Goal: Task Accomplishment & Management: Complete application form

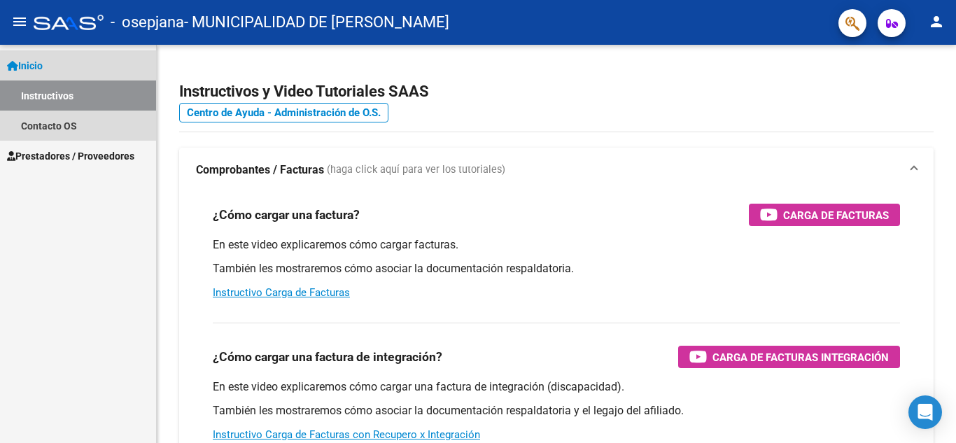
click at [48, 101] on link "Instructivos" at bounding box center [78, 95] width 156 height 30
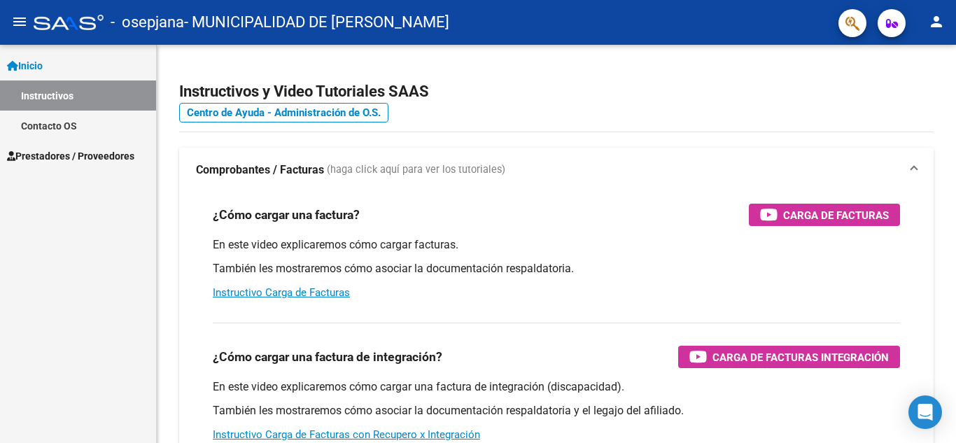
click at [43, 69] on span "Inicio" at bounding box center [25, 65] width 36 height 15
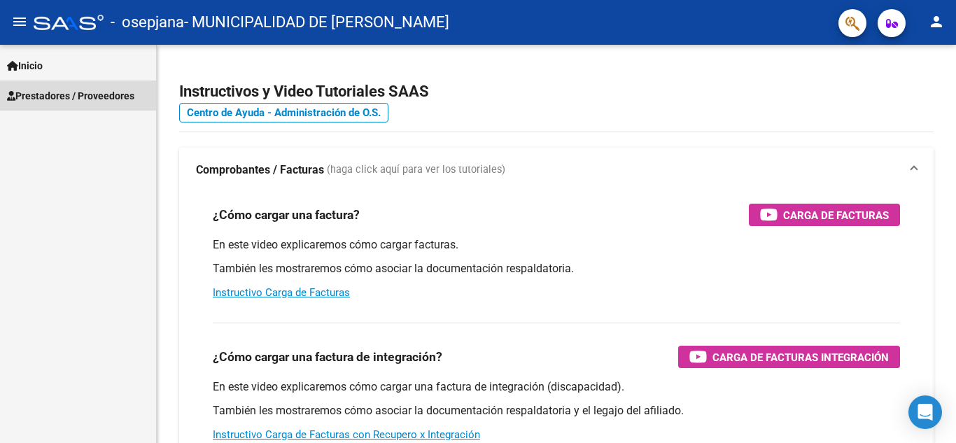
click at [48, 89] on span "Prestadores / Proveedores" at bounding box center [70, 95] width 127 height 15
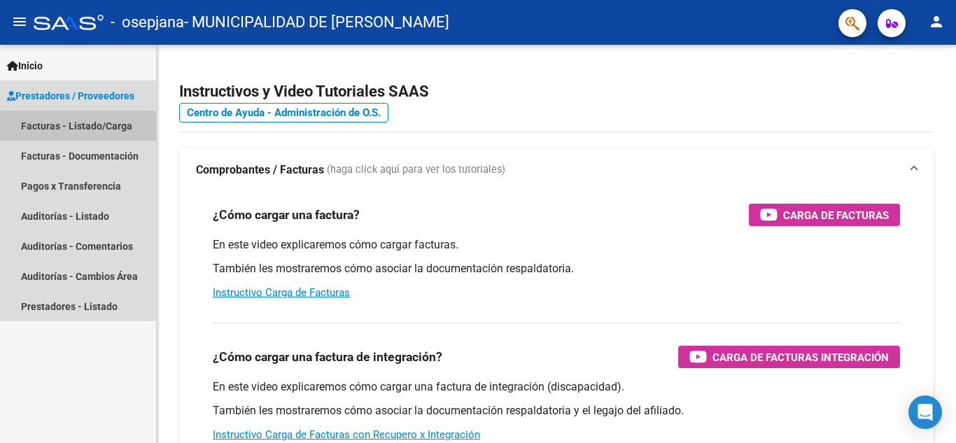
click at [81, 121] on link "Facturas - Listado/Carga" at bounding box center [78, 126] width 156 height 30
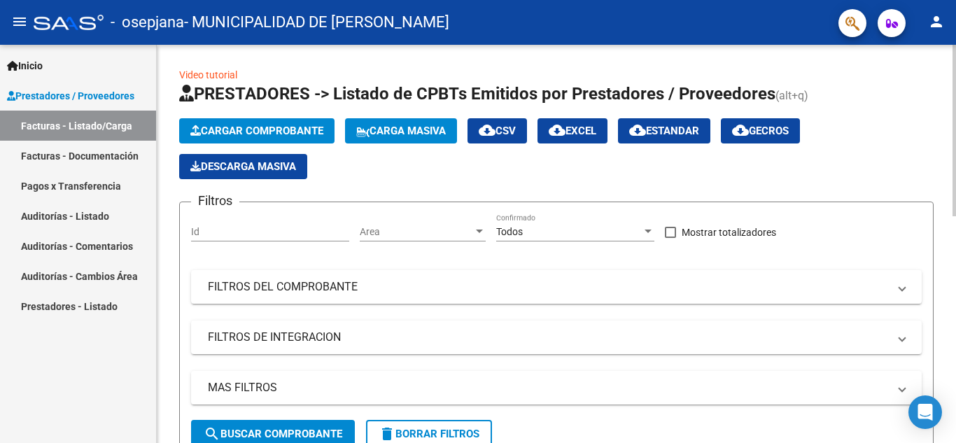
click at [255, 126] on span "Cargar Comprobante" at bounding box center [256, 131] width 133 height 13
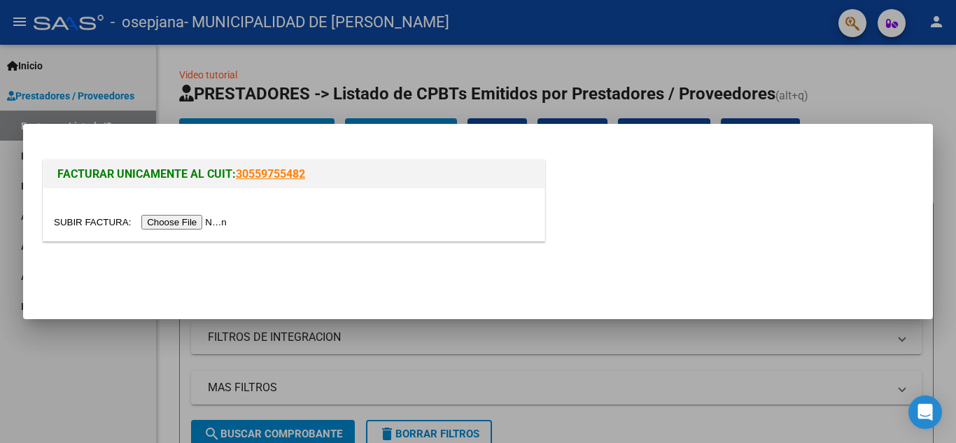
click at [204, 228] on input "file" at bounding box center [142, 222] width 177 height 15
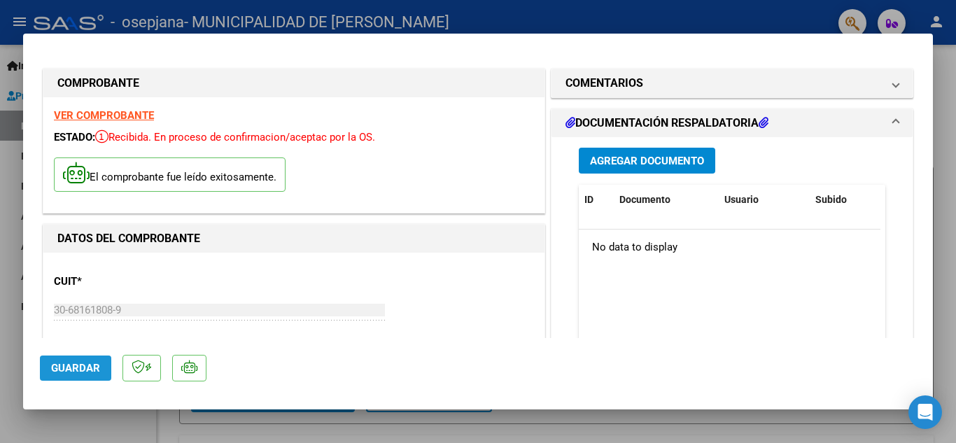
click at [93, 369] on span "Guardar" at bounding box center [75, 368] width 49 height 13
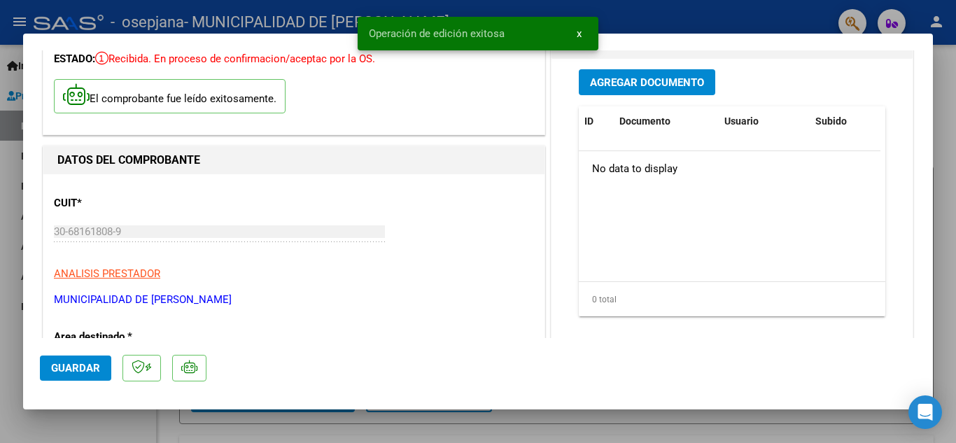
scroll to position [70, 0]
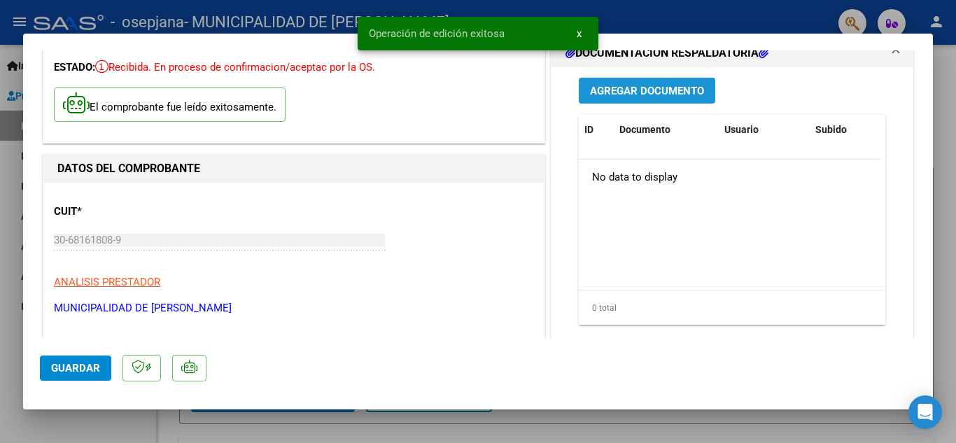
click at [617, 82] on button "Agregar Documento" at bounding box center [647, 91] width 136 height 26
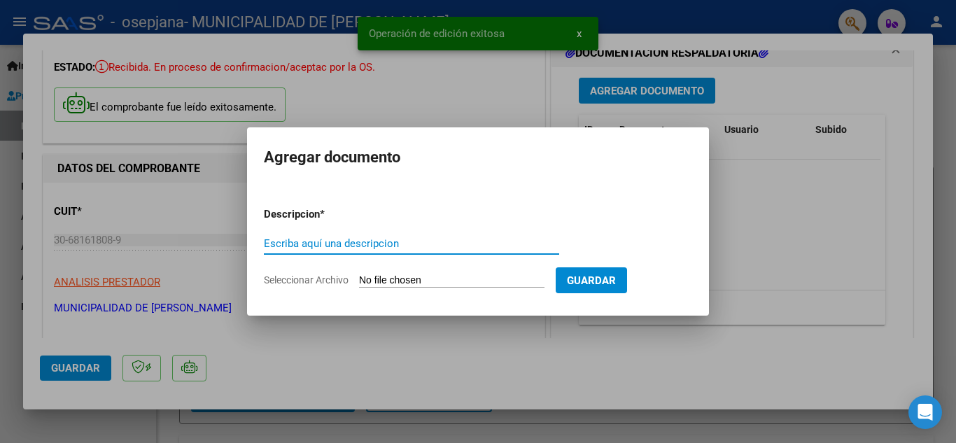
click at [388, 243] on input "Escriba aquí una descripcion" at bounding box center [411, 243] width 295 height 13
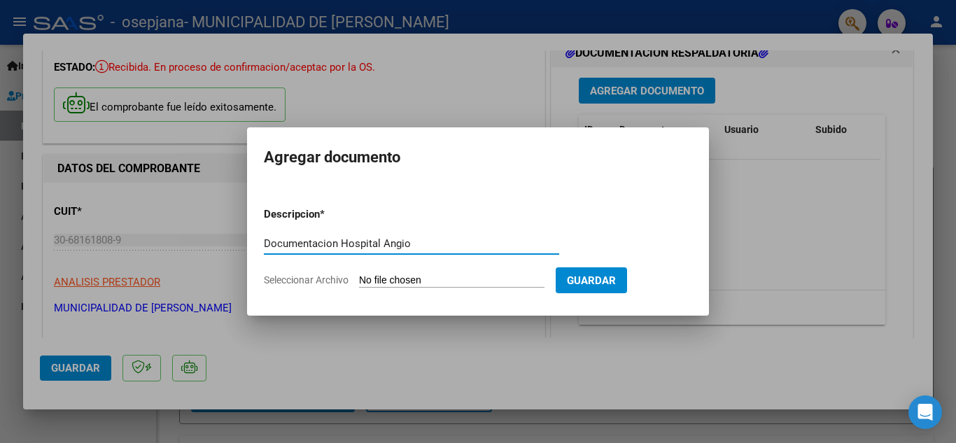
click at [356, 244] on input "Documentacion Hospital Angio" at bounding box center [411, 243] width 295 height 13
drag, startPoint x: 356, startPoint y: 244, endPoint x: 292, endPoint y: 245, distance: 63.7
click at [292, 245] on input "Documentacion Hospital Angio" at bounding box center [411, 243] width 295 height 13
click at [360, 235] on div "Documentacion Hospital Angio Escriba aquí una descripcion" at bounding box center [411, 243] width 295 height 21
click at [306, 244] on input "Documentacion Hospital Angio" at bounding box center [411, 243] width 295 height 13
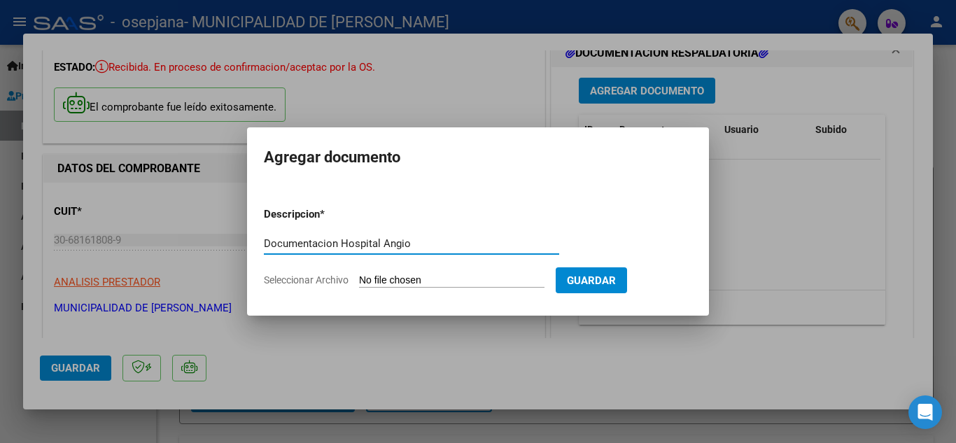
drag, startPoint x: 306, startPoint y: 244, endPoint x: 282, endPoint y: 249, distance: 24.3
click at [282, 249] on input "Documentacion Hospital Angio" at bounding box center [411, 243] width 295 height 13
click at [300, 241] on input "Documentación Hospital Angio" at bounding box center [411, 243] width 295 height 13
drag, startPoint x: 300, startPoint y: 241, endPoint x: 358, endPoint y: 241, distance: 57.4
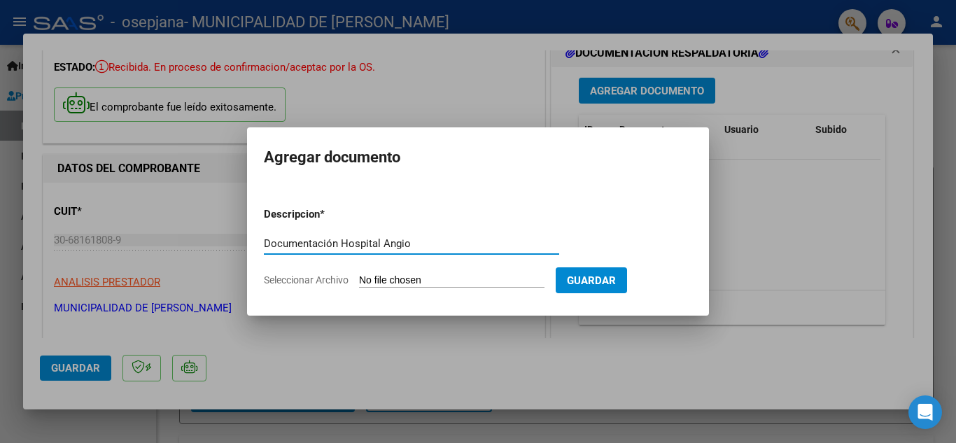
click at [358, 241] on input "Documentación Hospital Angio" at bounding box center [411, 243] width 295 height 13
type input "Documentación Hospital Angio"
click at [464, 281] on input "Seleccionar Archivo" at bounding box center [451, 280] width 185 height 13
type input "C:\fakepath\OSEPJANA ANGIO FC 7181_0000333011.pdf"
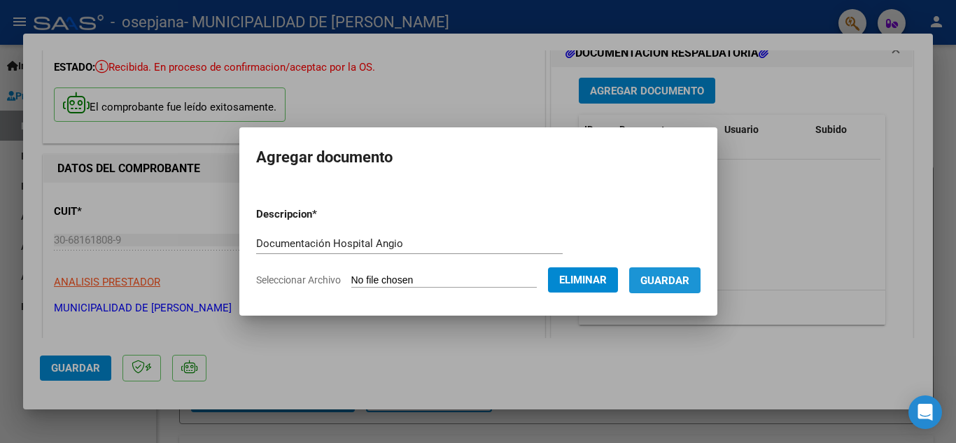
click at [689, 283] on span "Guardar" at bounding box center [664, 280] width 49 height 13
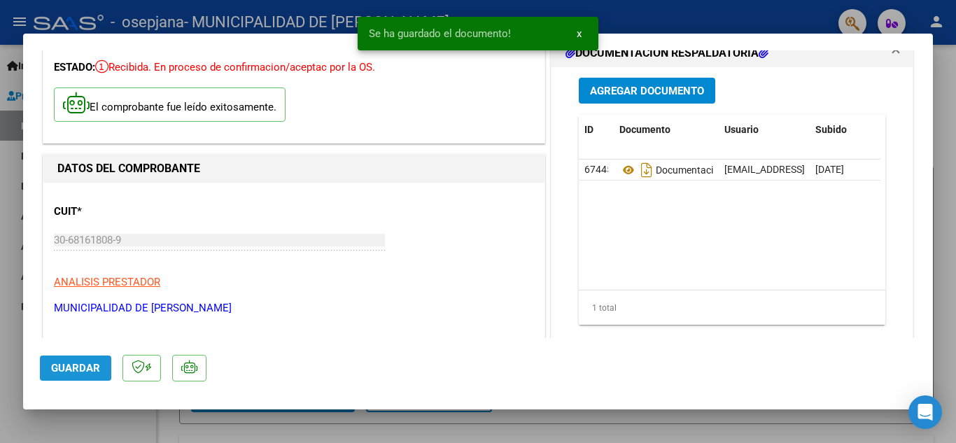
click at [88, 364] on span "Guardar" at bounding box center [75, 368] width 49 height 13
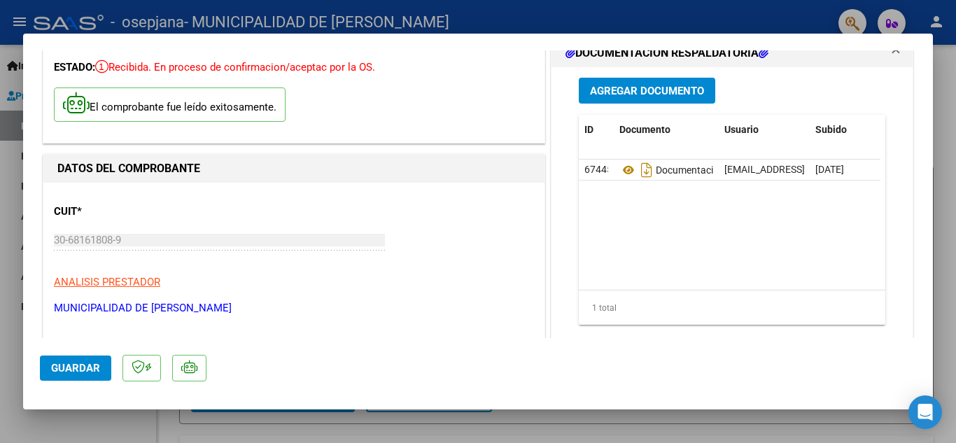
click at [84, 368] on span "Guardar" at bounding box center [75, 368] width 49 height 13
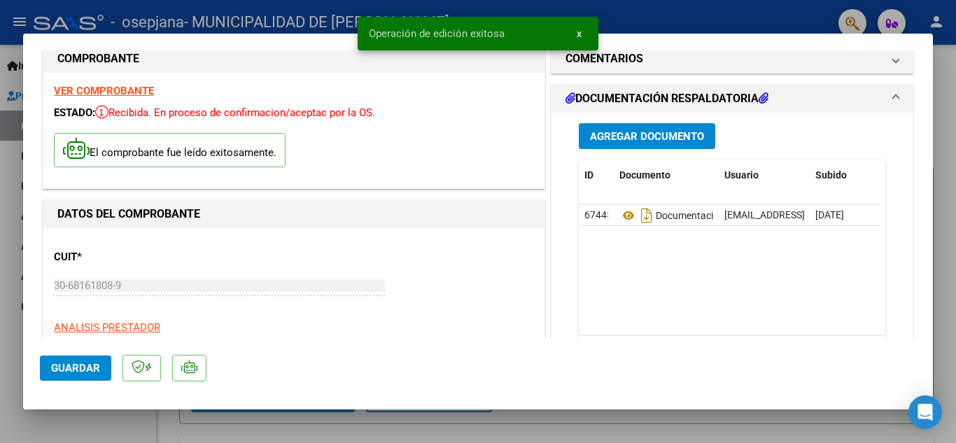
scroll to position [0, 0]
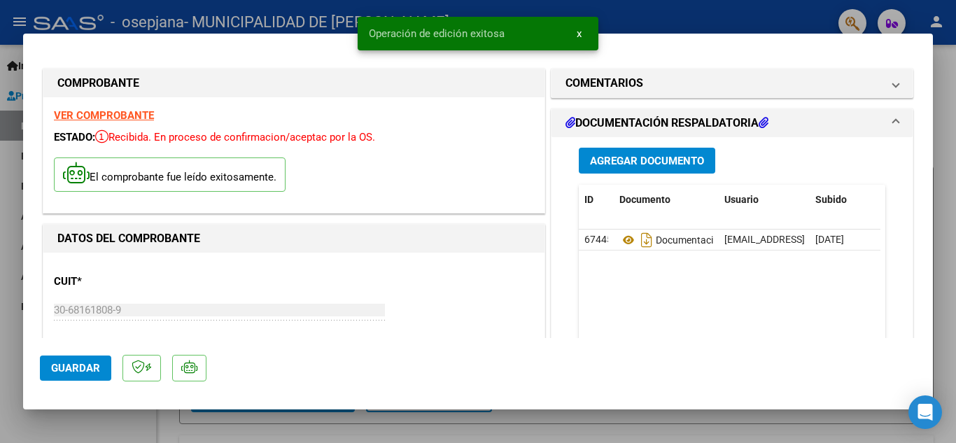
click at [653, 19] on div at bounding box center [478, 221] width 956 height 443
type input "$ 0,00"
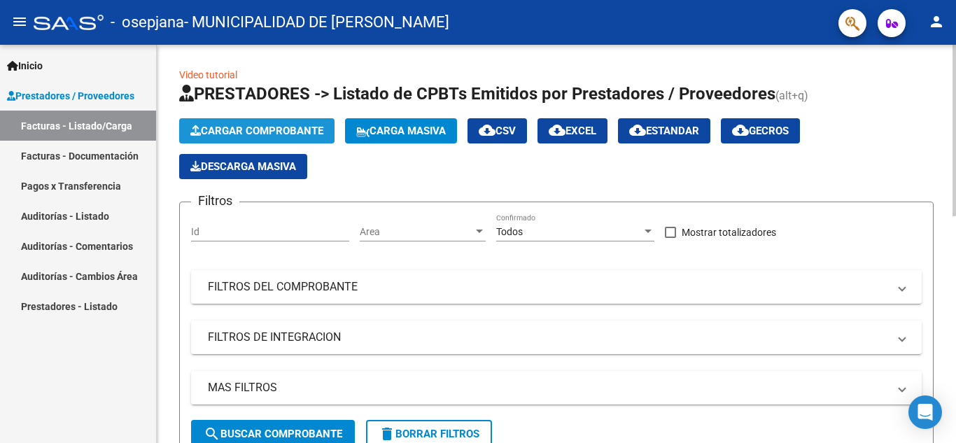
click at [253, 131] on span "Cargar Comprobante" at bounding box center [256, 131] width 133 height 13
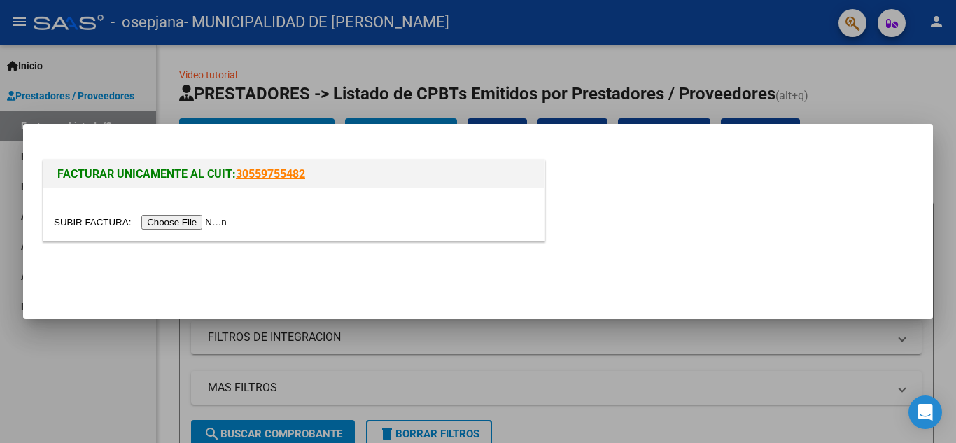
click at [213, 222] on input "file" at bounding box center [142, 222] width 177 height 15
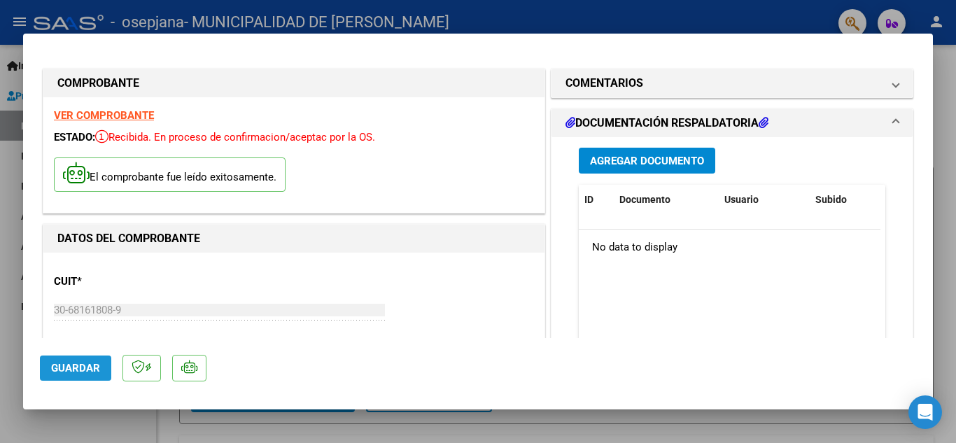
click at [83, 371] on span "Guardar" at bounding box center [75, 368] width 49 height 13
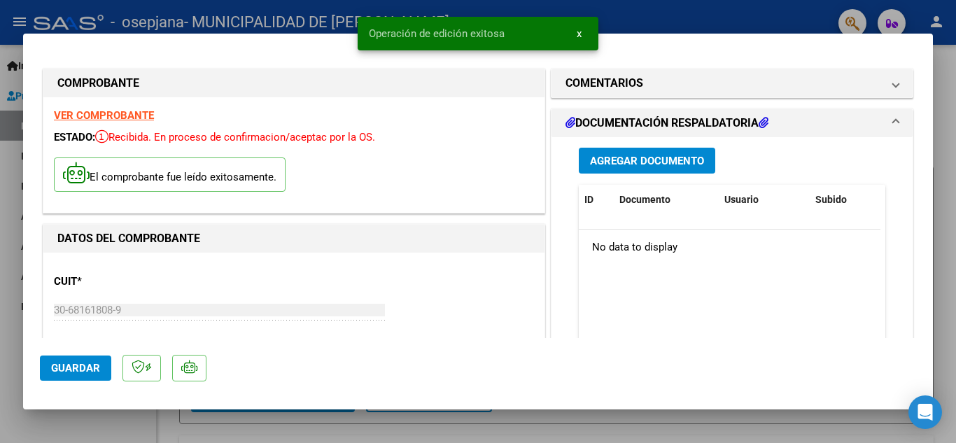
click at [630, 159] on span "Agregar Documento" at bounding box center [647, 161] width 114 height 13
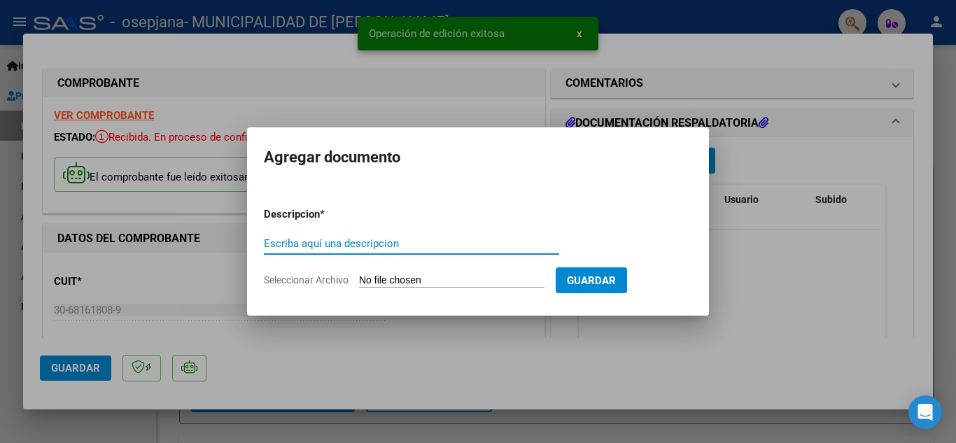
click at [404, 246] on input "Escriba aquí una descripcion" at bounding box center [411, 243] width 295 height 13
paste input "Documentación Hospital"
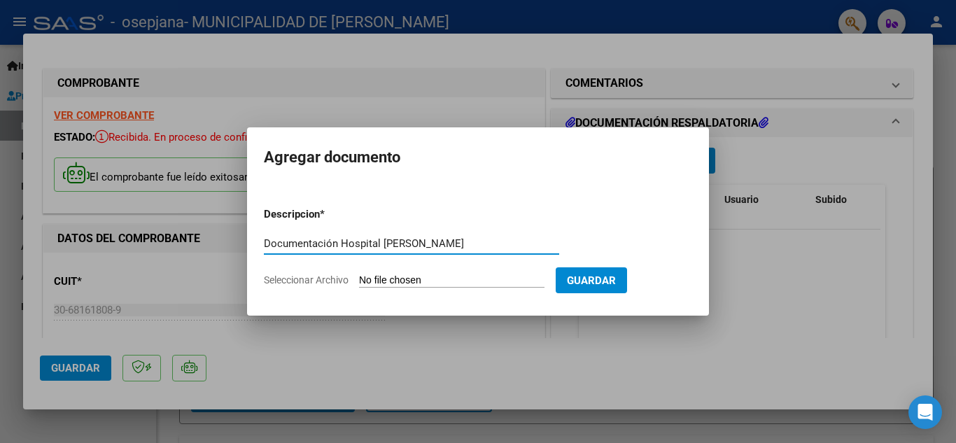
type input "Documentación Hospital [PERSON_NAME]"
click at [411, 277] on input "Seleccionar Archivo" at bounding box center [451, 280] width 185 height 13
type input "C:\fakepath\OSEPJANA BULJAN FC 6013_265722.pdf"
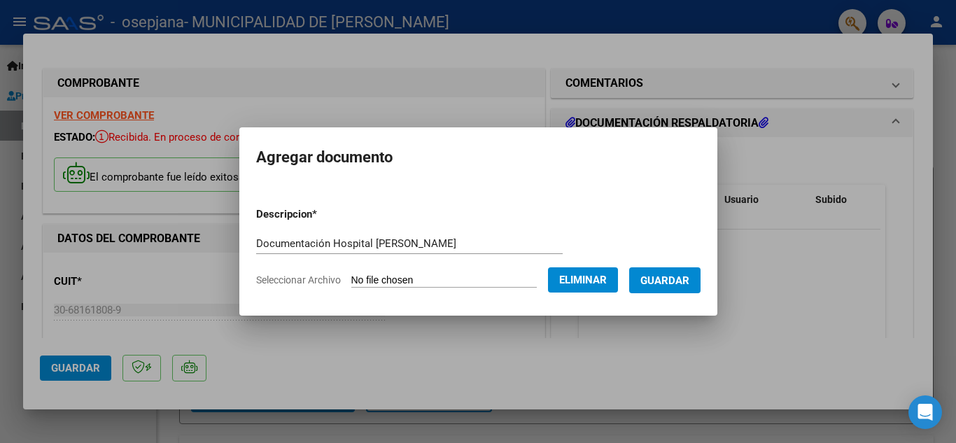
click at [674, 279] on span "Guardar" at bounding box center [664, 280] width 49 height 13
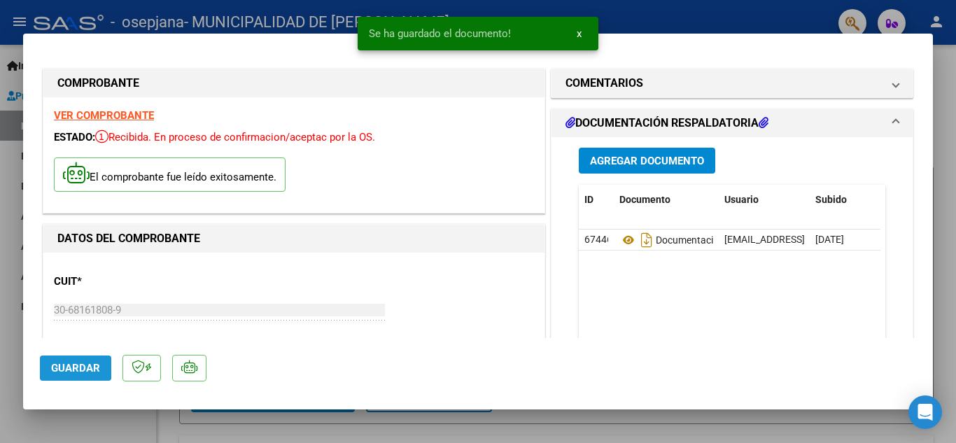
click at [83, 368] on span "Guardar" at bounding box center [75, 368] width 49 height 13
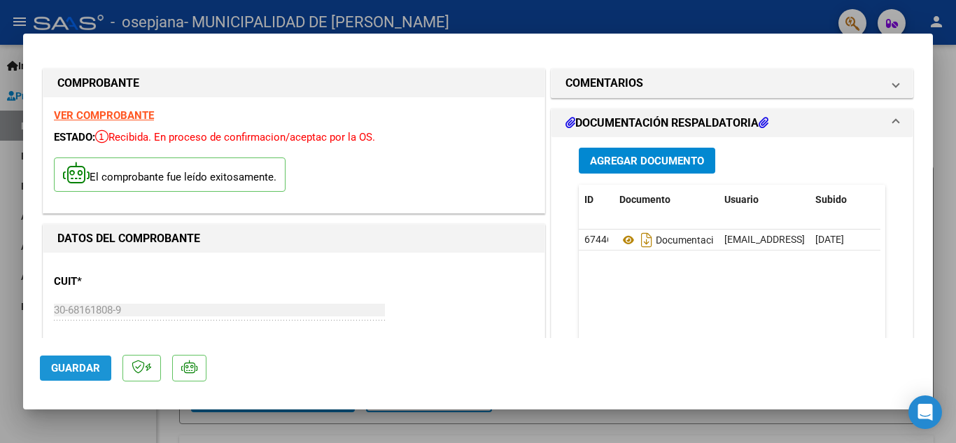
click at [84, 368] on span "Guardar" at bounding box center [75, 368] width 49 height 13
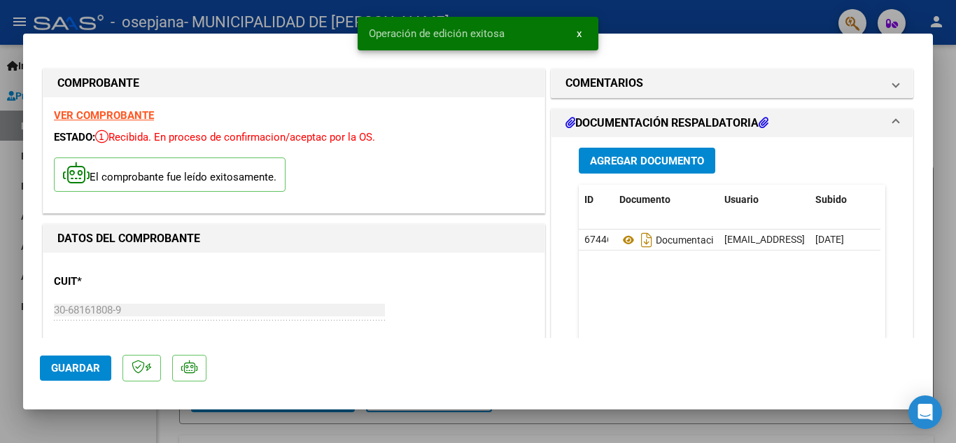
click at [327, 17] on div at bounding box center [478, 221] width 956 height 443
type input "$ 0,00"
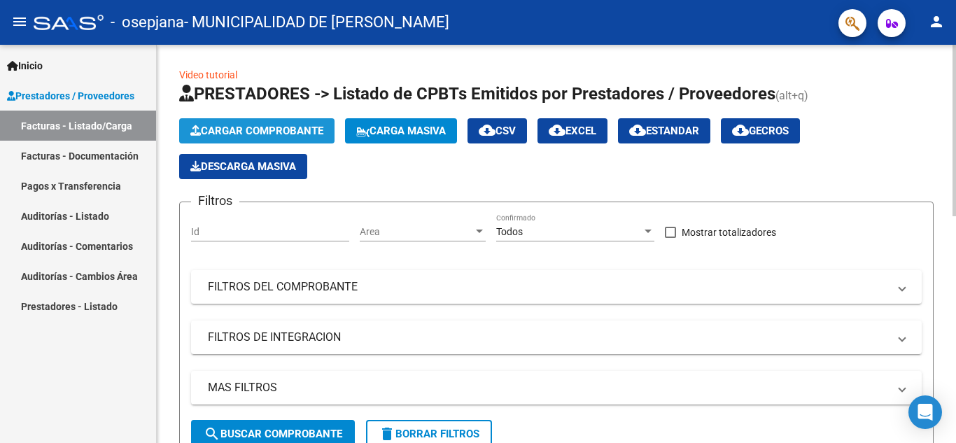
click at [269, 122] on button "Cargar Comprobante" at bounding box center [256, 130] width 155 height 25
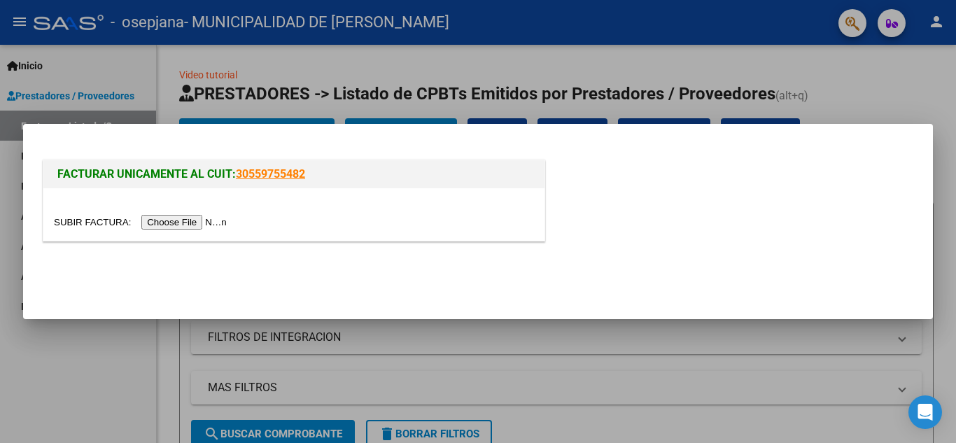
click at [185, 228] on input "file" at bounding box center [142, 222] width 177 height 15
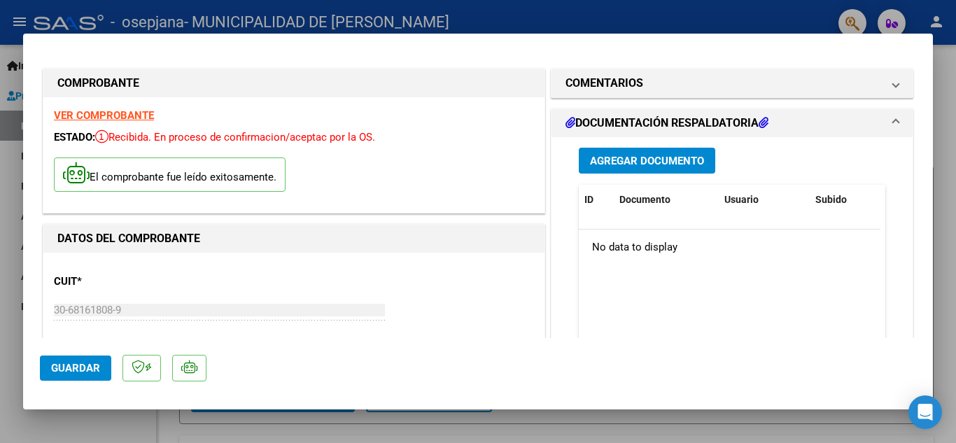
click at [624, 151] on button "Agregar Documento" at bounding box center [647, 161] width 136 height 26
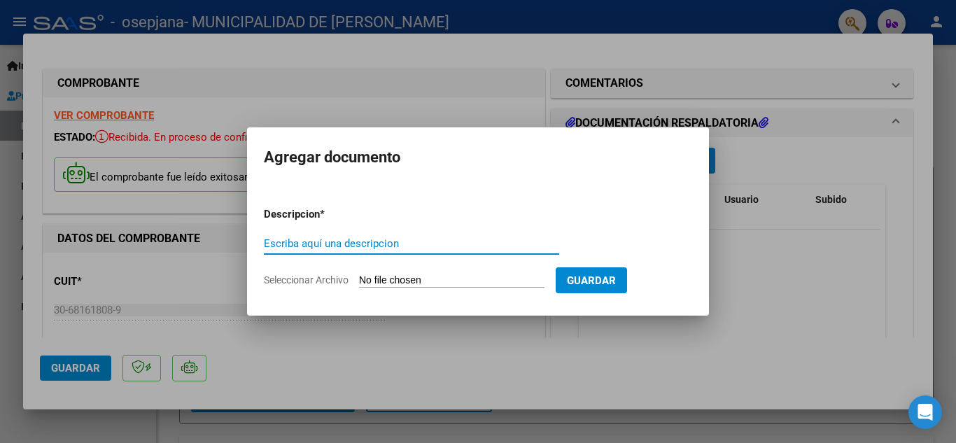
click at [361, 246] on input "Escriba aquí una descripcion" at bounding box center [411, 243] width 295 height 13
paste input "Documentación Hospital"
type input "Documentación Hospital [PERSON_NAME]"
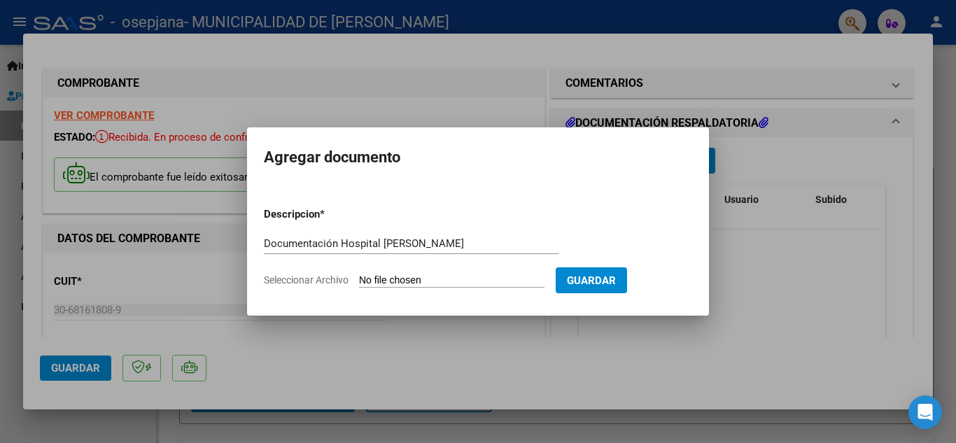
click at [430, 282] on input "Seleccionar Archivo" at bounding box center [451, 280] width 185 height 13
type input "C:\fakepath\OSEPJANA CAPO FC 09111_265370.pdf"
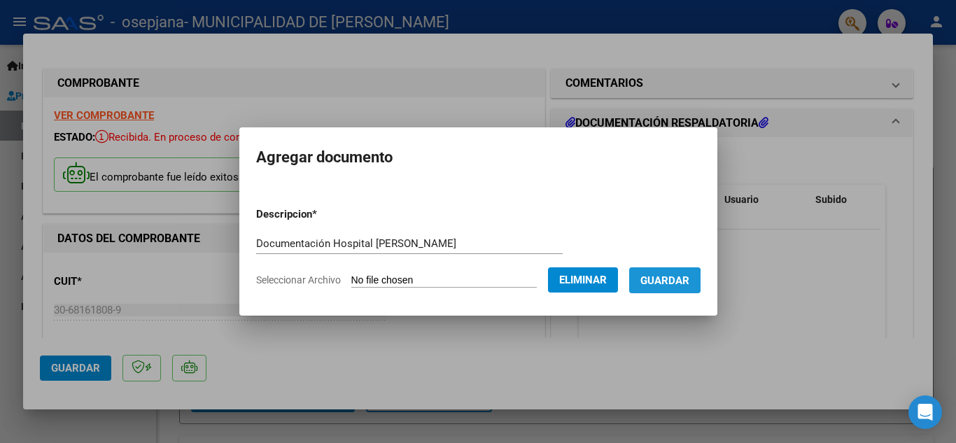
click at [667, 281] on span "Guardar" at bounding box center [664, 280] width 49 height 13
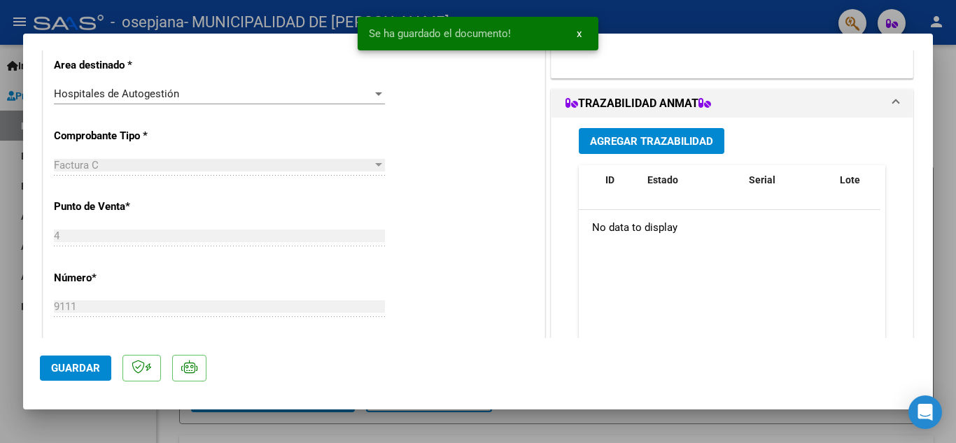
scroll to position [420, 0]
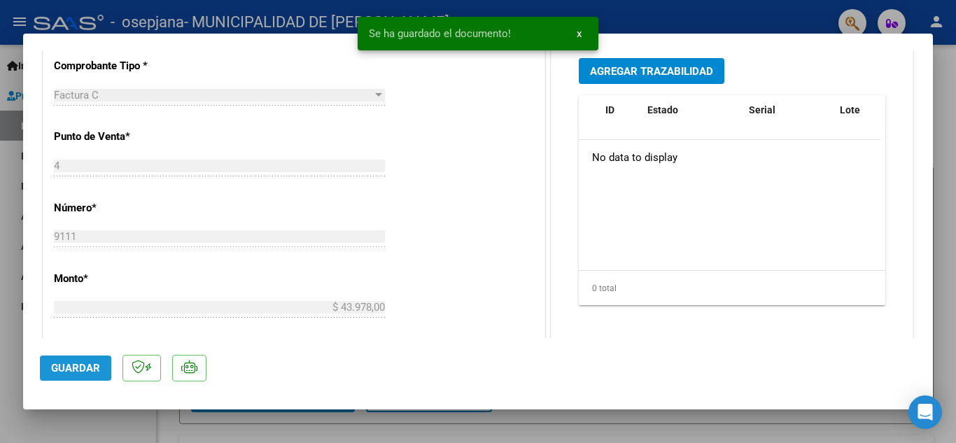
click at [66, 367] on span "Guardar" at bounding box center [75, 368] width 49 height 13
click at [66, 364] on span "Guardar" at bounding box center [75, 368] width 49 height 13
click at [434, 423] on div at bounding box center [478, 221] width 956 height 443
type input "$ 0,00"
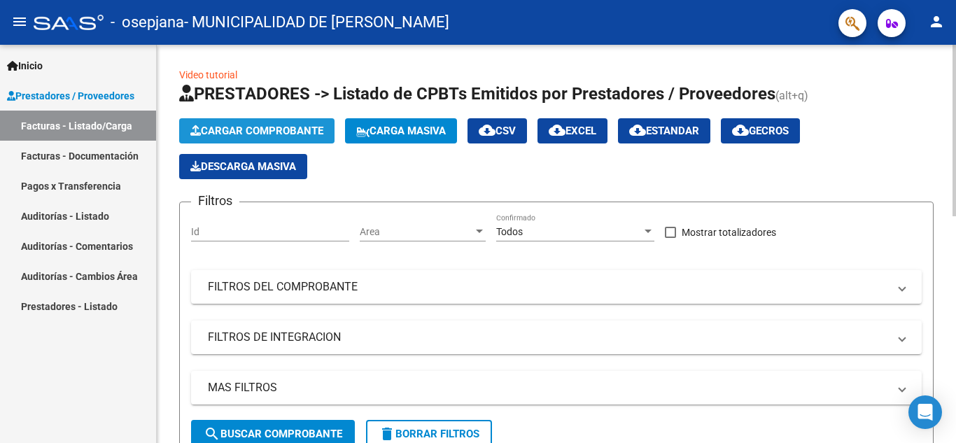
click at [232, 125] on span "Cargar Comprobante" at bounding box center [256, 131] width 133 height 13
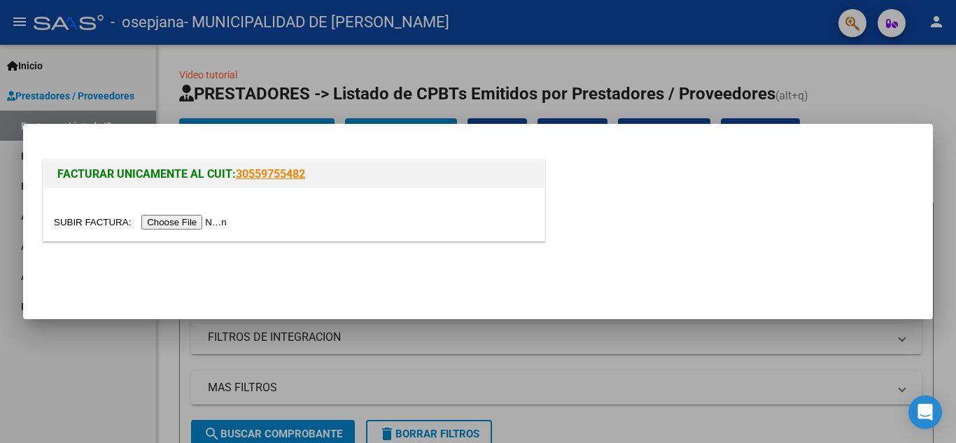
click at [171, 220] on input "file" at bounding box center [142, 222] width 177 height 15
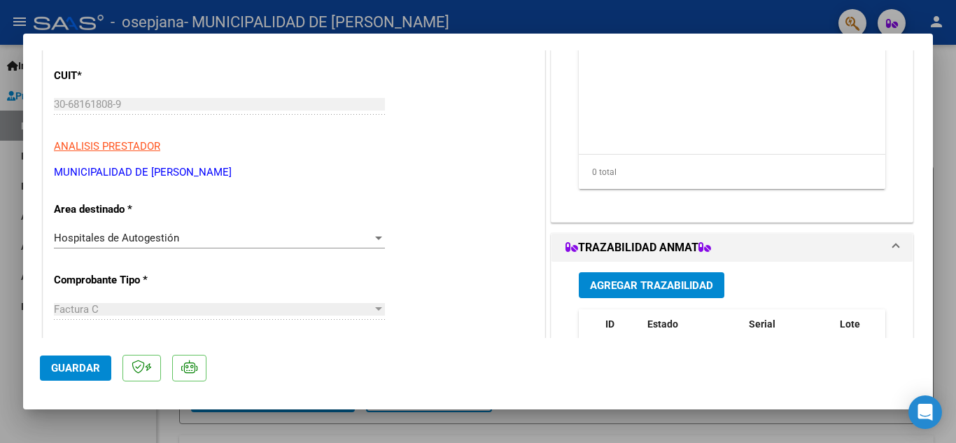
scroll to position [70, 0]
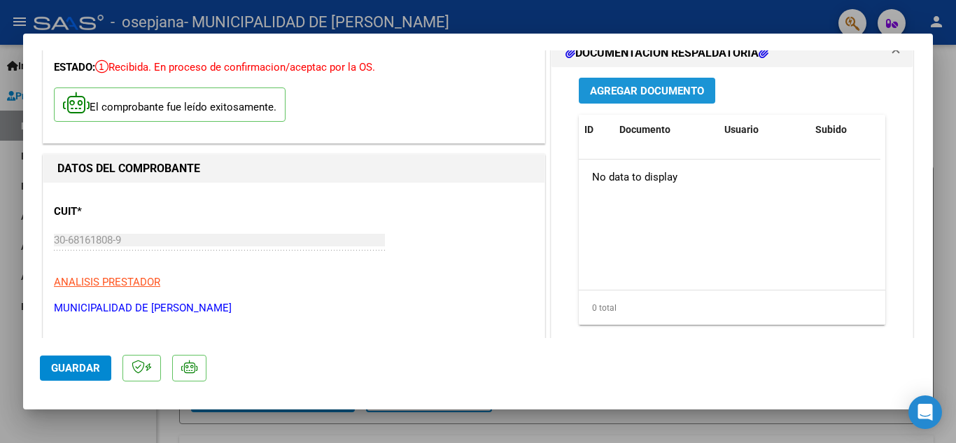
click at [647, 91] on span "Agregar Documento" at bounding box center [647, 91] width 114 height 13
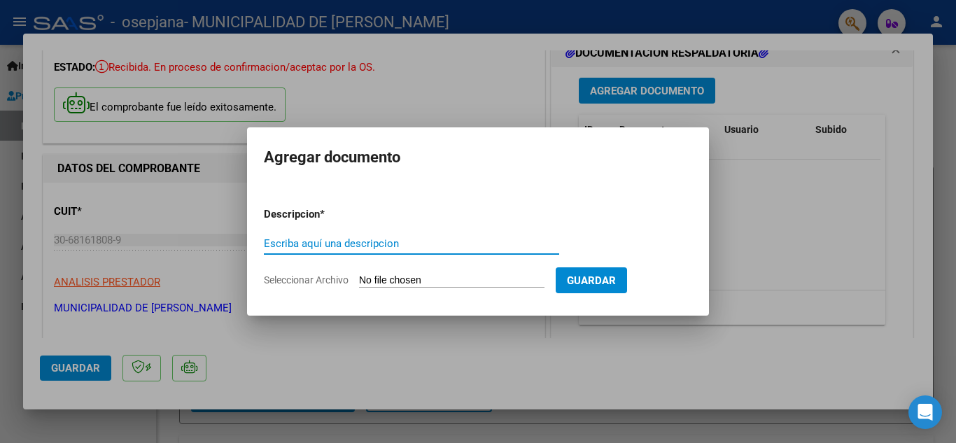
click at [379, 239] on input "Escriba aquí una descripcion" at bounding box center [411, 243] width 295 height 13
click at [385, 282] on input "Seleccionar Archivo" at bounding box center [451, 280] width 185 height 13
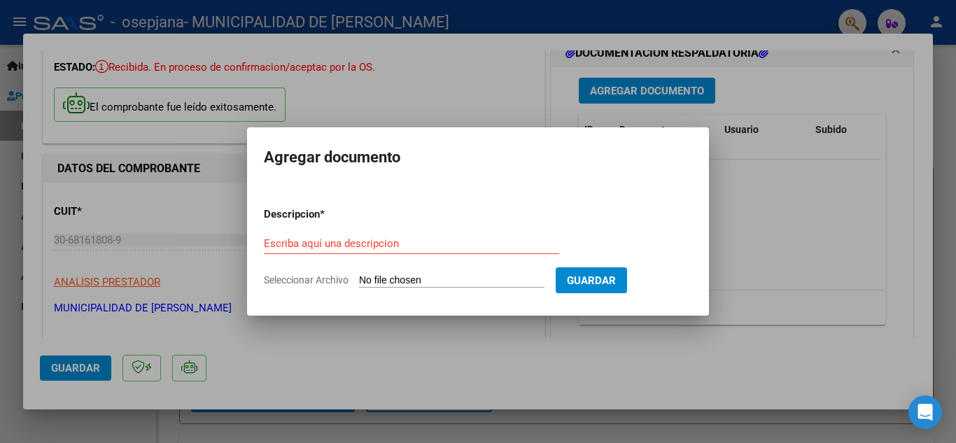
type input "C:\fakepath\OSEPJANA CAPS FC 22760_265513.pdf"
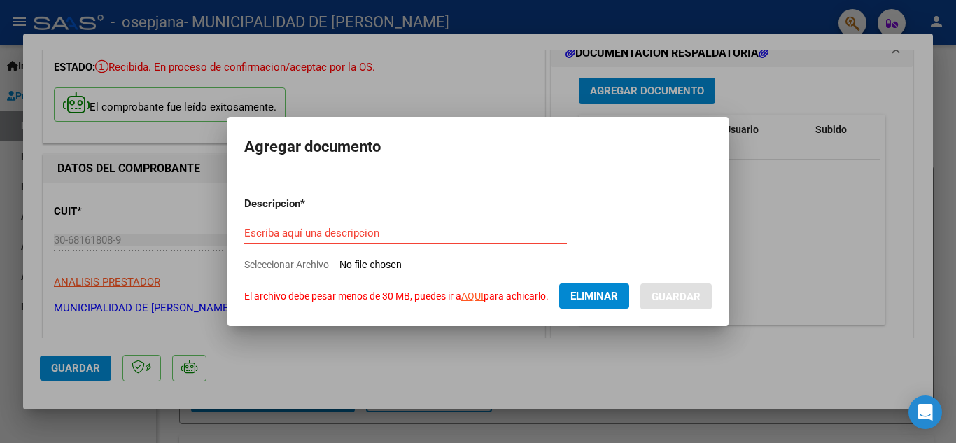
click at [348, 234] on input "Escriba aquí una descripcion" at bounding box center [405, 233] width 323 height 13
click at [594, 295] on span "Eliminar" at bounding box center [594, 296] width 48 height 13
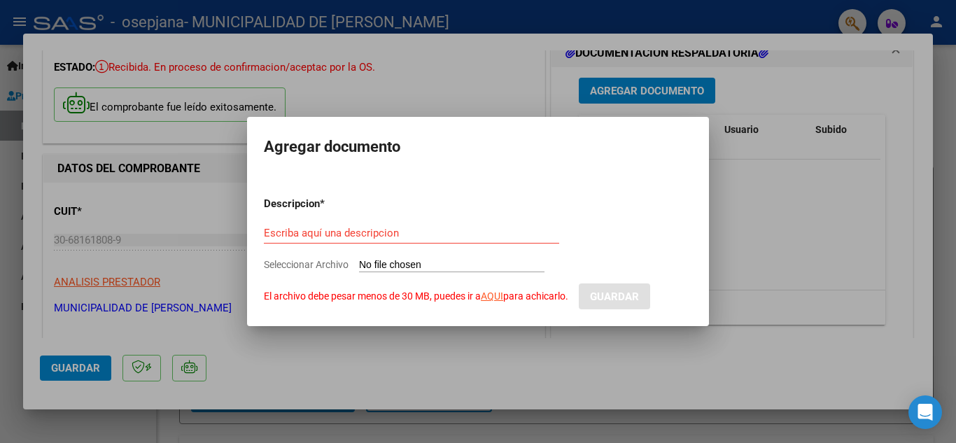
click at [802, 212] on div at bounding box center [478, 221] width 956 height 443
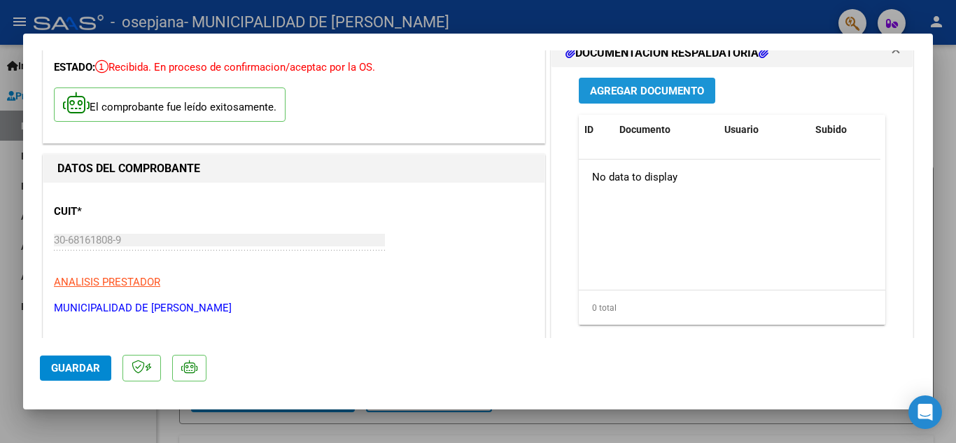
click at [658, 85] on span "Agregar Documento" at bounding box center [647, 91] width 114 height 13
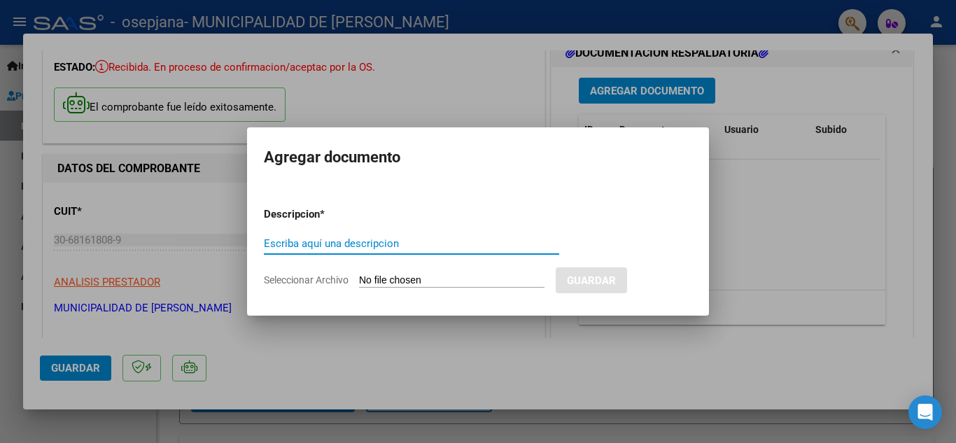
click at [356, 239] on input "Escriba aquí una descripcion" at bounding box center [411, 243] width 295 height 13
paste input "D"
click at [367, 244] on input "Documentación Hospital" at bounding box center [411, 243] width 295 height 13
drag, startPoint x: 367, startPoint y: 244, endPoint x: 313, endPoint y: 246, distance: 54.6
click at [313, 246] on input "Documentación Hospital" at bounding box center [411, 243] width 295 height 13
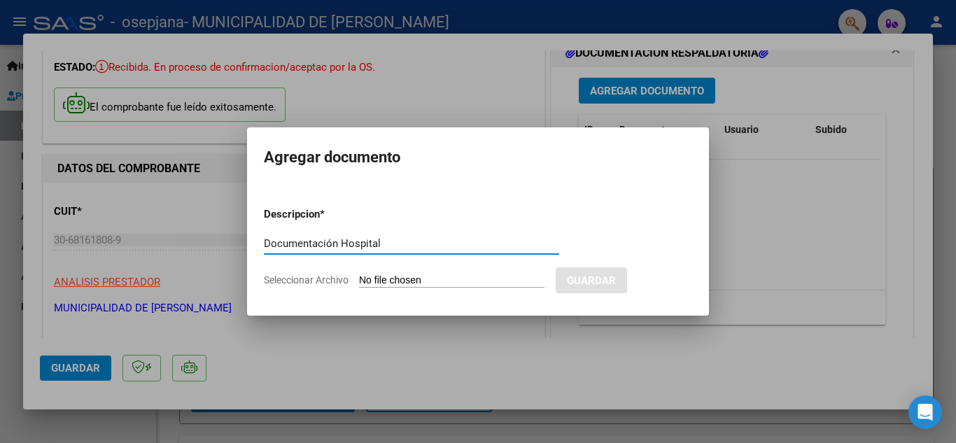
click at [400, 239] on input "Documentación Hospital" at bounding box center [411, 243] width 295 height 13
click at [363, 243] on input "Documentación Hospital" at bounding box center [411, 243] width 295 height 13
type input "Documentación Centro de Salud CAPS P1"
click at [443, 273] on form "Descripcion * Documentación Centro de Salud CAPS P1 Escriba aquí una descripcio…" at bounding box center [478, 247] width 428 height 102
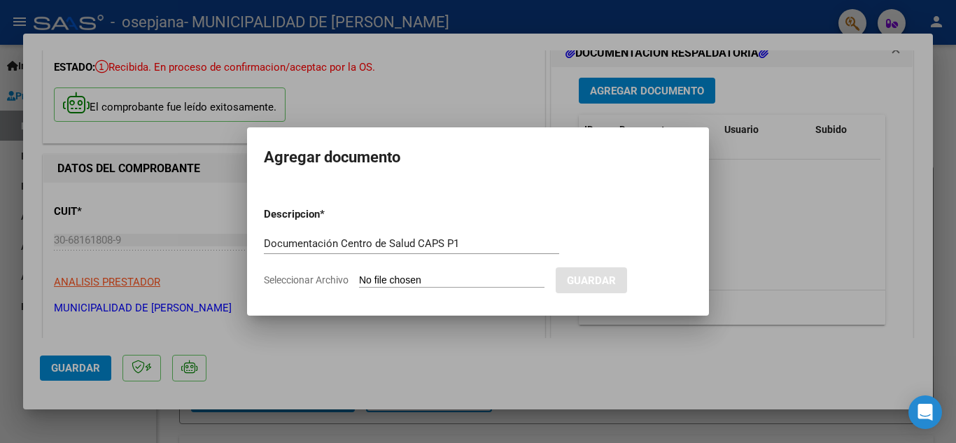
click at [436, 281] on input "Seleccionar Archivo" at bounding box center [451, 280] width 185 height 13
type input "C:\fakepath\OSEPJANA CAPS FC 22760_265513-1-126.pdf"
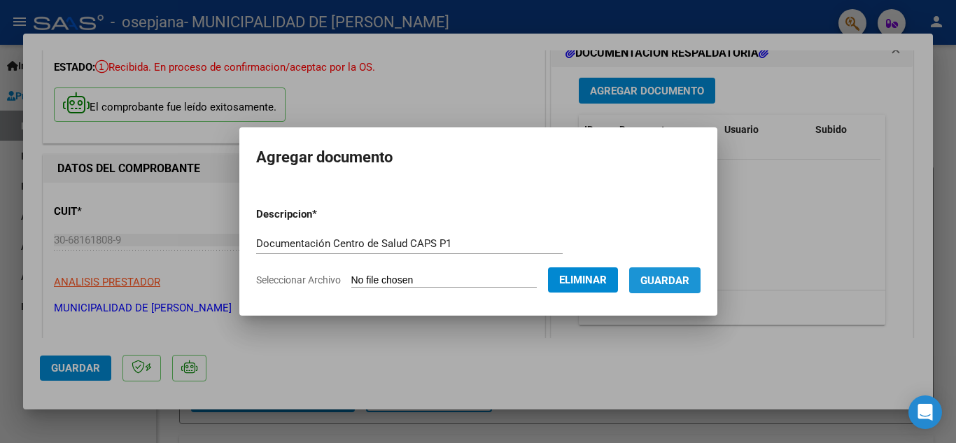
click at [689, 276] on span "Guardar" at bounding box center [664, 280] width 49 height 13
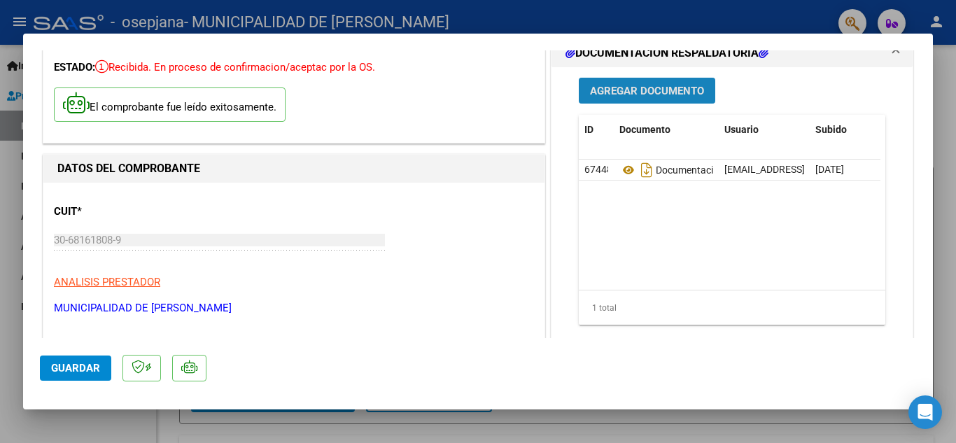
click at [628, 87] on span "Agregar Documento" at bounding box center [647, 91] width 114 height 13
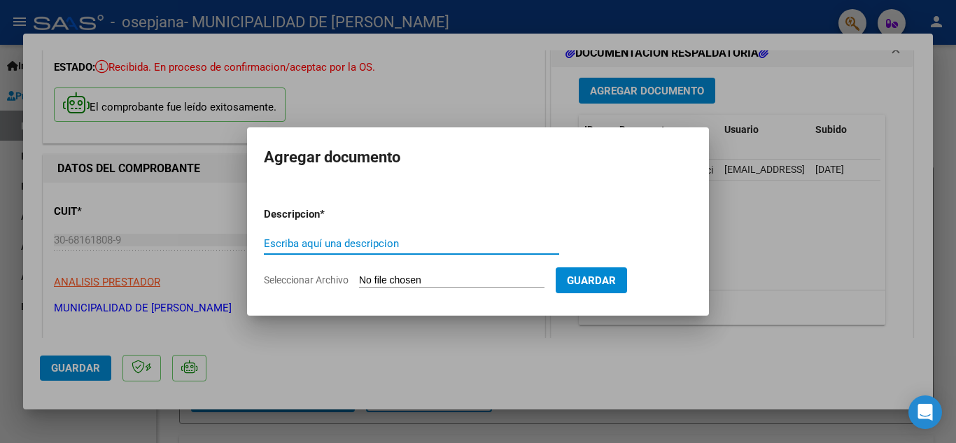
click at [409, 248] on input "Escriba aquí una descripcion" at bounding box center [411, 243] width 295 height 13
paste input "Documentación Hospital"
click at [368, 247] on input "Documentación Hospital" at bounding box center [411, 243] width 295 height 13
click at [368, 245] on input "Documentación Hospital" at bounding box center [411, 243] width 295 height 13
type input "Documentación Centro de Salud Caps"
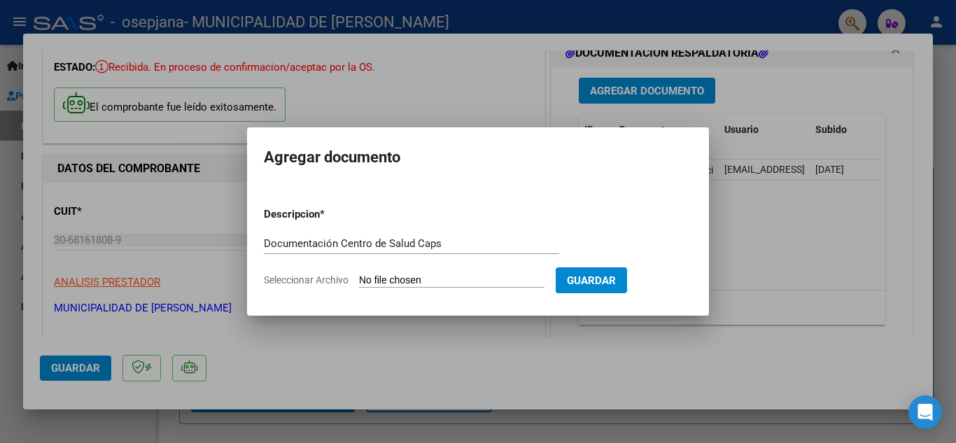
drag, startPoint x: 786, startPoint y: 260, endPoint x: 779, endPoint y: 238, distance: 23.7
click at [787, 260] on div at bounding box center [478, 221] width 956 height 443
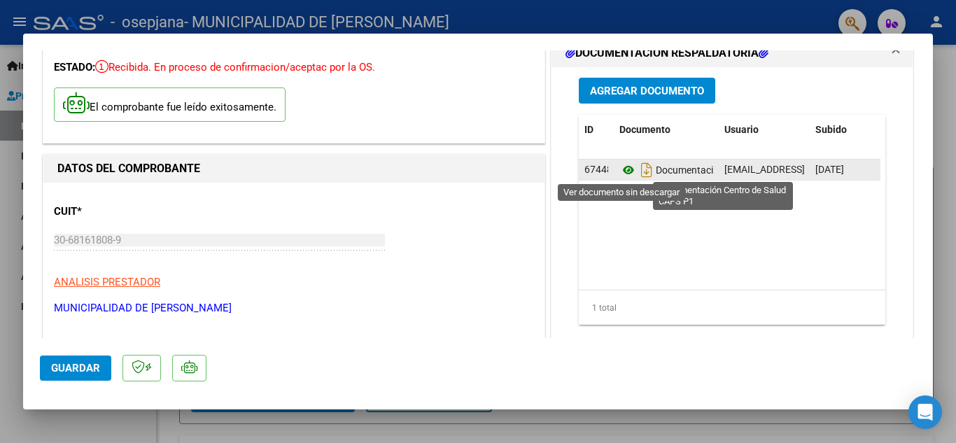
click at [620, 171] on icon at bounding box center [628, 170] width 18 height 17
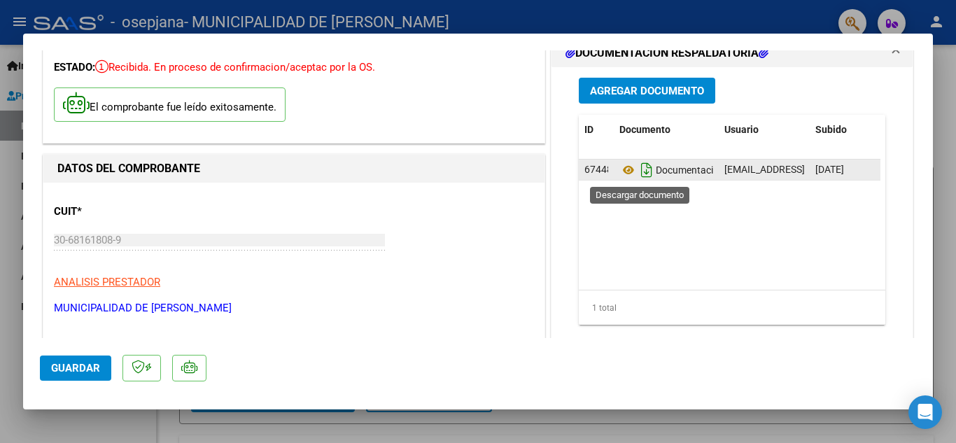
click at [637, 173] on icon "Descargar documento" at bounding box center [646, 170] width 18 height 22
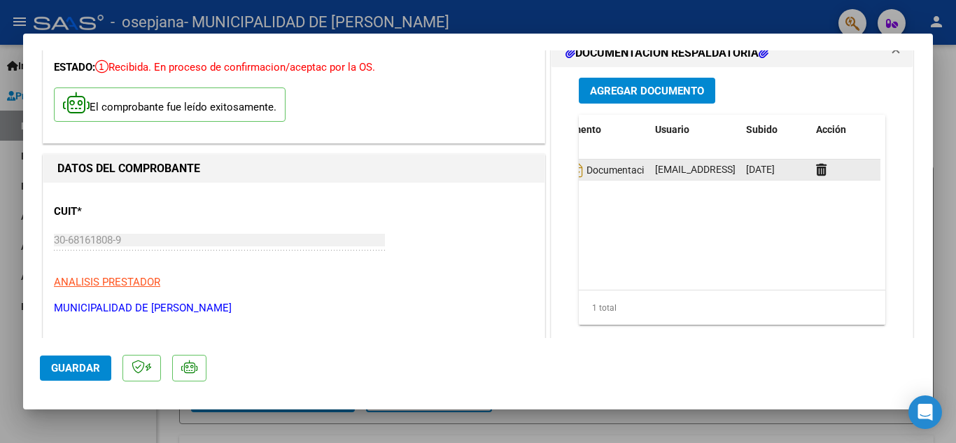
scroll to position [0, 0]
click at [590, 168] on span "67448" at bounding box center [598, 169] width 28 height 11
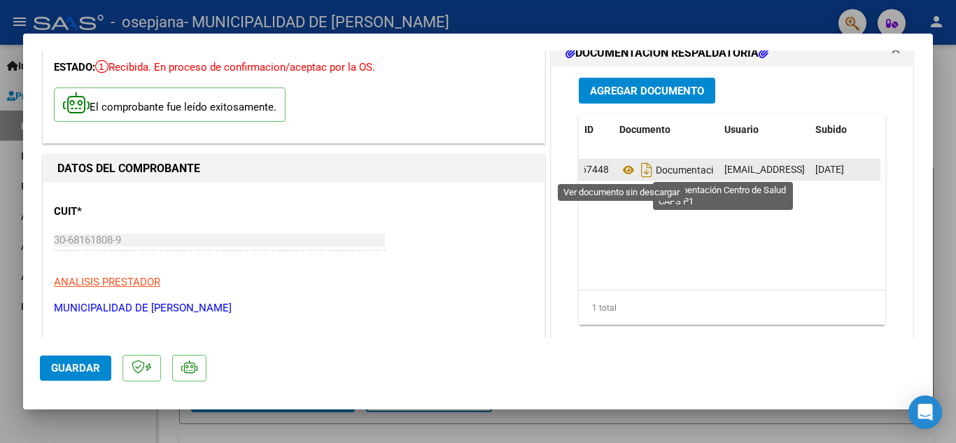
drag, startPoint x: 588, startPoint y: 168, endPoint x: 605, endPoint y: 165, distance: 17.7
click at [619, 168] on div "67448 Documentación Centro De Salud Caps P1 autogestion.ssalud.jcp@gmail.com - …" at bounding box center [764, 170] width 371 height 21
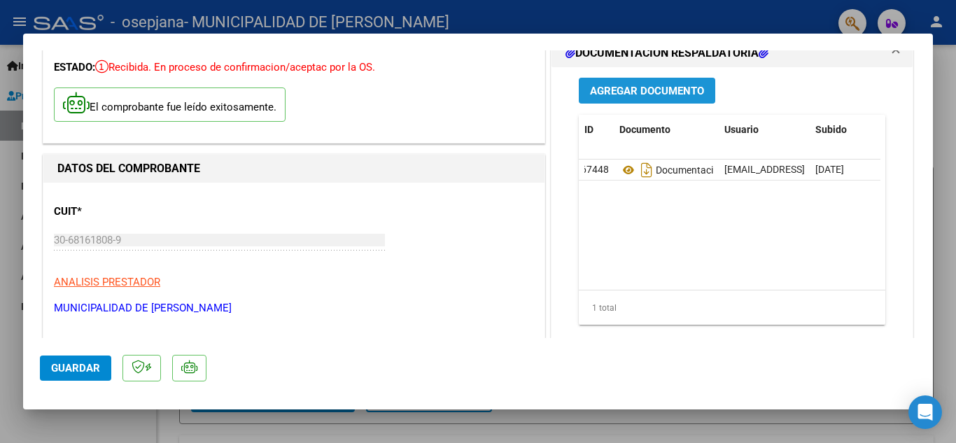
click at [614, 94] on span "Agregar Documento" at bounding box center [647, 91] width 114 height 13
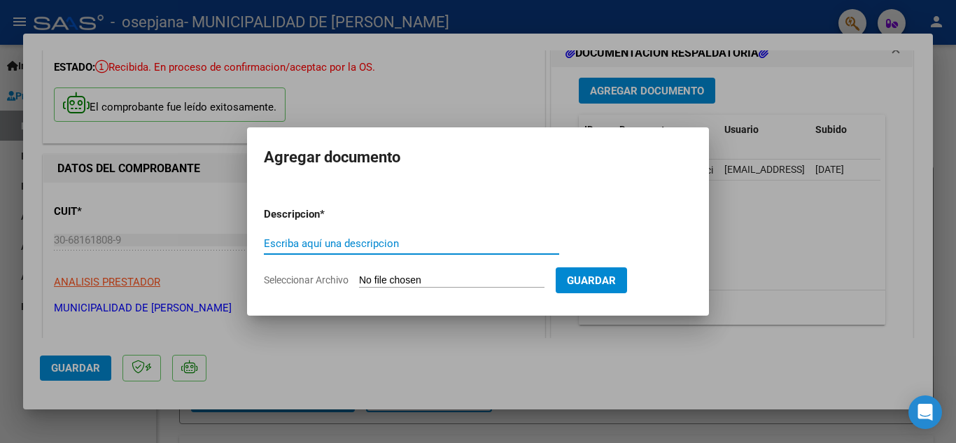
click at [394, 246] on input "Escriba aquí una descripcion" at bounding box center [411, 243] width 295 height 13
type input "Documentación de Salud CAPS P2"
click at [497, 282] on input "Seleccionar Archivo" at bounding box center [451, 280] width 185 height 13
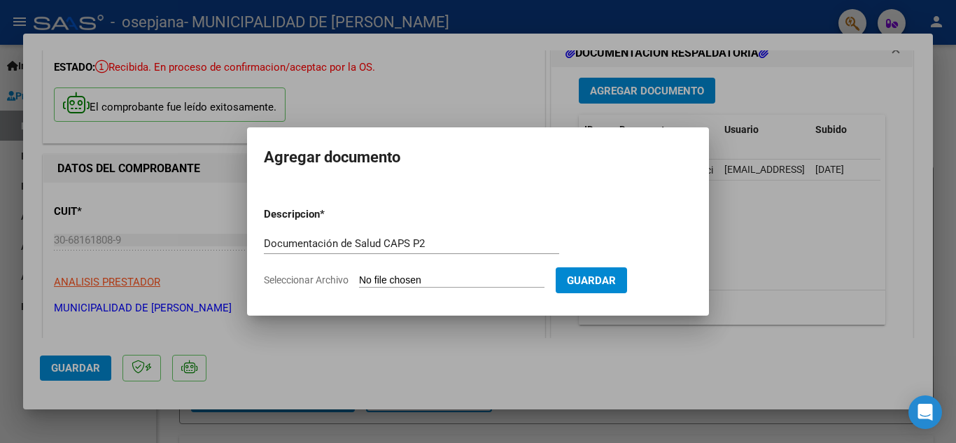
type input "C:\fakepath\OSEPJANA CAPS FC 22760_265513-127-152.pdf"
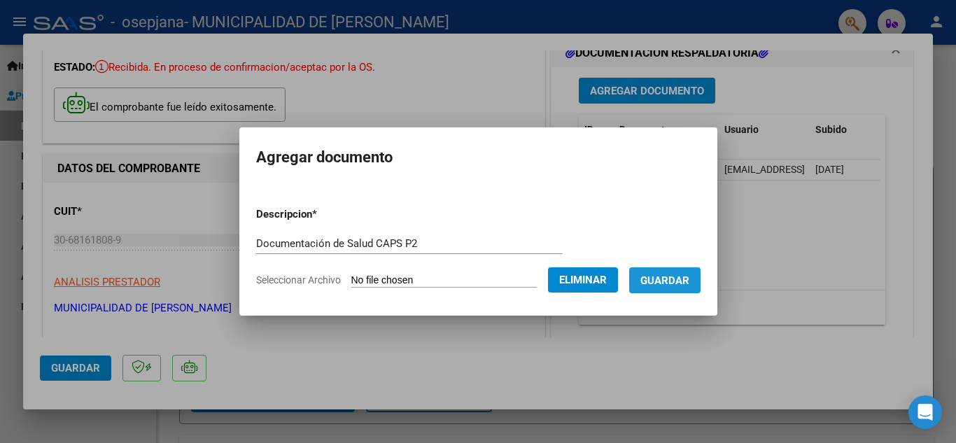
click at [686, 280] on span "Guardar" at bounding box center [664, 280] width 49 height 13
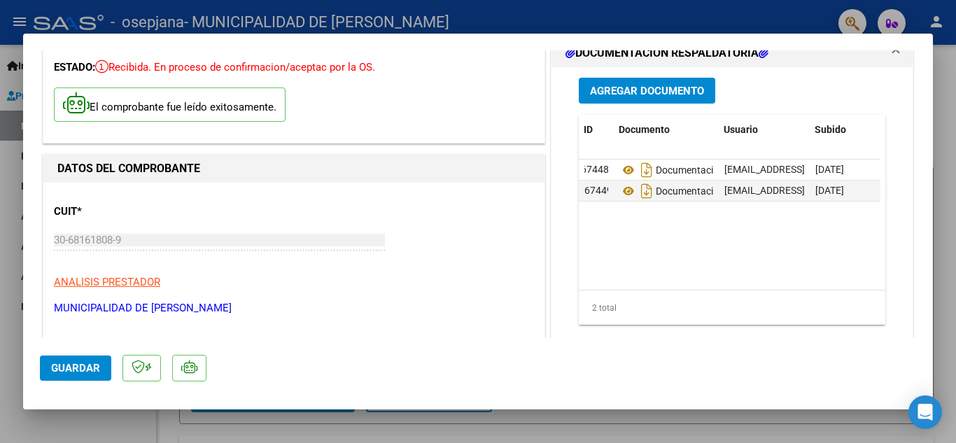
scroll to position [0, 69]
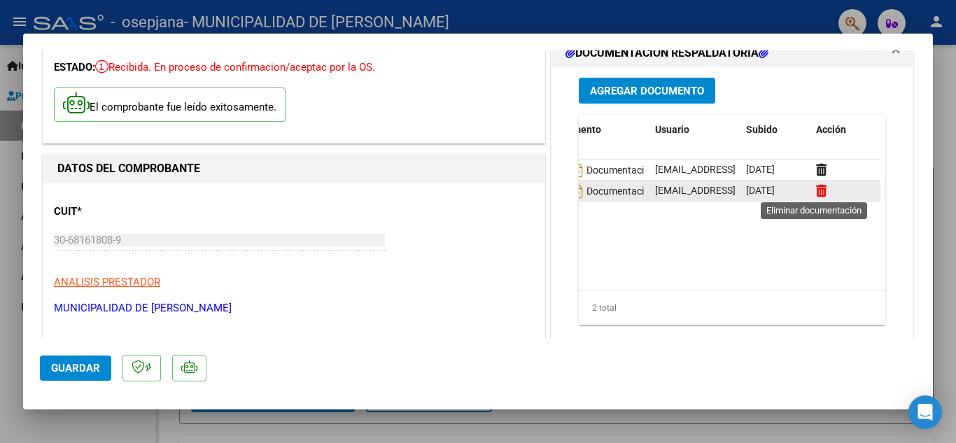
click at [816, 190] on icon at bounding box center [821, 190] width 10 height 13
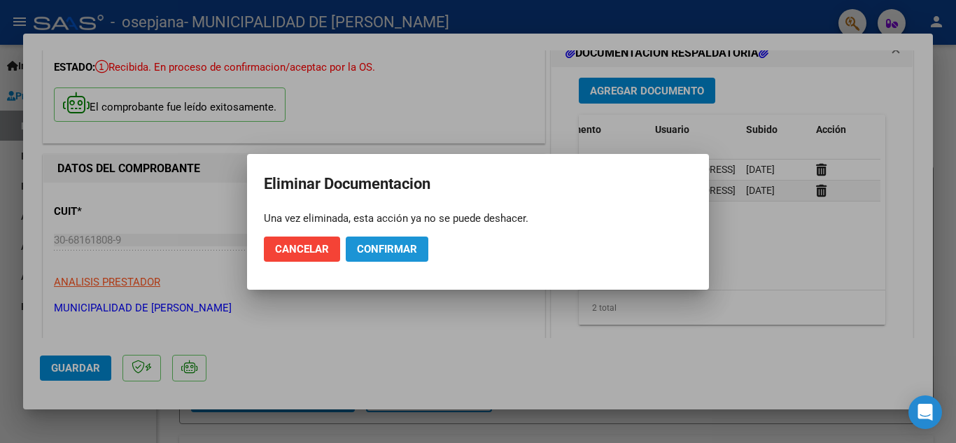
click at [407, 253] on span "Confirmar" at bounding box center [387, 249] width 60 height 13
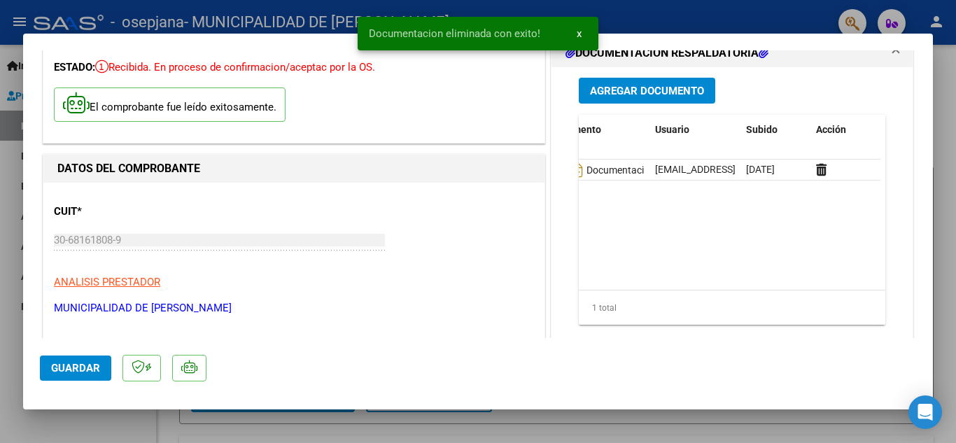
click at [583, 90] on button "Agregar Documento" at bounding box center [647, 91] width 136 height 26
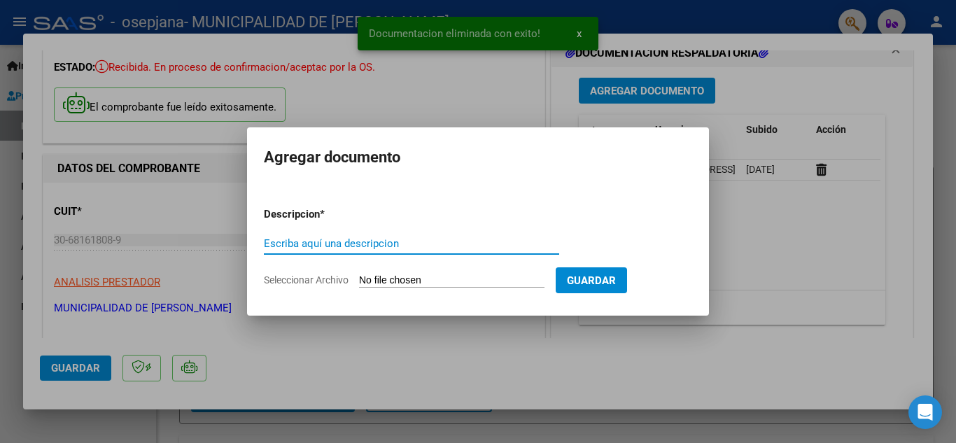
click at [351, 239] on input "Escriba aquí una descripcion" at bounding box center [411, 243] width 295 height 13
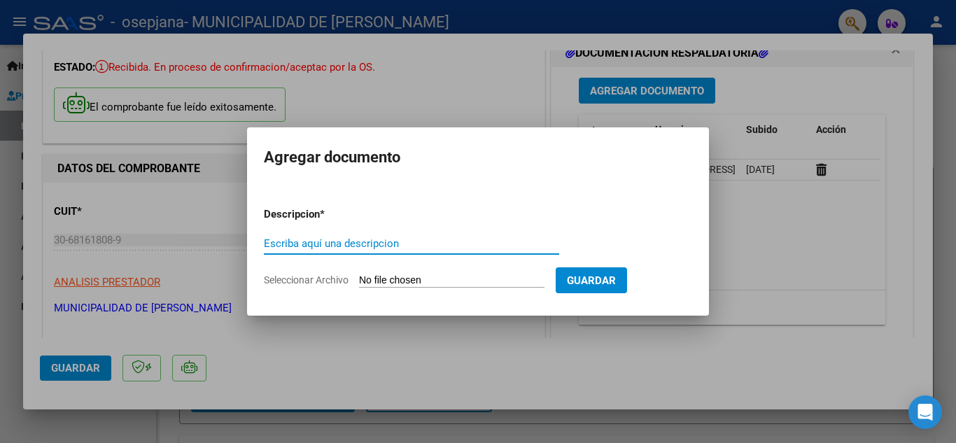
paste input "Documentación Hospital"
type input "Documentación Centro de Salud CAPS P2"
click at [450, 283] on input "Seleccionar Archivo" at bounding box center [451, 280] width 185 height 13
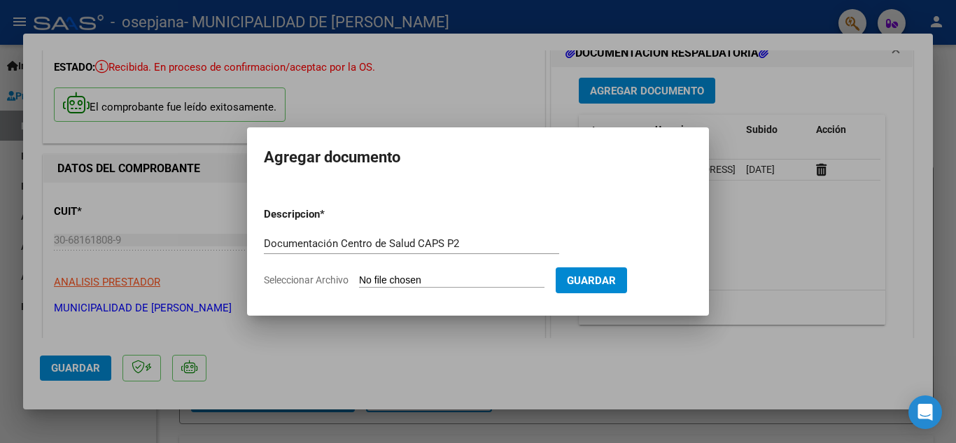
type input "C:\fakepath\OSEPJANA CAPS FC 22760_265513-127-152.pdf"
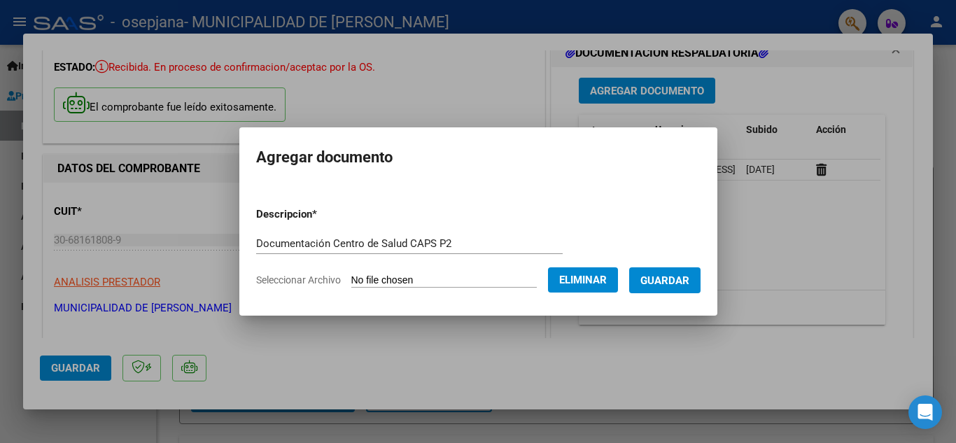
click at [686, 274] on span "Guardar" at bounding box center [664, 280] width 49 height 13
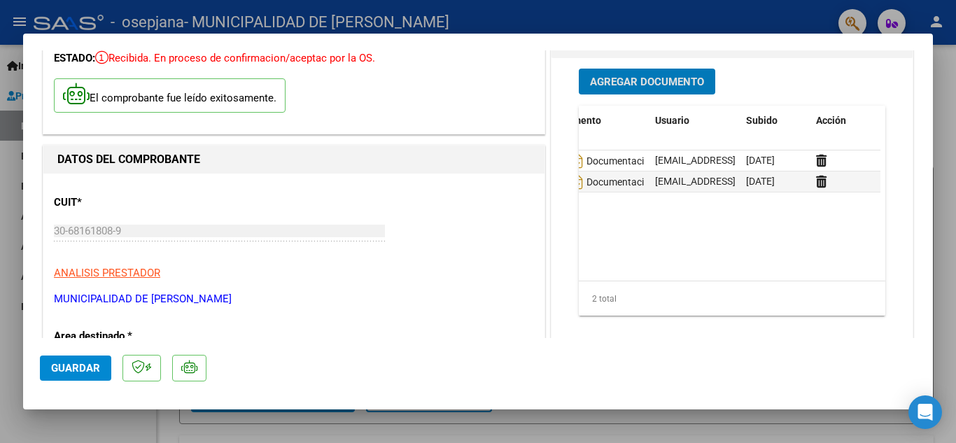
scroll to position [210, 0]
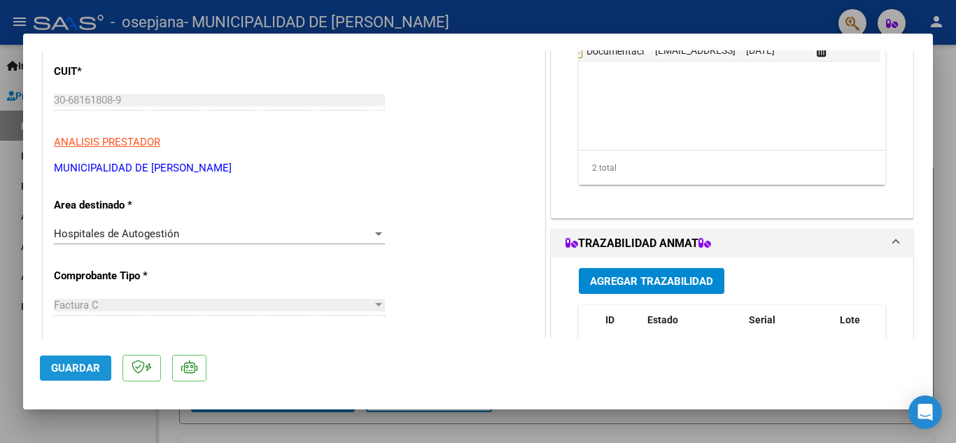
click at [73, 367] on span "Guardar" at bounding box center [75, 368] width 49 height 13
click at [62, 367] on span "Guardar" at bounding box center [75, 368] width 49 height 13
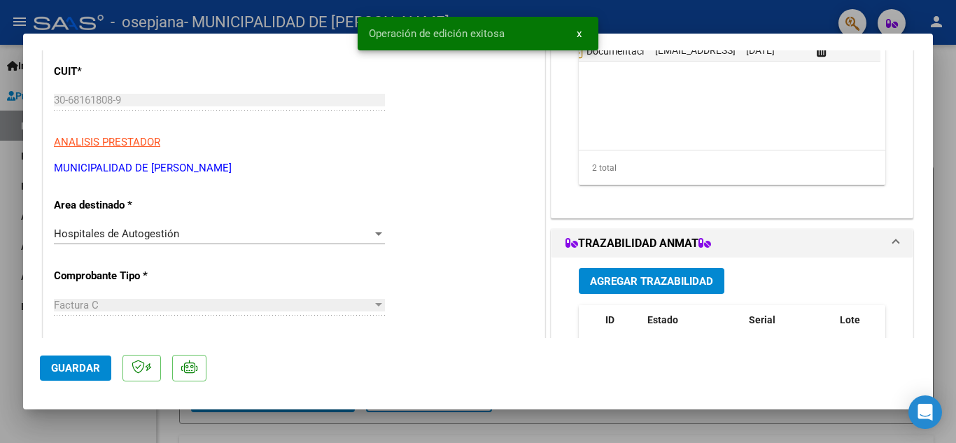
click at [77, 368] on span "Guardar" at bounding box center [75, 368] width 49 height 13
drag, startPoint x: 657, startPoint y: 16, endPoint x: 639, endPoint y: 13, distance: 17.7
click at [653, 16] on div at bounding box center [478, 221] width 956 height 443
type input "$ 0,00"
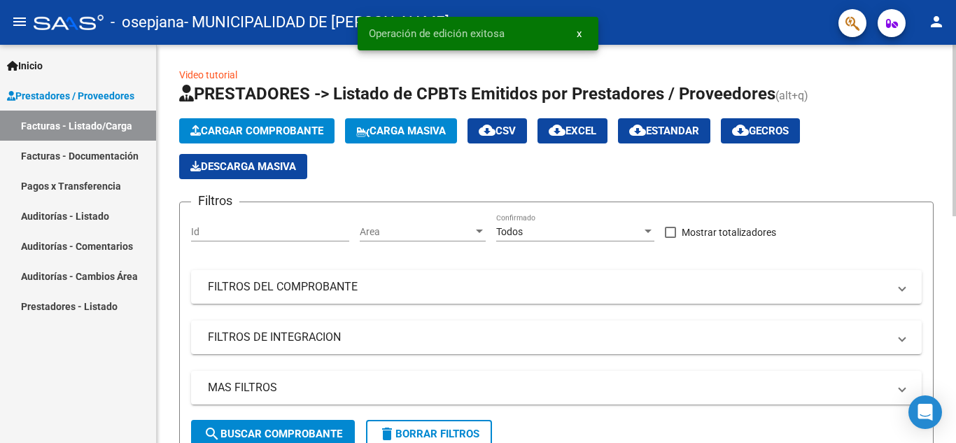
click at [231, 129] on span "Cargar Comprobante" at bounding box center [256, 131] width 133 height 13
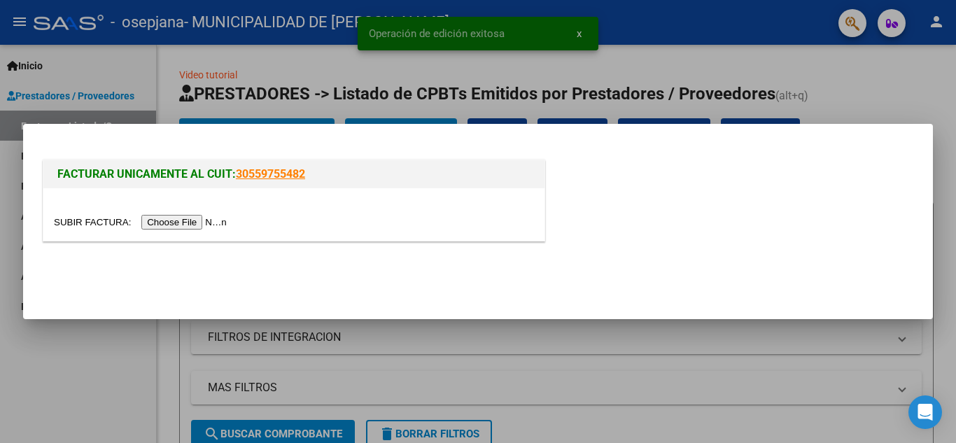
click at [195, 223] on input "file" at bounding box center [142, 222] width 177 height 15
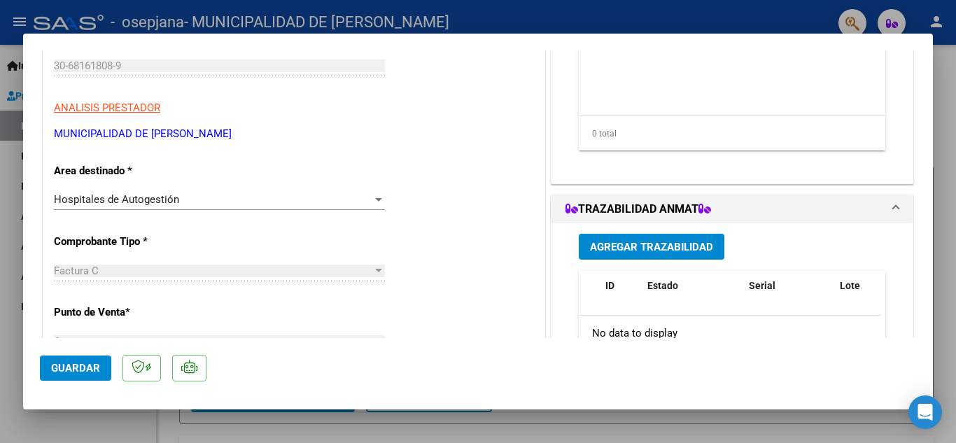
scroll to position [0, 0]
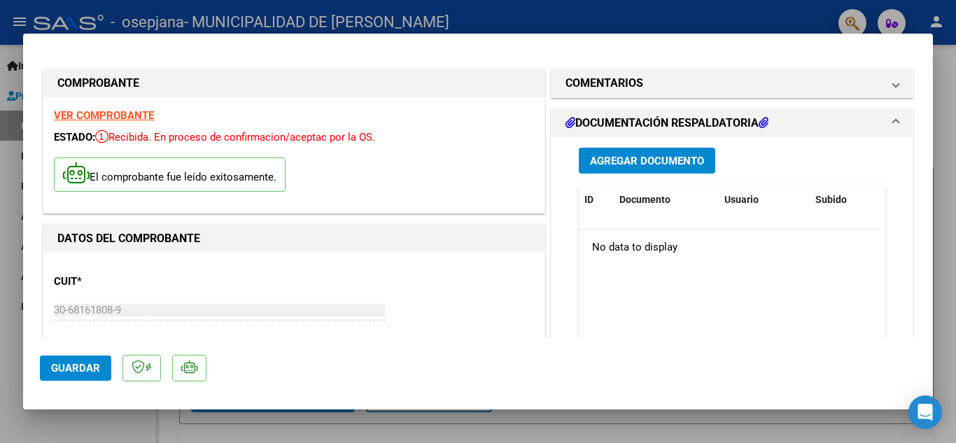
click at [644, 167] on span "Agregar Documento" at bounding box center [647, 161] width 114 height 13
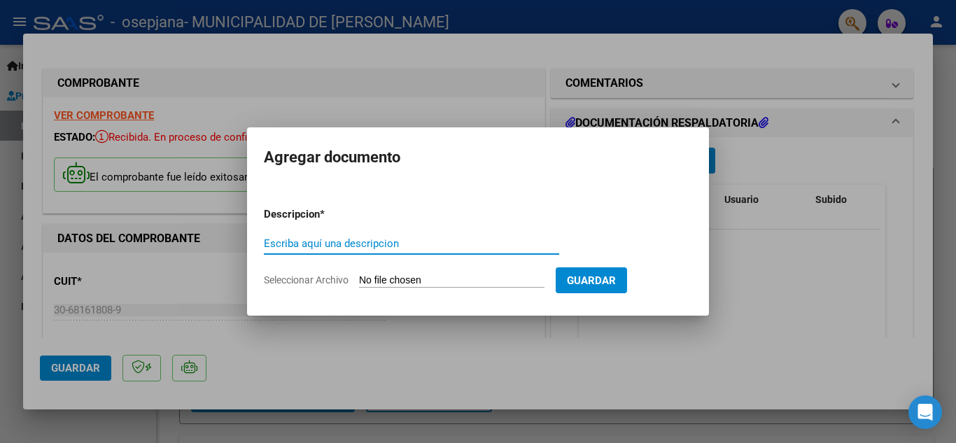
click at [418, 246] on input "Escriba aquí una descripcion" at bounding box center [411, 243] width 295 height 13
paste input "Documentación Hospital"
type input "Documentación Hospital Nellu Quiroga"
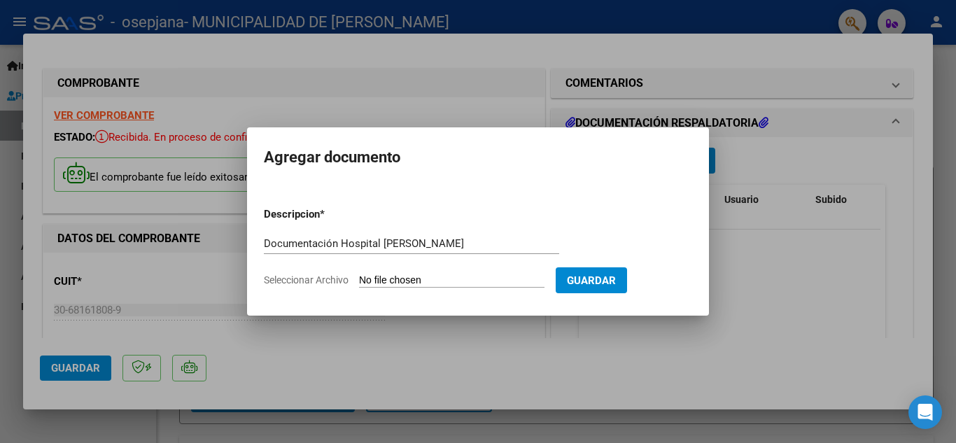
click at [428, 281] on input "Seleccionar Archivo" at bounding box center [451, 280] width 185 height 13
type input "C:\fakepath\OSEPJANA NELLY FC 5486_265478.pdf"
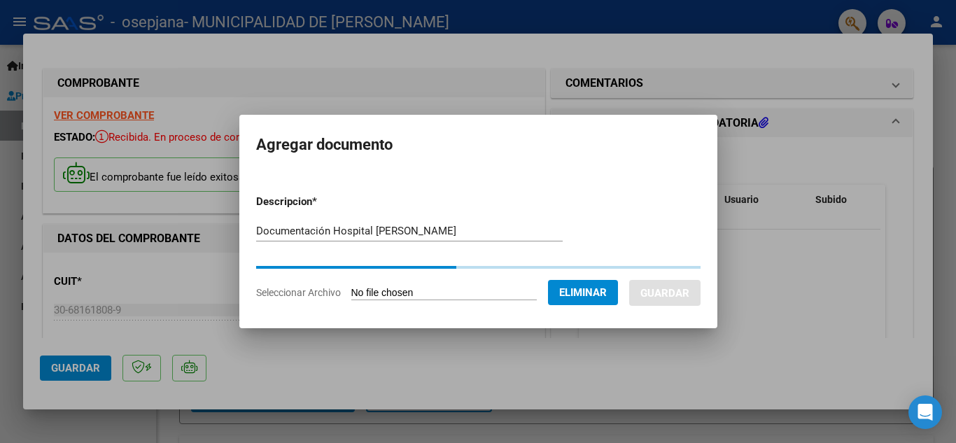
click at [382, 228] on input "Documentación Hospital Nellu Quiroga" at bounding box center [409, 231] width 306 height 13
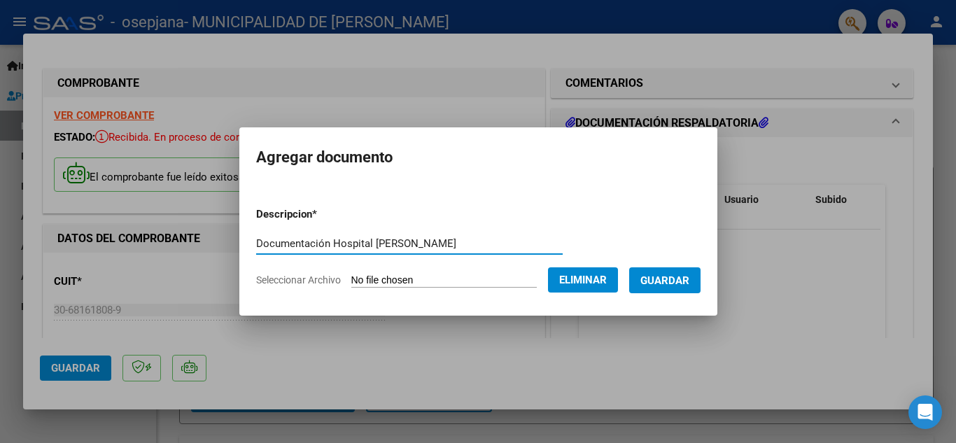
type input "Documentación Hospital [PERSON_NAME]"
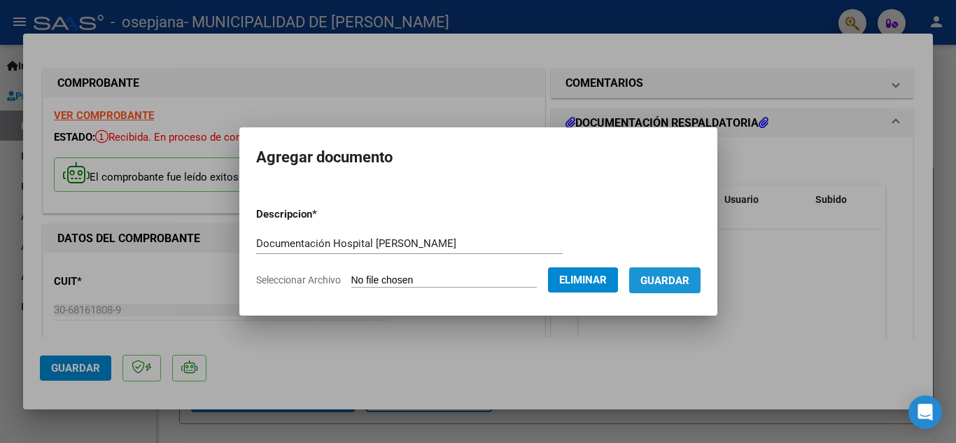
click at [689, 278] on span "Guardar" at bounding box center [664, 280] width 49 height 13
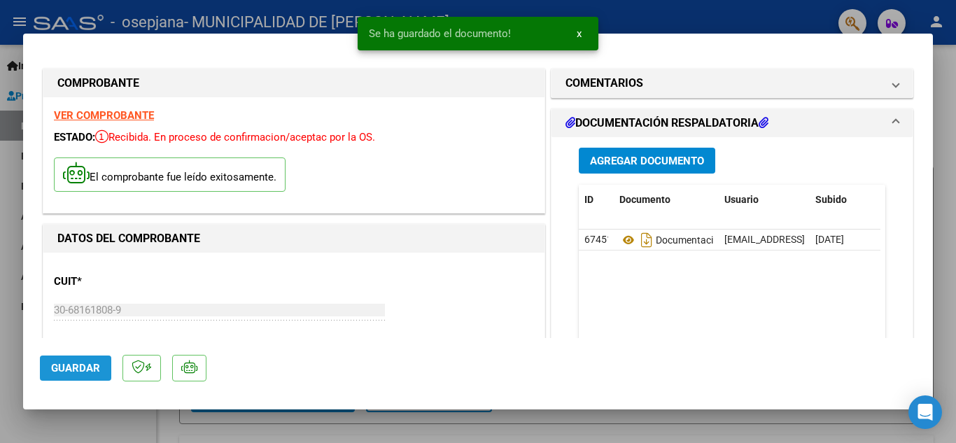
click at [89, 364] on span "Guardar" at bounding box center [75, 368] width 49 height 13
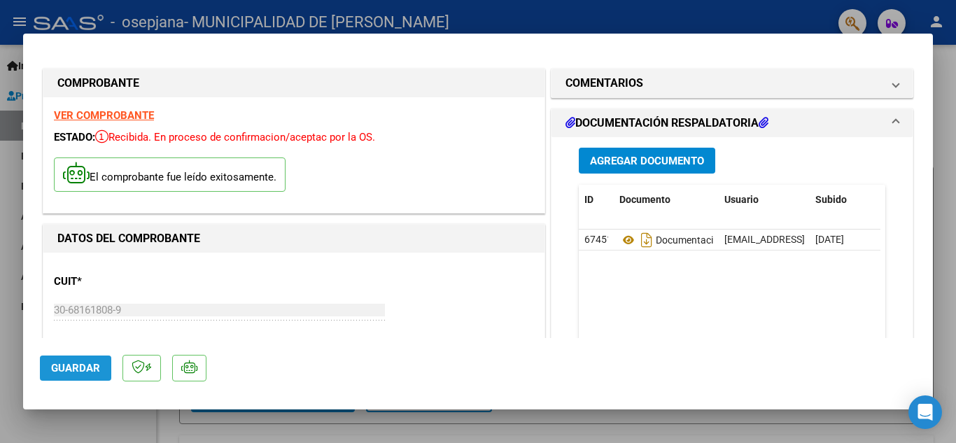
click at [94, 361] on button "Guardar" at bounding box center [75, 367] width 71 height 25
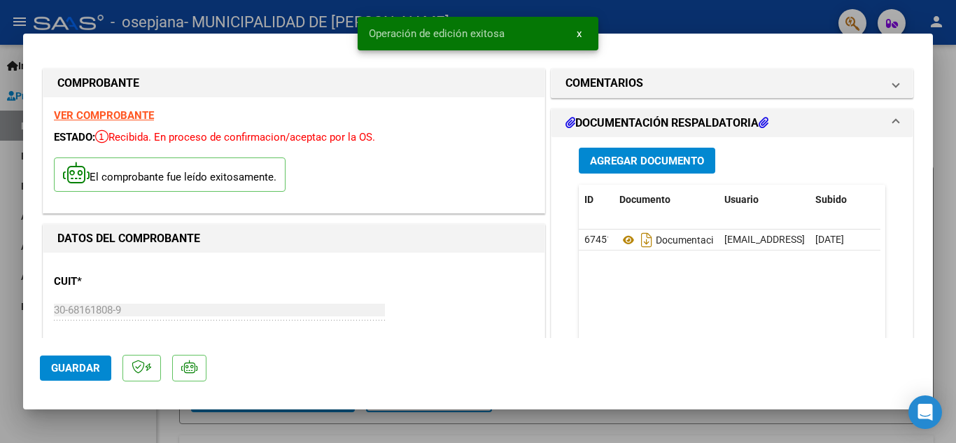
drag, startPoint x: 635, startPoint y: 16, endPoint x: 621, endPoint y: 12, distance: 14.6
click at [635, 15] on div at bounding box center [478, 221] width 956 height 443
type input "$ 0,00"
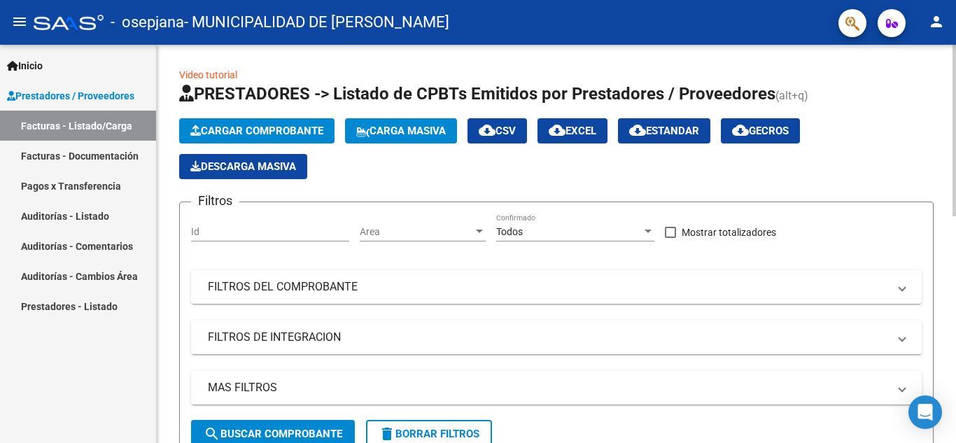
click at [224, 126] on span "Cargar Comprobante" at bounding box center [256, 131] width 133 height 13
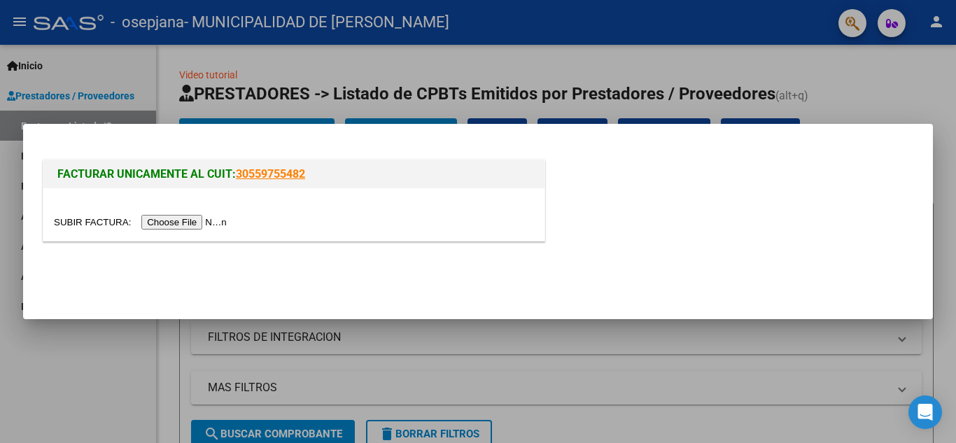
click at [208, 222] on input "file" at bounding box center [142, 222] width 177 height 15
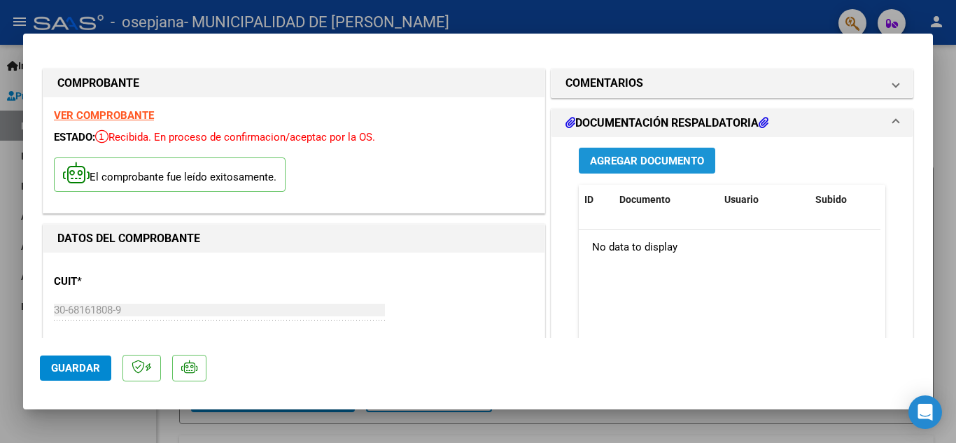
click at [628, 162] on span "Agregar Documento" at bounding box center [647, 161] width 114 height 13
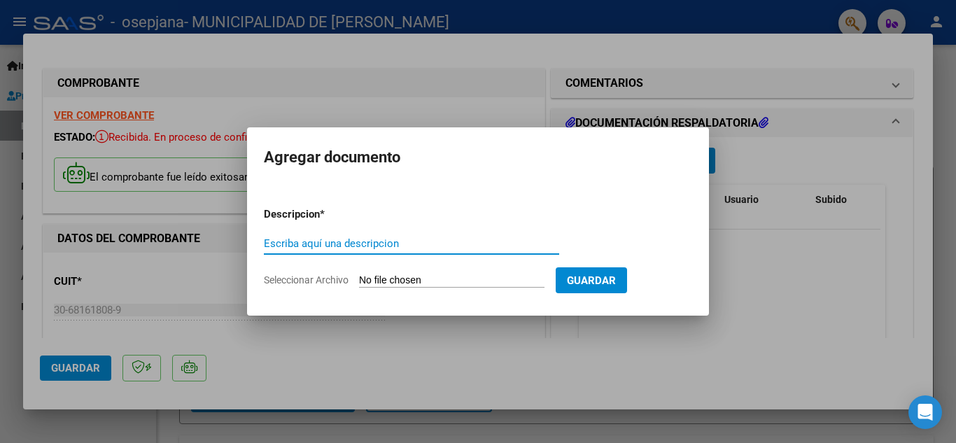
click at [398, 235] on div "Escriba aquí una descripcion" at bounding box center [411, 243] width 295 height 21
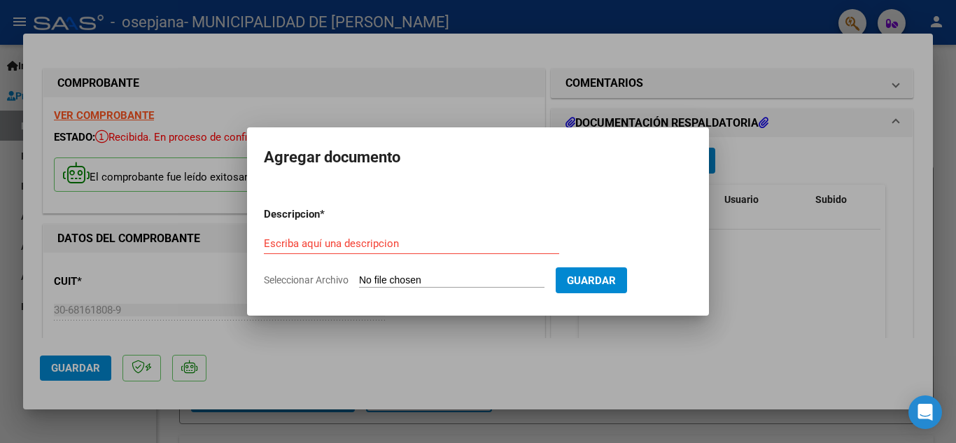
drag, startPoint x: 390, startPoint y: 255, endPoint x: 371, endPoint y: 281, distance: 32.6
click at [371, 281] on input "Seleccionar Archivo" at bounding box center [451, 280] width 185 height 13
click at [777, 248] on div at bounding box center [478, 221] width 956 height 443
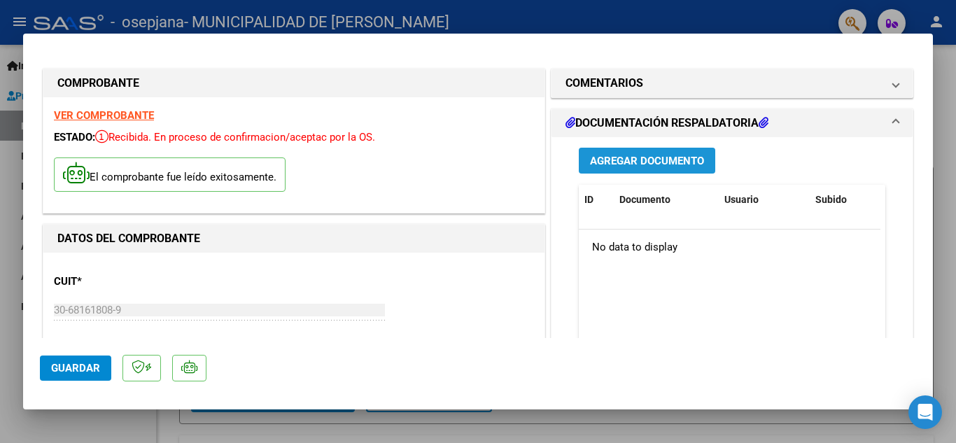
click at [632, 157] on span "Agregar Documento" at bounding box center [647, 161] width 114 height 13
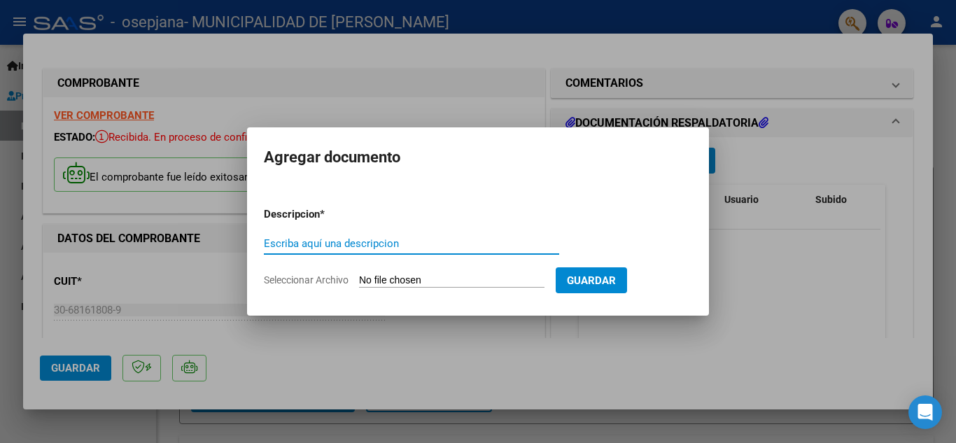
click at [418, 278] on input "Seleccionar Archivo" at bounding box center [451, 280] width 185 height 13
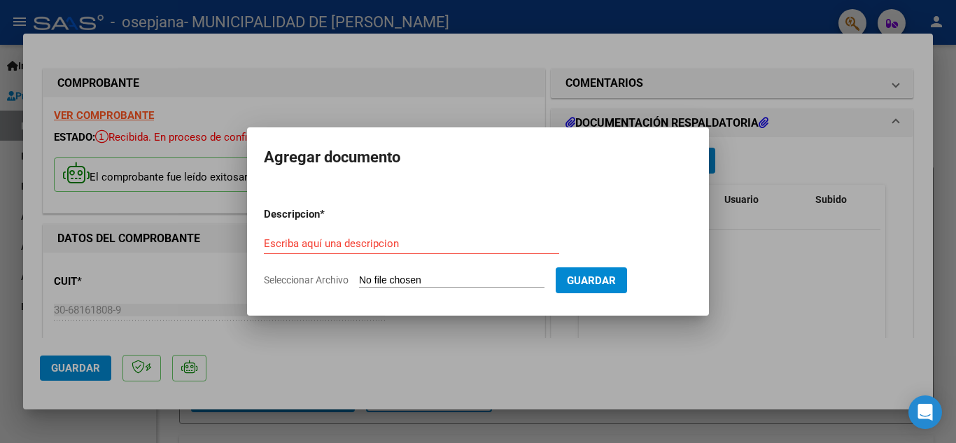
type input "C:\fakepath\OSEPJANA ODON FC 4776_265416.pdf"
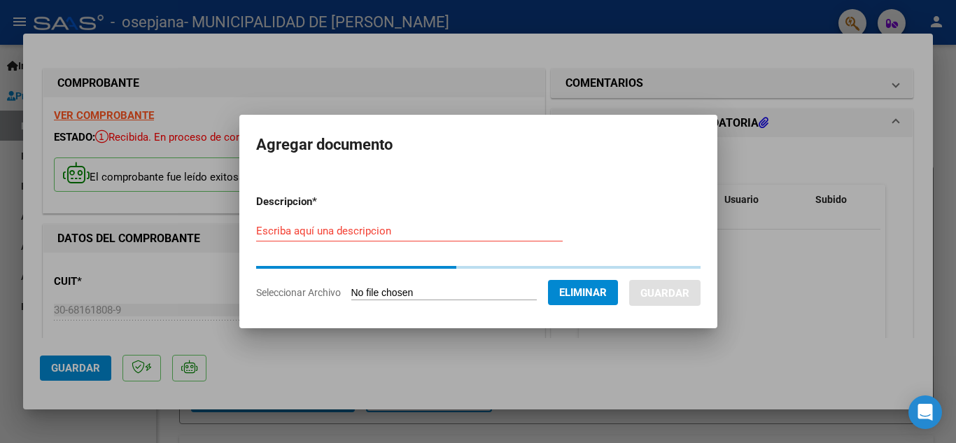
click at [394, 235] on input "Escriba aquí una descripcion" at bounding box center [409, 231] width 306 height 13
paste input "Documentación Hospital"
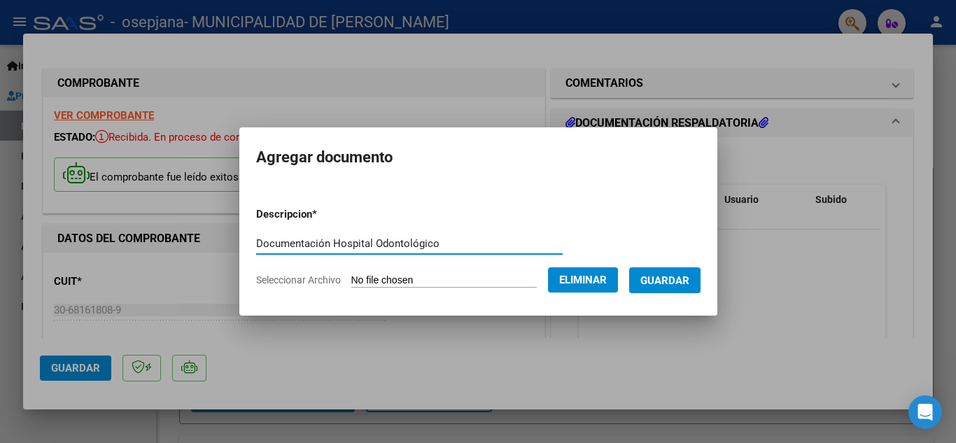
type input "Documentación Hospital Odontológico"
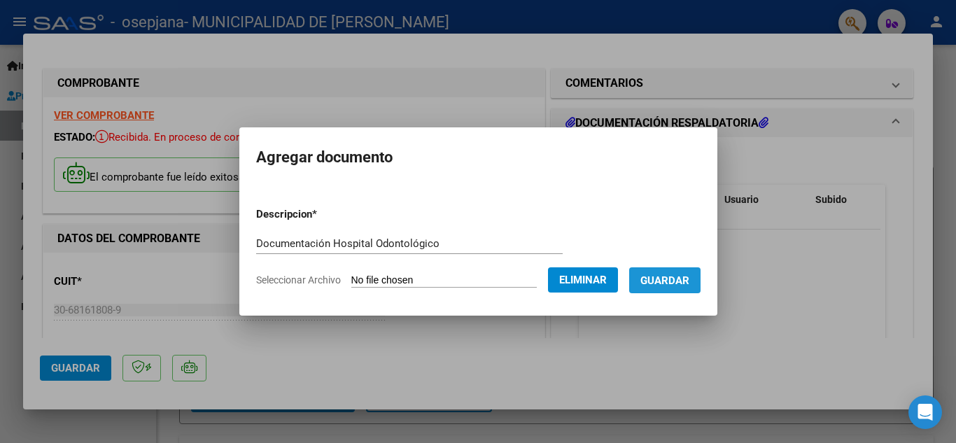
click at [700, 272] on button "Guardar" at bounding box center [664, 280] width 71 height 26
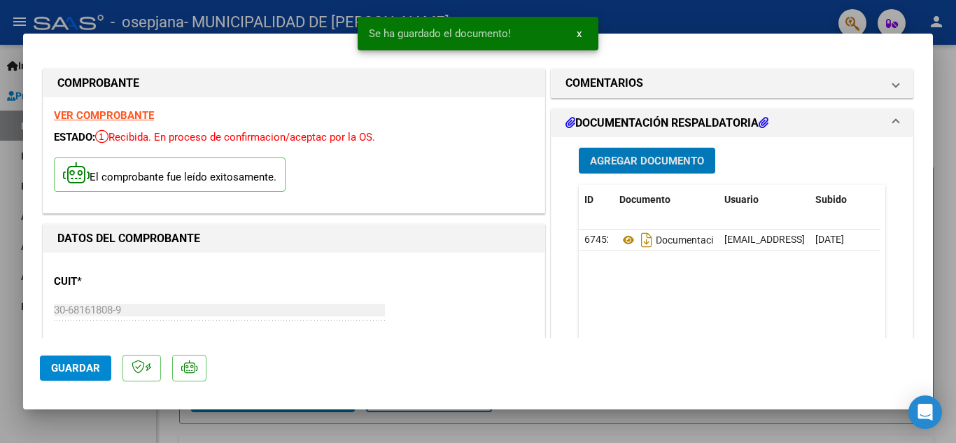
click at [87, 370] on span "Guardar" at bounding box center [75, 368] width 49 height 13
click at [87, 369] on span "Guardar" at bounding box center [75, 368] width 49 height 13
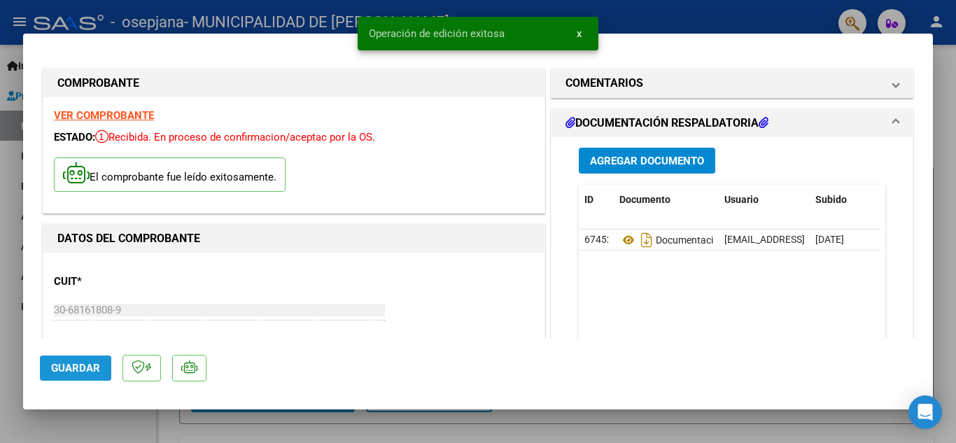
click at [87, 367] on span "Guardar" at bounding box center [75, 368] width 49 height 13
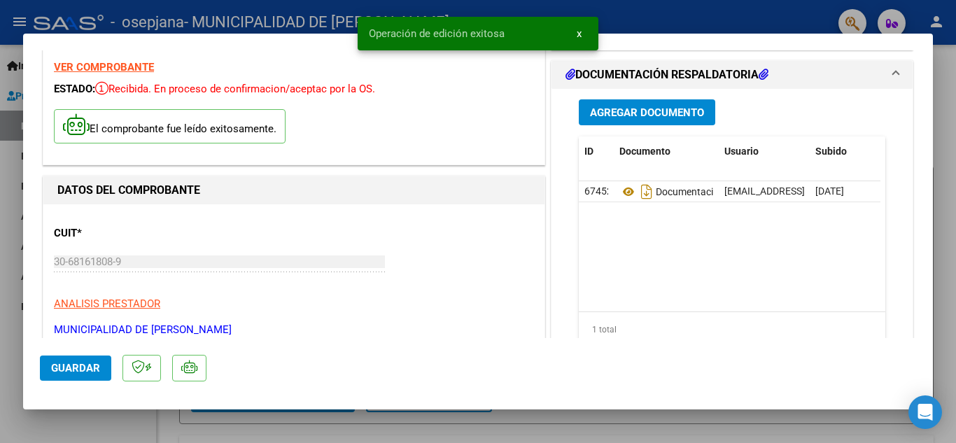
scroll to position [70, 0]
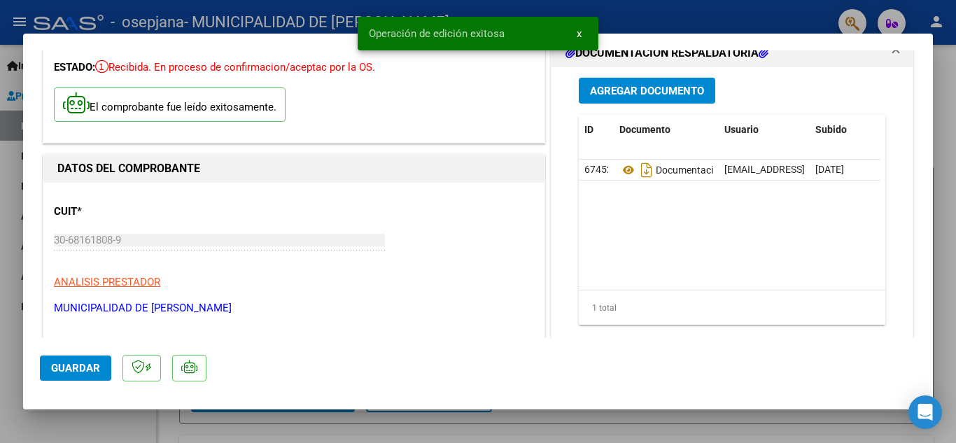
click at [715, 18] on div at bounding box center [478, 221] width 956 height 443
type input "$ 0,00"
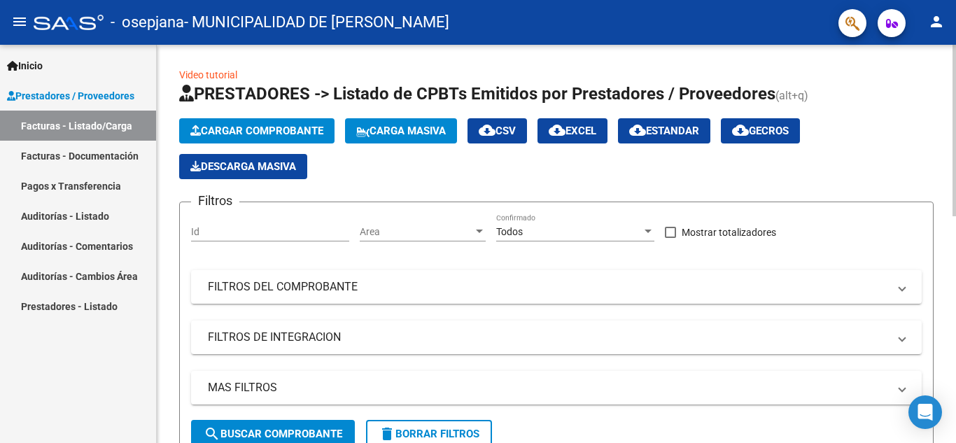
click at [250, 127] on span "Cargar Comprobante" at bounding box center [256, 131] width 133 height 13
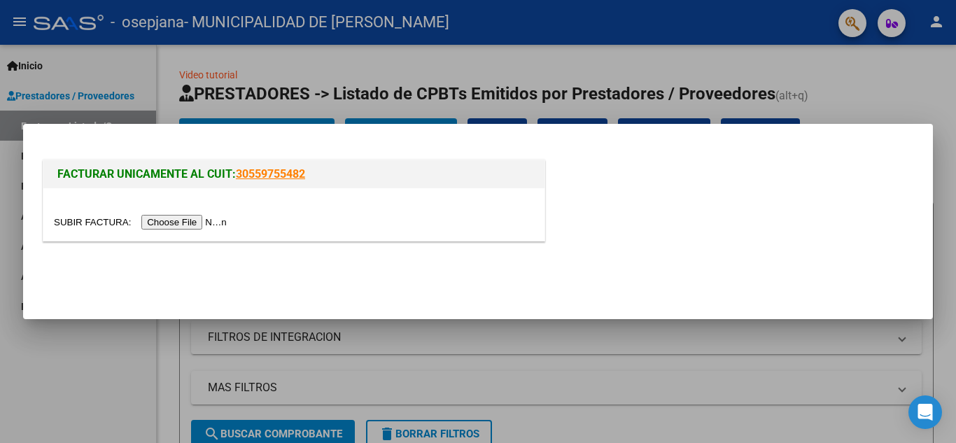
click at [231, 220] on input "file" at bounding box center [142, 222] width 177 height 15
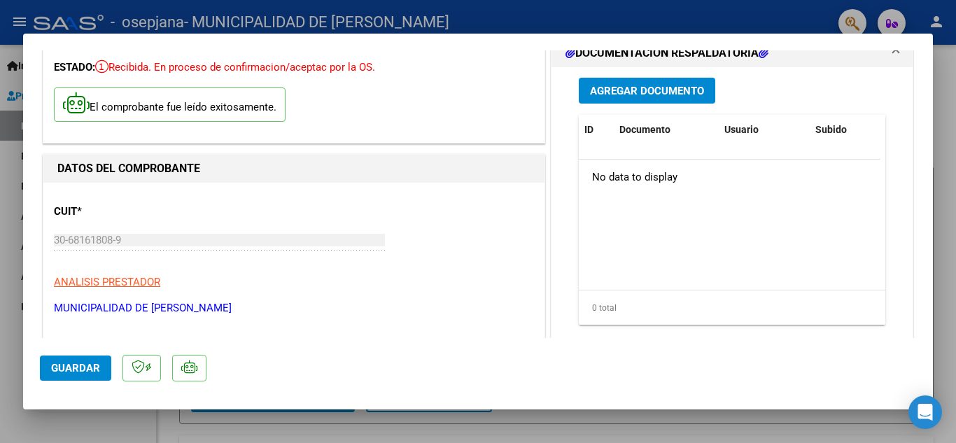
click at [618, 92] on span "Agregar Documento" at bounding box center [647, 91] width 114 height 13
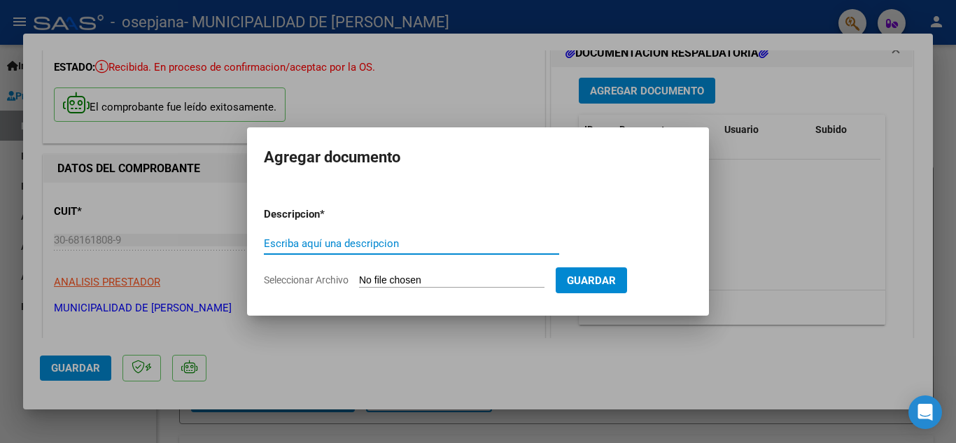
click at [420, 281] on input "Seleccionar Archivo" at bounding box center [451, 280] width 185 height 13
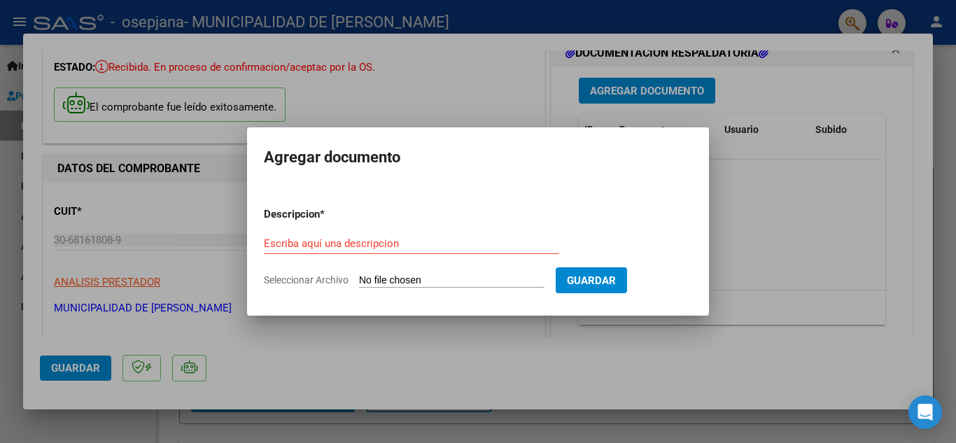
type input "C:\fakepath\OSEPJANA OFTAL FC 22719_265434.pdf"
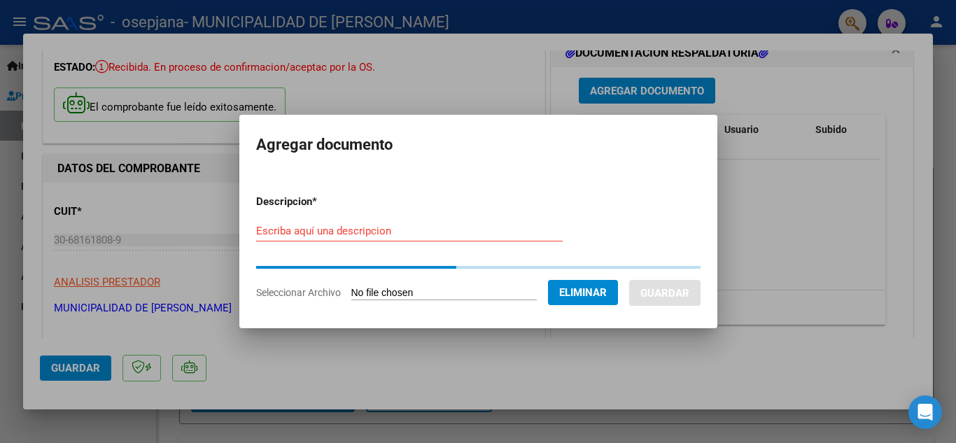
click at [313, 232] on input "Escriba aquí una descripcion" at bounding box center [409, 231] width 306 height 13
paste input "Documentación Hospital"
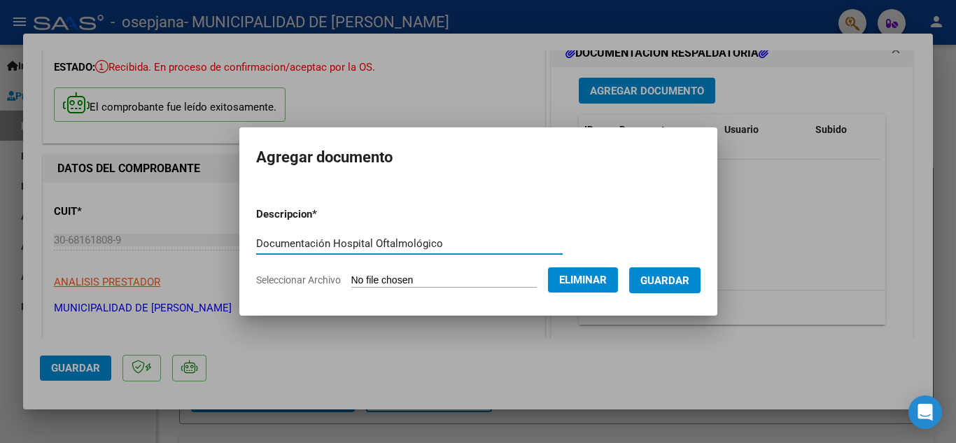
type input "Documentación Hospital Oftalmológico"
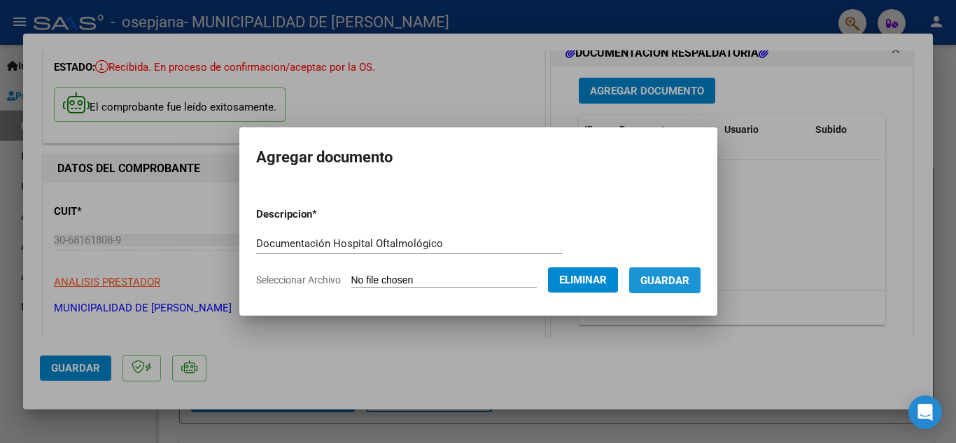
click at [689, 276] on span "Guardar" at bounding box center [664, 280] width 49 height 13
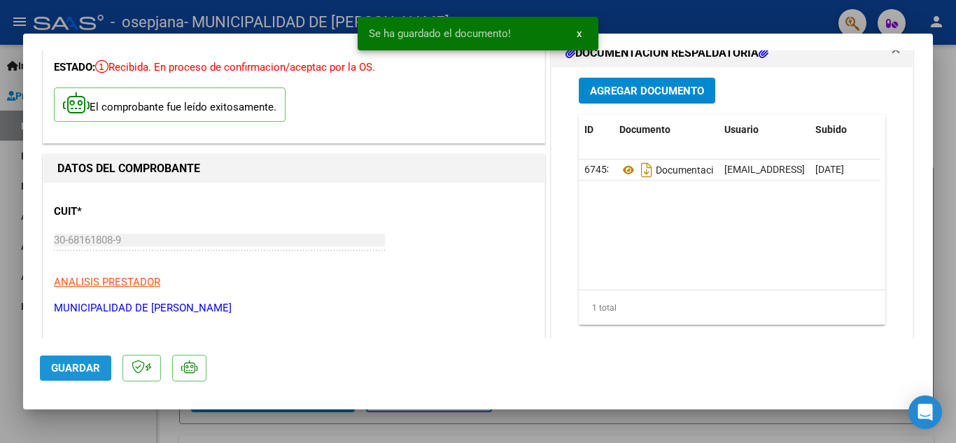
click at [62, 366] on span "Guardar" at bounding box center [75, 368] width 49 height 13
click at [73, 361] on button "Guardar" at bounding box center [75, 367] width 71 height 25
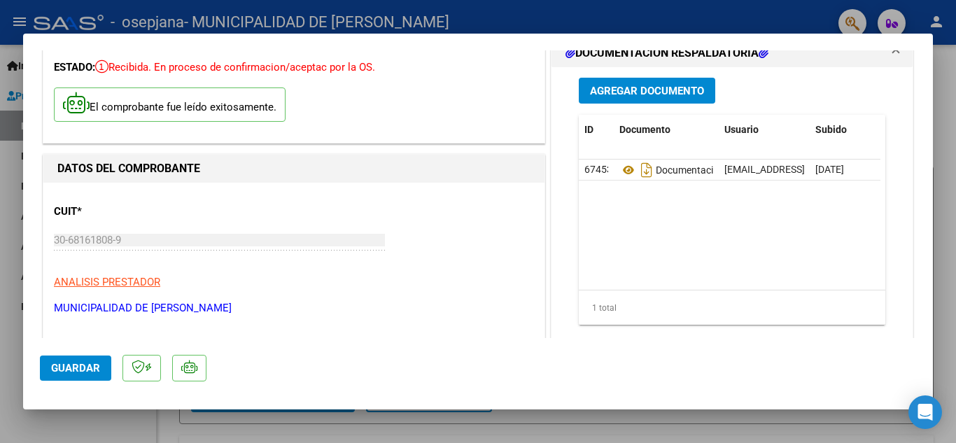
click at [595, 16] on div at bounding box center [478, 221] width 956 height 443
type input "$ 0,00"
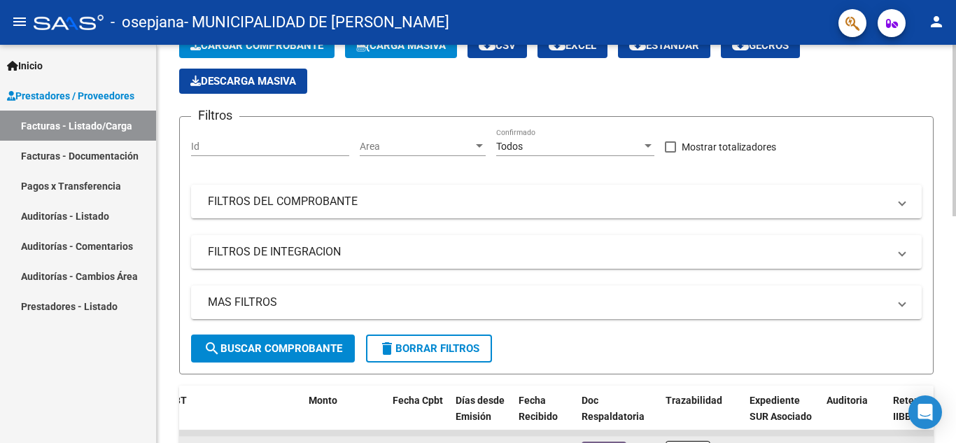
scroll to position [280, 0]
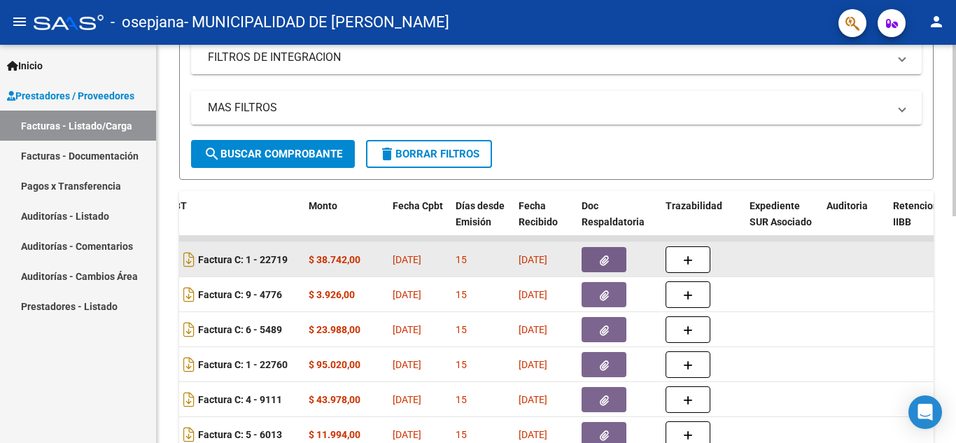
click at [547, 262] on span "[DATE]" at bounding box center [532, 259] width 29 height 11
click at [547, 259] on span "[DATE]" at bounding box center [532, 259] width 29 height 11
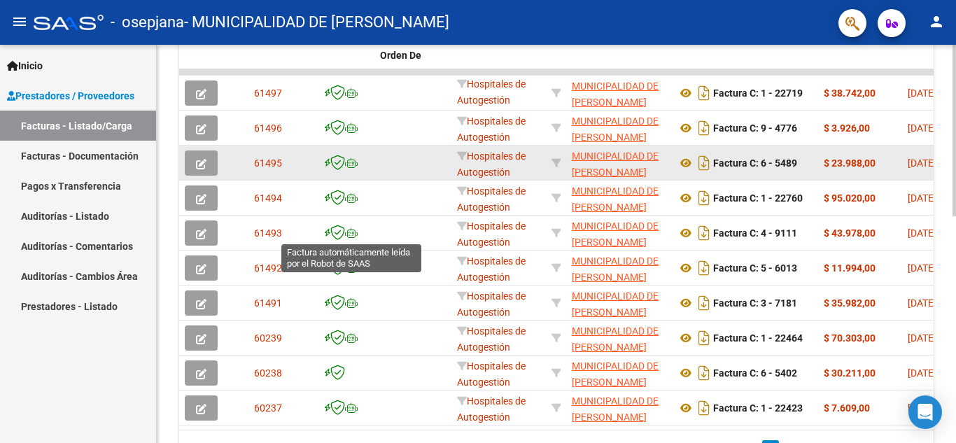
scroll to position [385, 0]
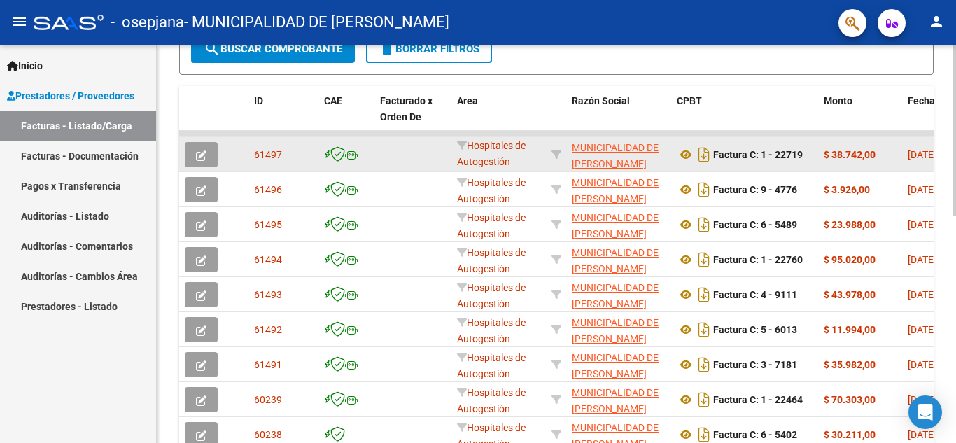
click at [192, 148] on button "button" at bounding box center [201, 154] width 33 height 25
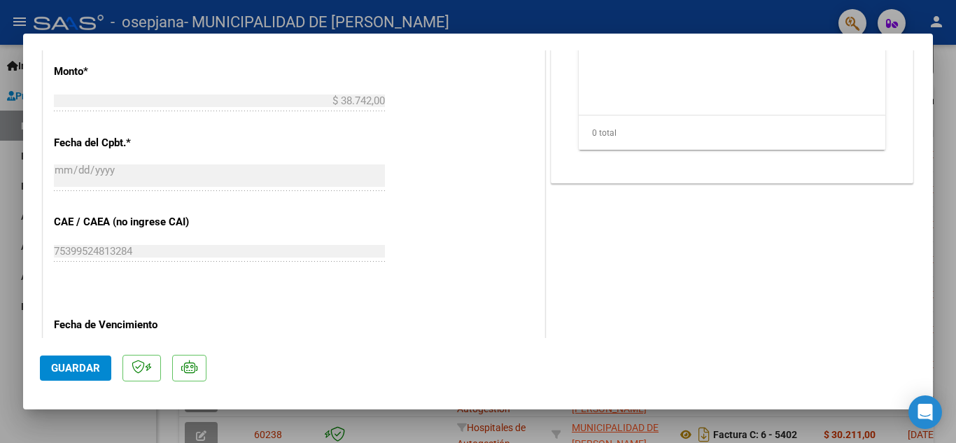
scroll to position [630, 0]
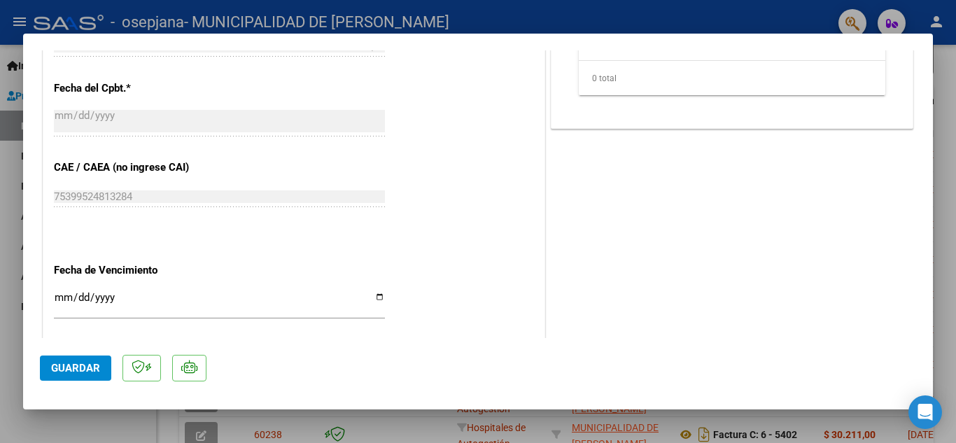
click at [493, 435] on div at bounding box center [478, 221] width 956 height 443
type input "$ 0,00"
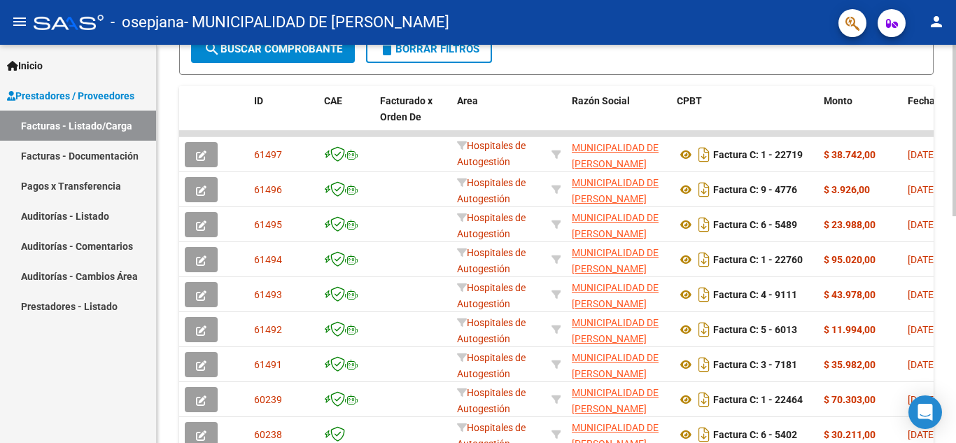
scroll to position [105, 0]
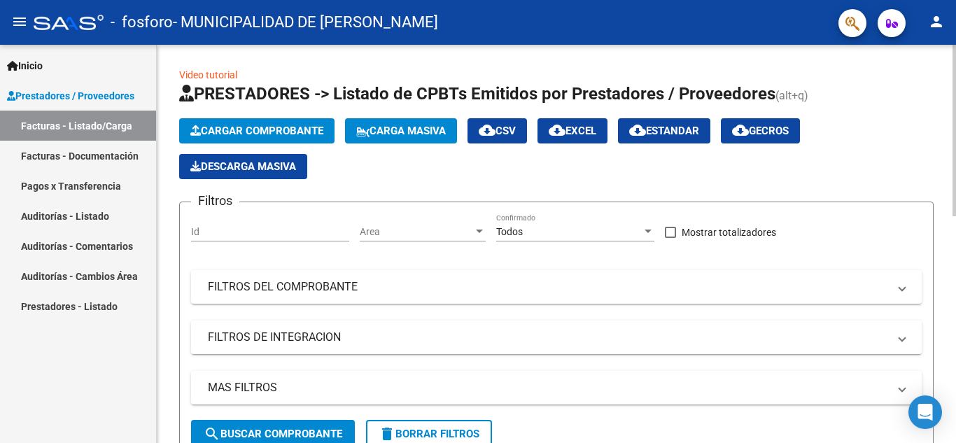
click at [260, 135] on span "Cargar Comprobante" at bounding box center [256, 131] width 133 height 13
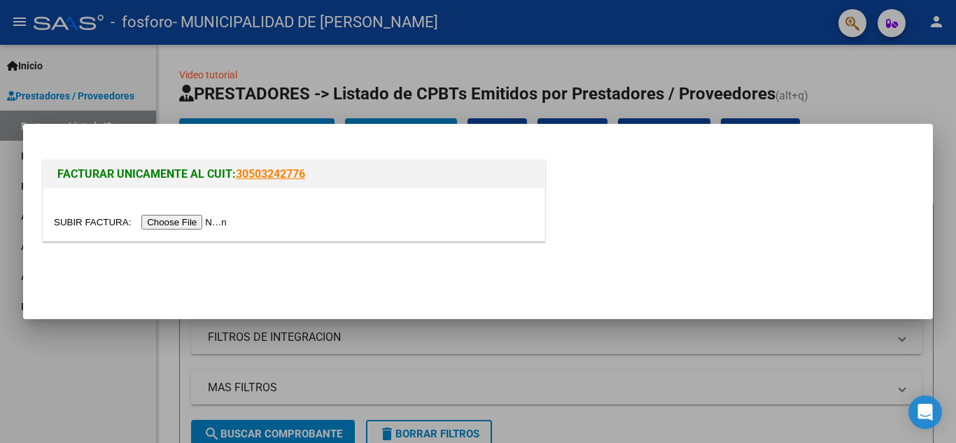
click at [204, 223] on input "file" at bounding box center [142, 222] width 177 height 15
click at [217, 218] on input "file" at bounding box center [142, 222] width 177 height 15
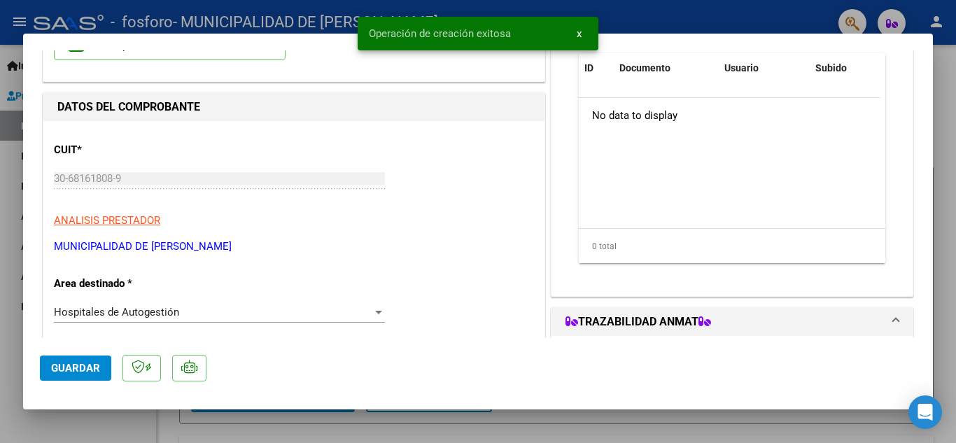
scroll to position [140, 0]
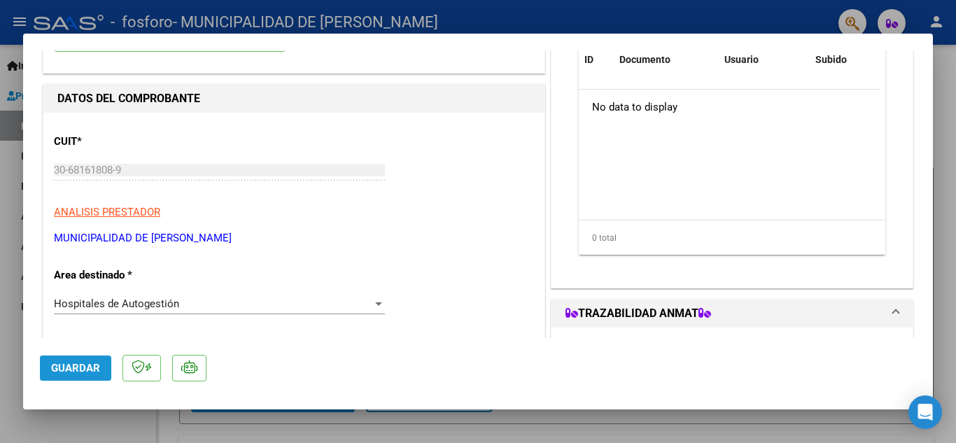
drag, startPoint x: 85, startPoint y: 368, endPoint x: 116, endPoint y: 358, distance: 32.3
click at [85, 368] on span "Guardar" at bounding box center [75, 368] width 49 height 13
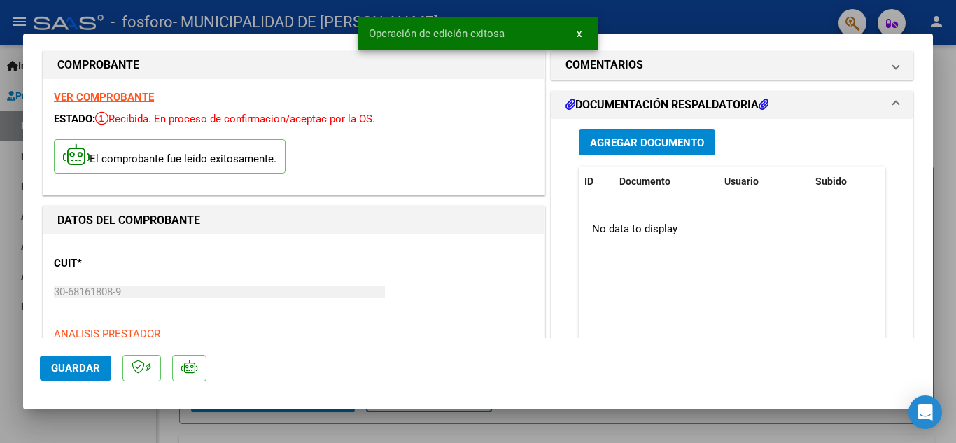
scroll to position [0, 0]
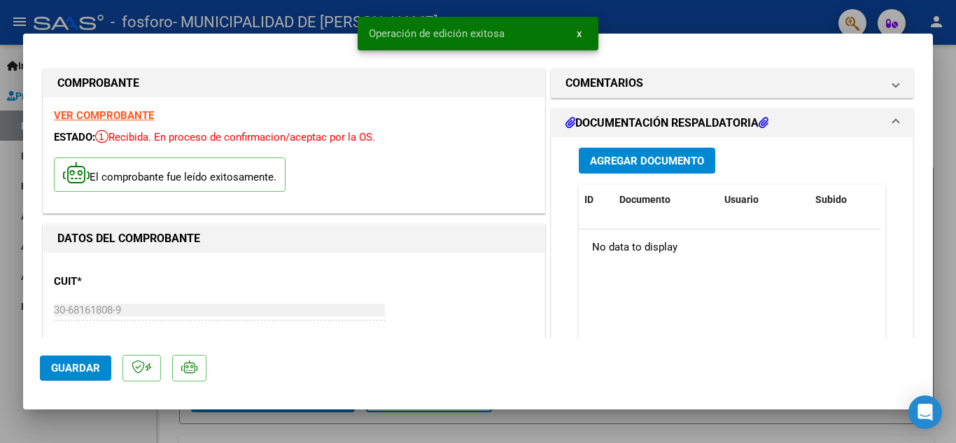
click at [623, 155] on span "Agregar Documento" at bounding box center [647, 161] width 114 height 13
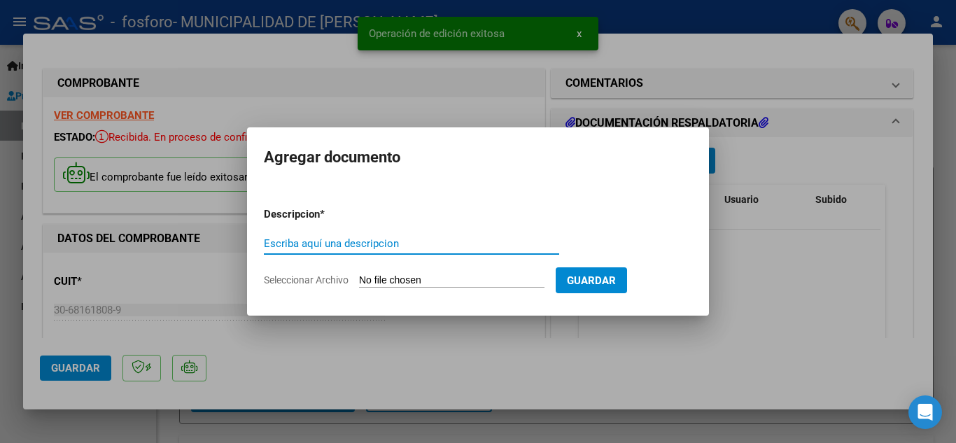
click at [408, 278] on input "Seleccionar Archivo" at bounding box center [451, 280] width 185 height 13
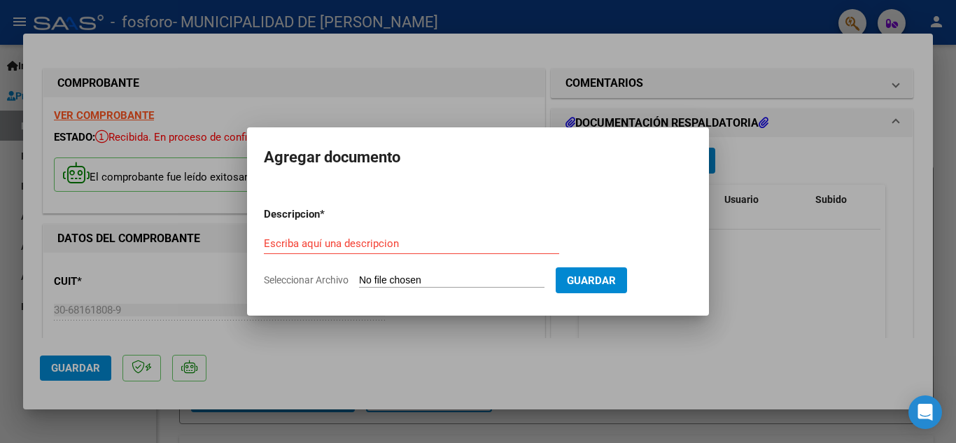
type input "C:\fakepath\OSPIF [PERSON_NAME] FC 6096_264990.pdf"
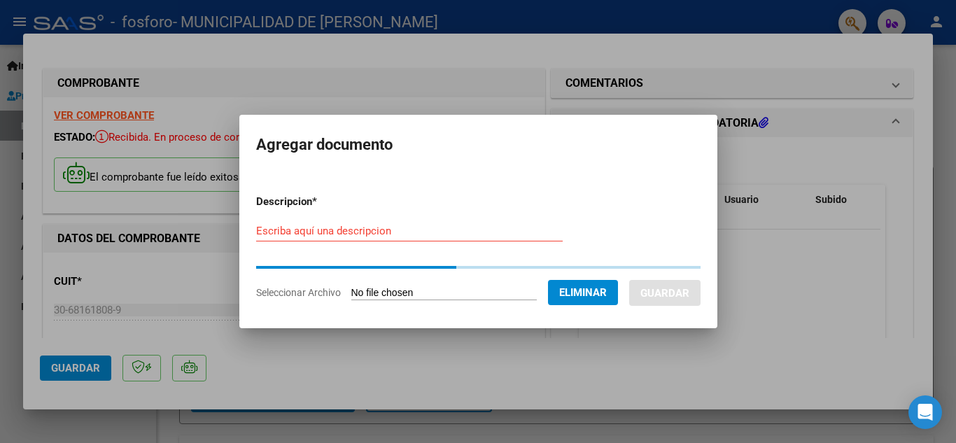
click at [327, 231] on input "Escriba aquí una descripcion" at bounding box center [409, 231] width 306 height 13
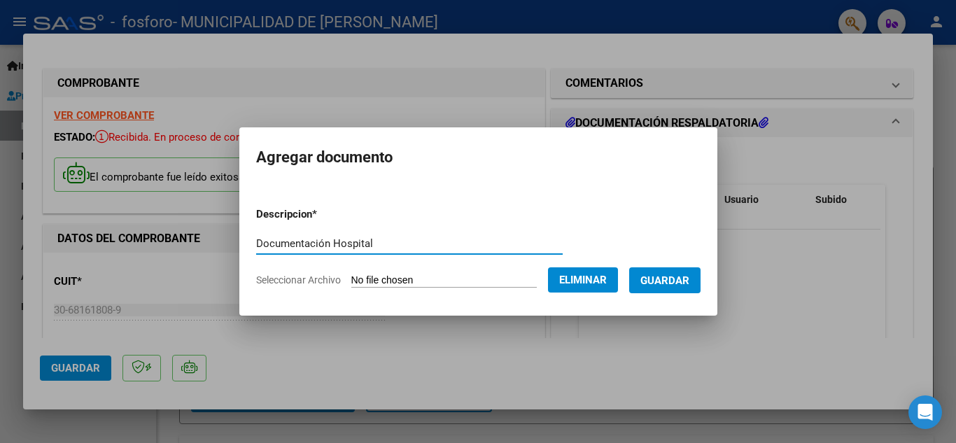
click at [267, 239] on input "Documentación Hospital" at bounding box center [409, 243] width 306 height 13
drag, startPoint x: 267, startPoint y: 239, endPoint x: 341, endPoint y: 238, distance: 73.5
click at [341, 237] on input "Documentación Hospital" at bounding box center [409, 243] width 306 height 13
click at [377, 237] on input "Documentación Hospital" at bounding box center [409, 243] width 306 height 13
type input "Documentación Hospital [PERSON_NAME]"
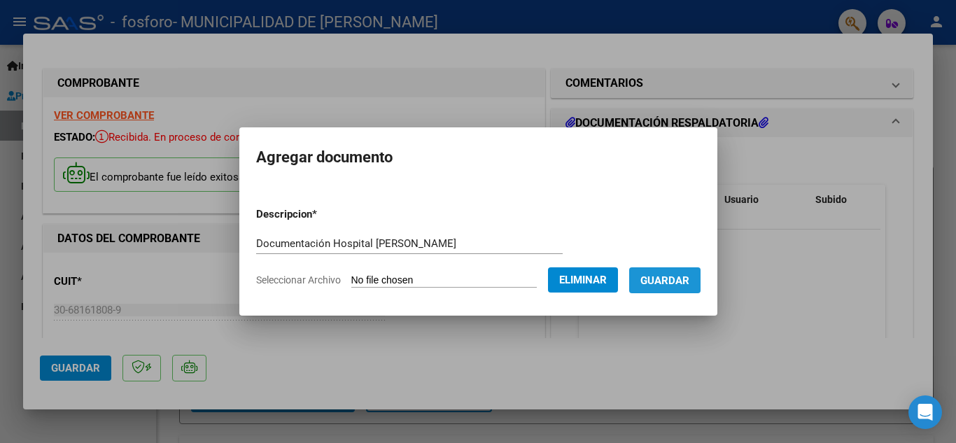
click at [689, 277] on span "Guardar" at bounding box center [664, 280] width 49 height 13
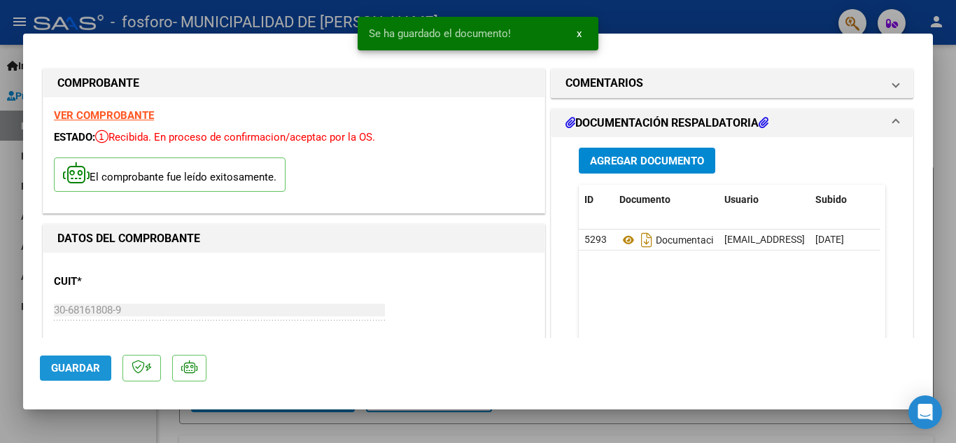
click at [82, 367] on span "Guardar" at bounding box center [75, 368] width 49 height 13
click at [82, 365] on span "Guardar" at bounding box center [75, 368] width 49 height 13
click at [309, 16] on div at bounding box center [478, 221] width 956 height 443
type input "$ 0,00"
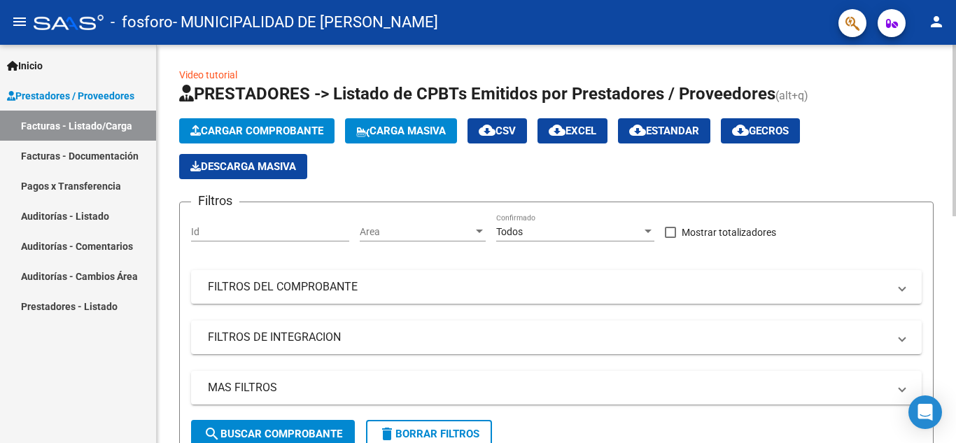
click at [268, 129] on span "Cargar Comprobante" at bounding box center [256, 131] width 133 height 13
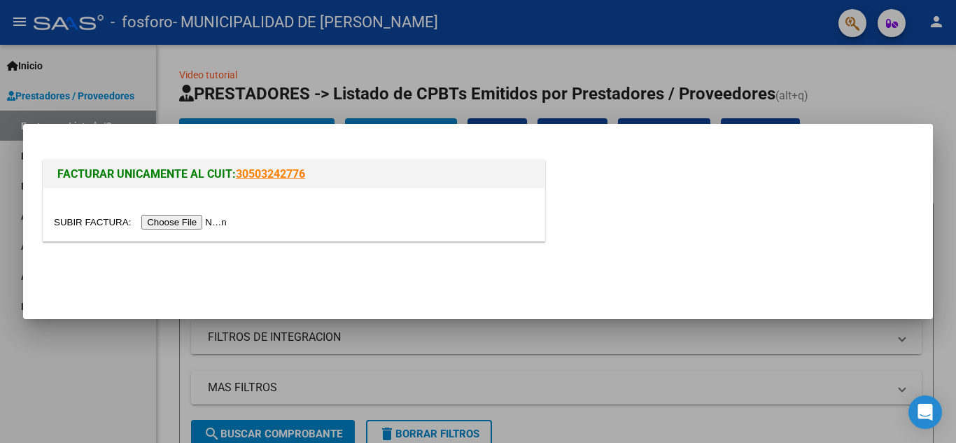
click at [215, 218] on input "file" at bounding box center [142, 222] width 177 height 15
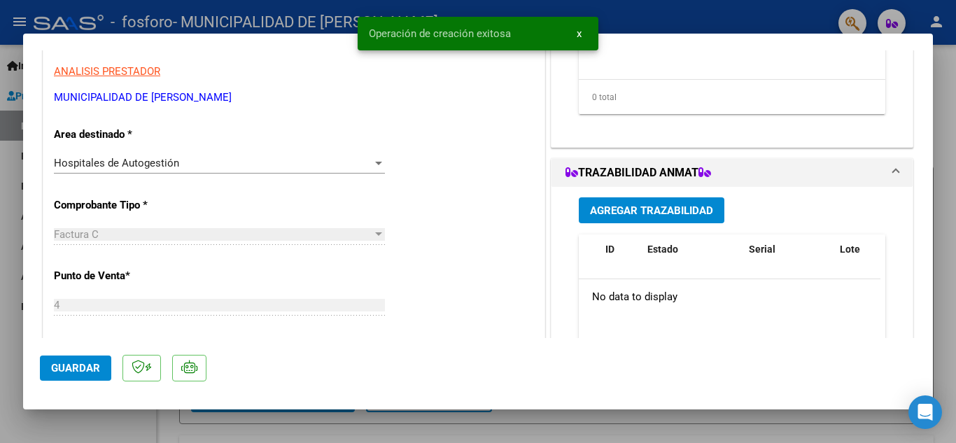
scroll to position [420, 0]
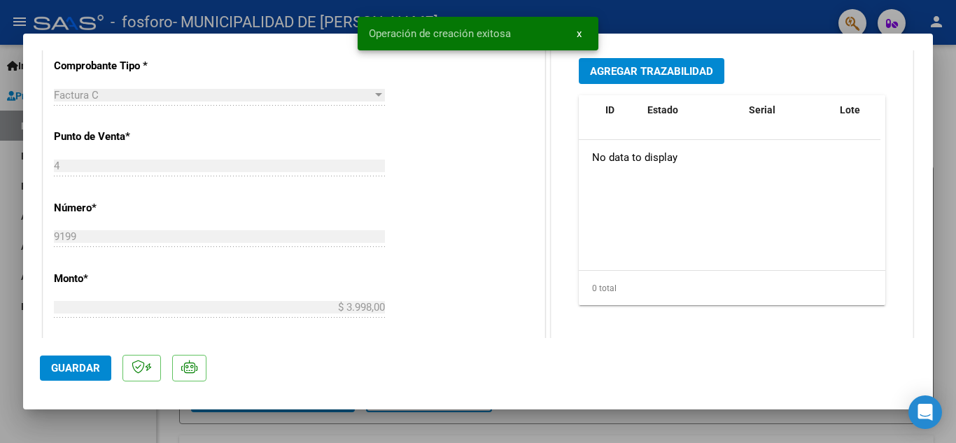
click at [78, 371] on span "Guardar" at bounding box center [75, 368] width 49 height 13
click at [671, 66] on span "Agregar Trazabilidad" at bounding box center [651, 71] width 123 height 13
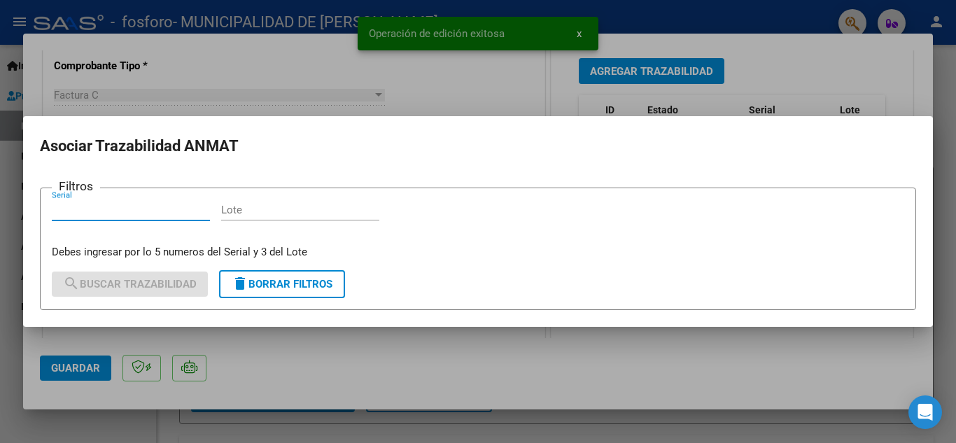
drag, startPoint x: 801, startPoint y: 65, endPoint x: 788, endPoint y: 65, distance: 13.3
click at [801, 64] on div at bounding box center [478, 221] width 956 height 443
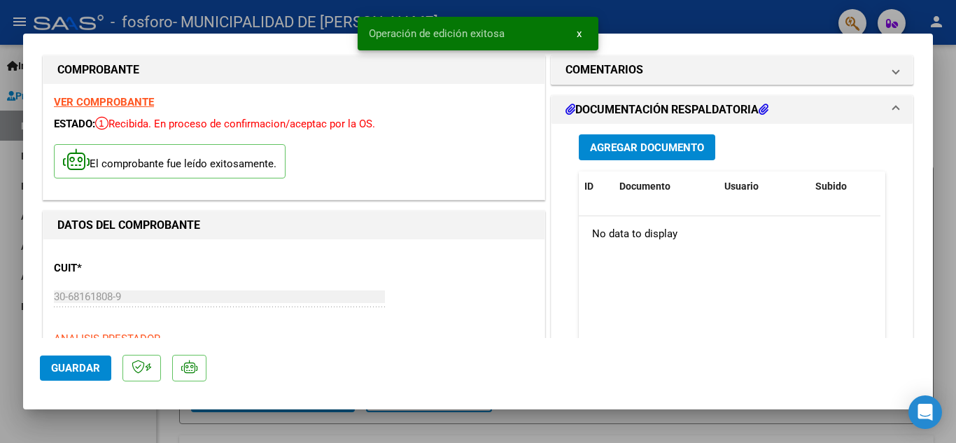
scroll to position [0, 0]
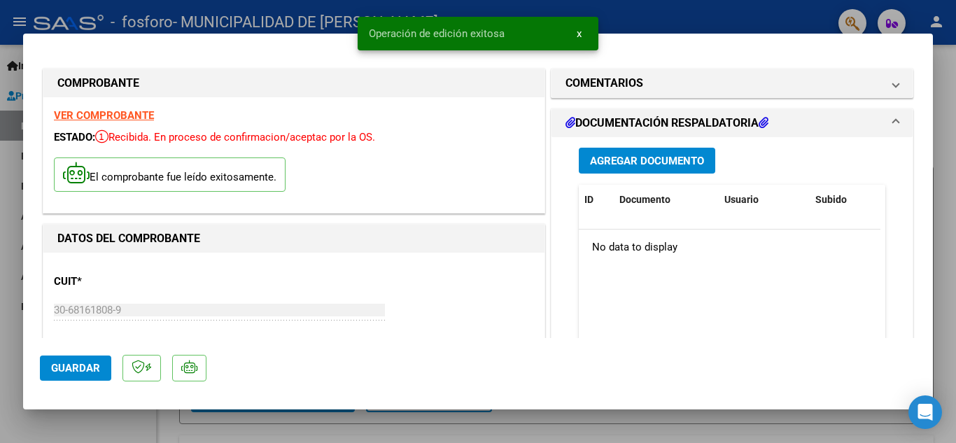
click at [637, 160] on span "Agregar Documento" at bounding box center [647, 161] width 114 height 13
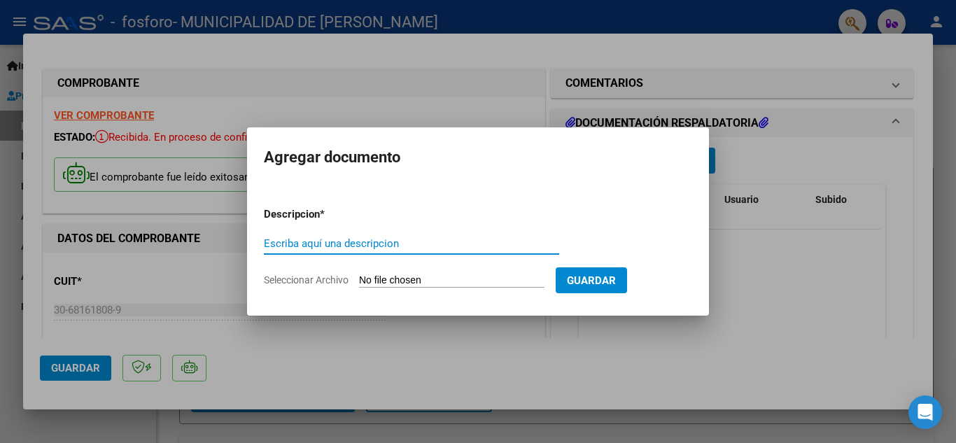
click at [427, 240] on input "Escriba aquí una descripcion" at bounding box center [411, 243] width 295 height 13
paste input "Documentación Hospital"
type input "Documentación Hospital"
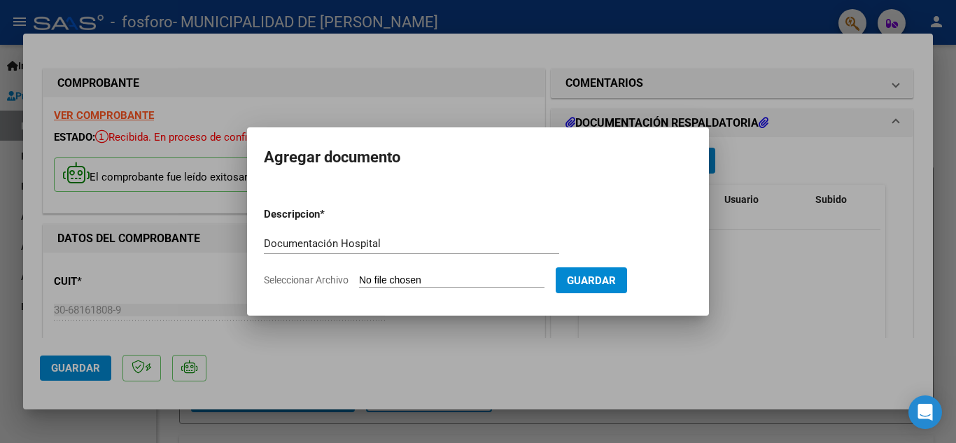
click at [497, 284] on input "Seleccionar Archivo" at bounding box center [451, 280] width 185 height 13
type input "C:\fakepath\OSPIF CAPO FC 9199_265006.pdf"
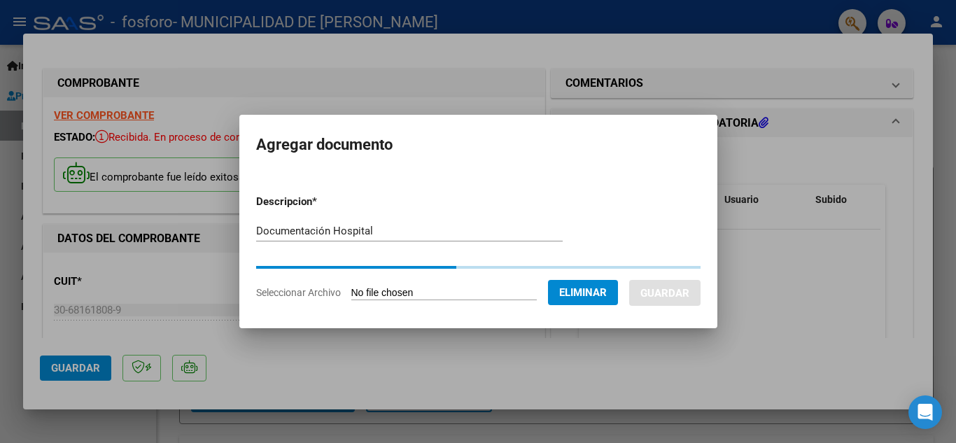
click at [402, 229] on input "Documentación Hospital" at bounding box center [409, 231] width 306 height 13
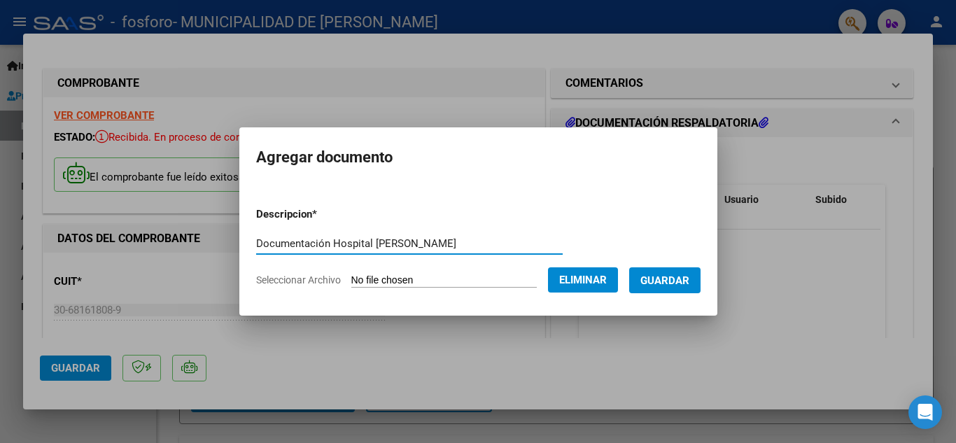
type input "Documentación Hospital [PERSON_NAME]"
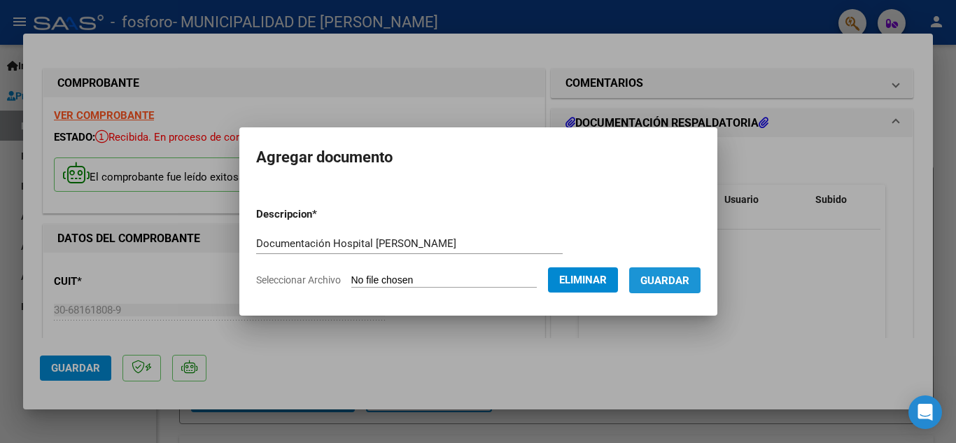
click at [677, 274] on span "Guardar" at bounding box center [664, 280] width 49 height 13
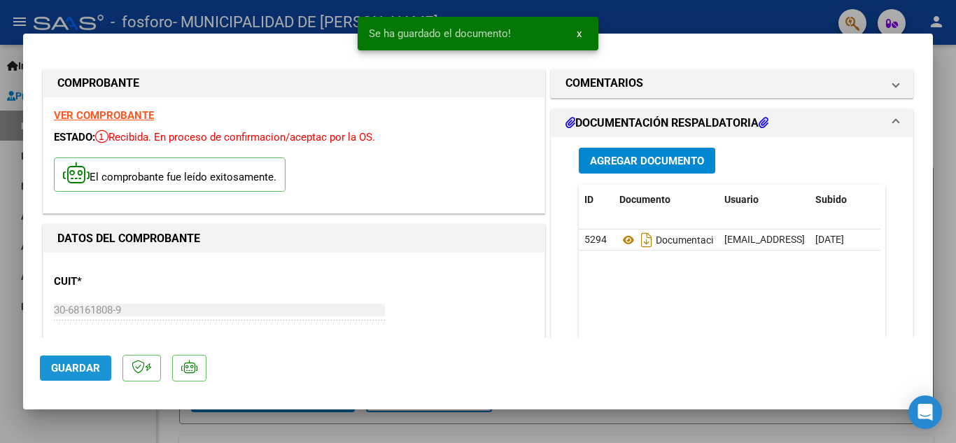
click at [92, 371] on span "Guardar" at bounding box center [75, 368] width 49 height 13
click at [85, 369] on span "Guardar" at bounding box center [75, 368] width 49 height 13
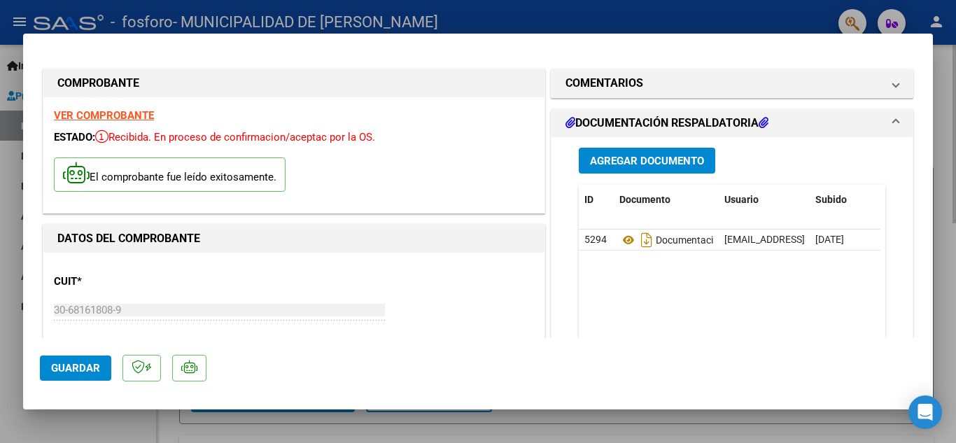
click at [287, 427] on div at bounding box center [478, 221] width 956 height 443
type input "$ 0,00"
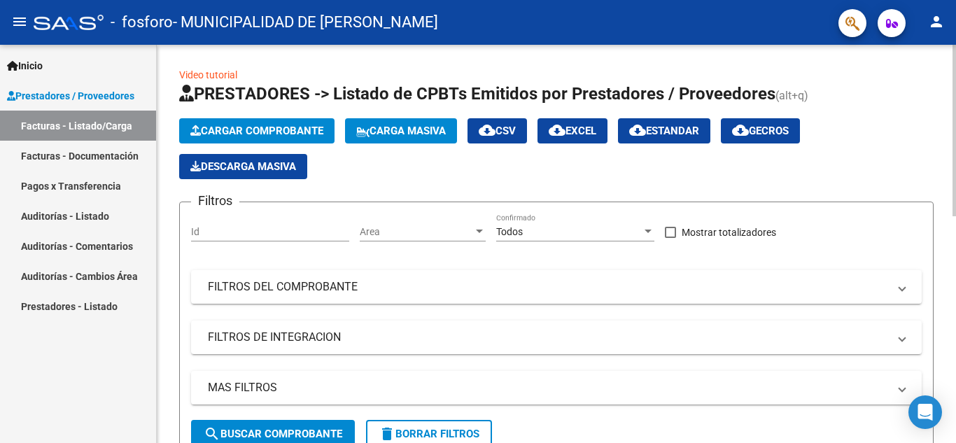
click at [255, 132] on span "Cargar Comprobante" at bounding box center [256, 131] width 133 height 13
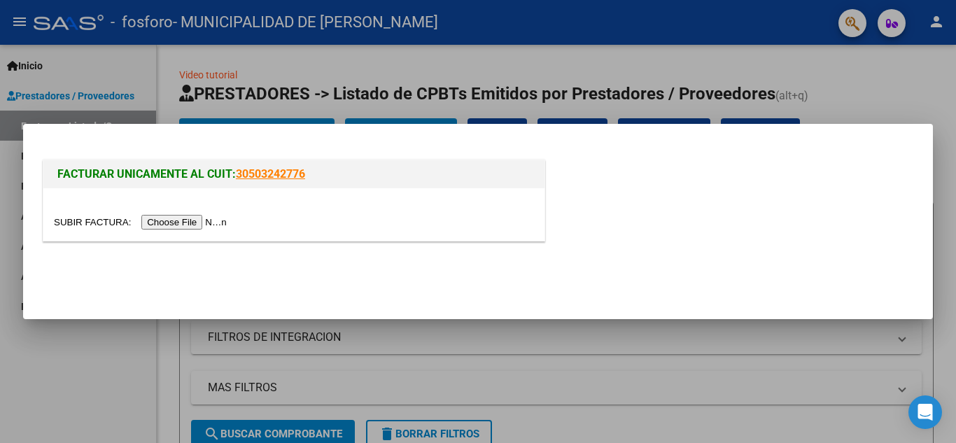
click at [186, 220] on input "file" at bounding box center [142, 222] width 177 height 15
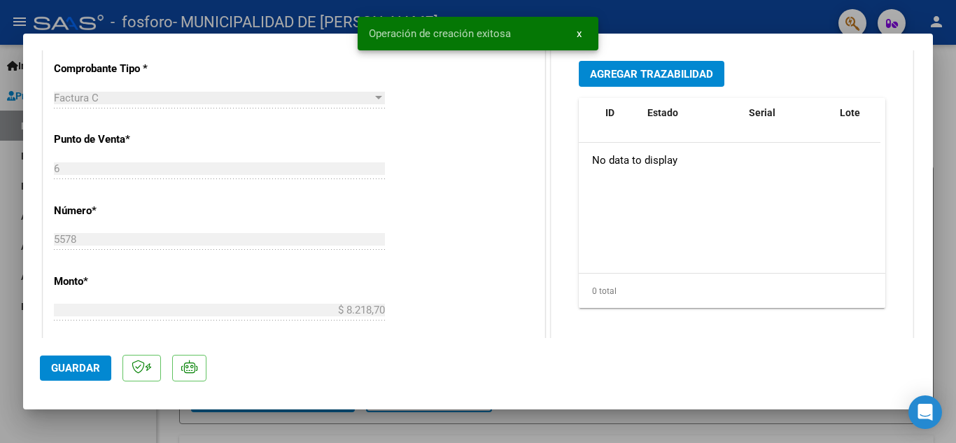
scroll to position [490, 0]
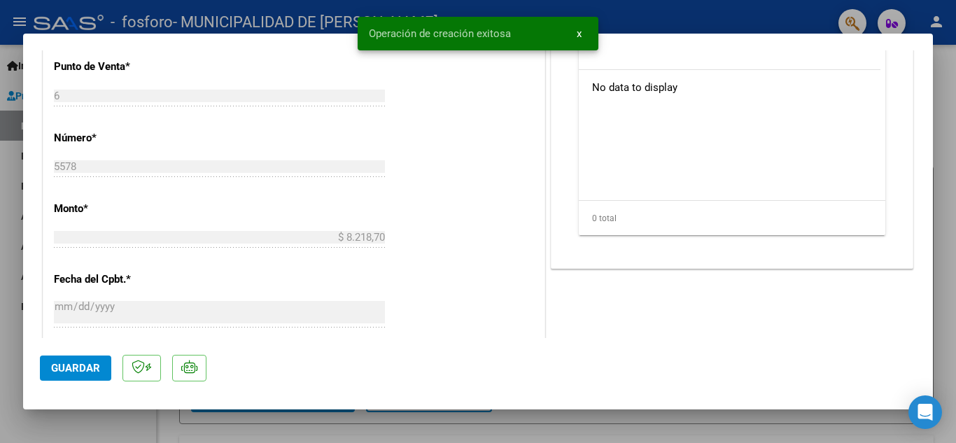
click at [80, 368] on span "Guardar" at bounding box center [75, 368] width 49 height 13
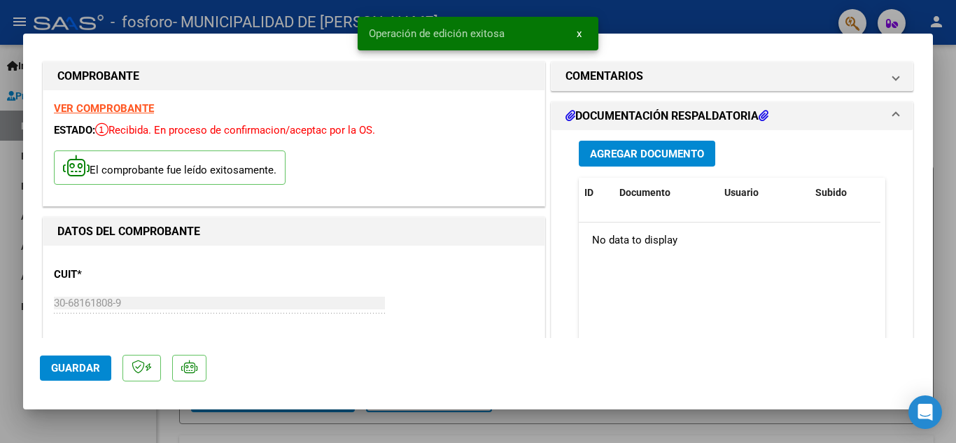
scroll to position [0, 0]
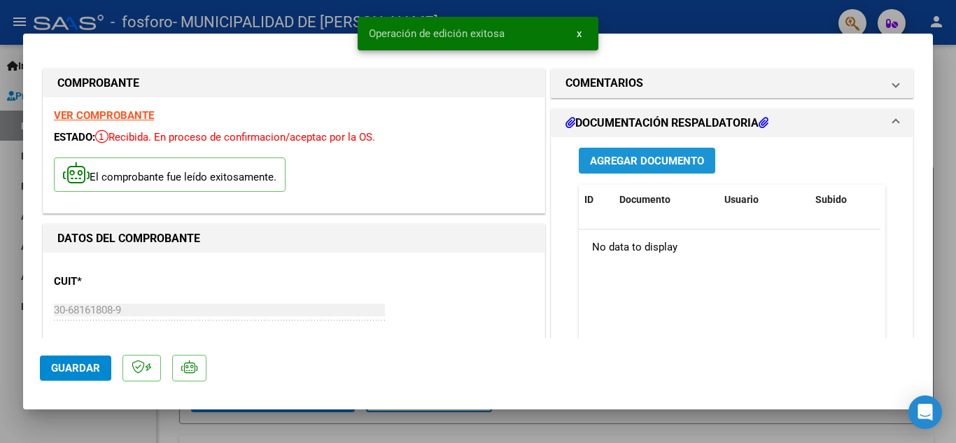
click at [677, 155] on span "Agregar Documento" at bounding box center [647, 161] width 114 height 13
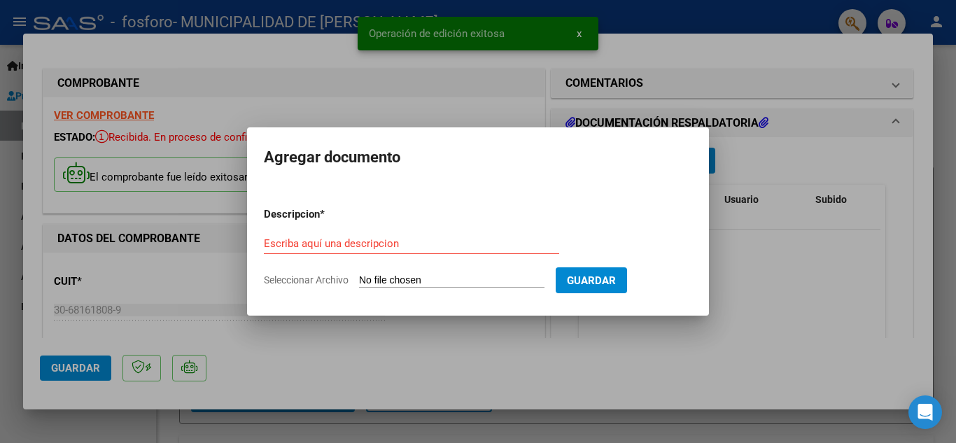
click at [423, 277] on input "Seleccionar Archivo" at bounding box center [451, 280] width 185 height 13
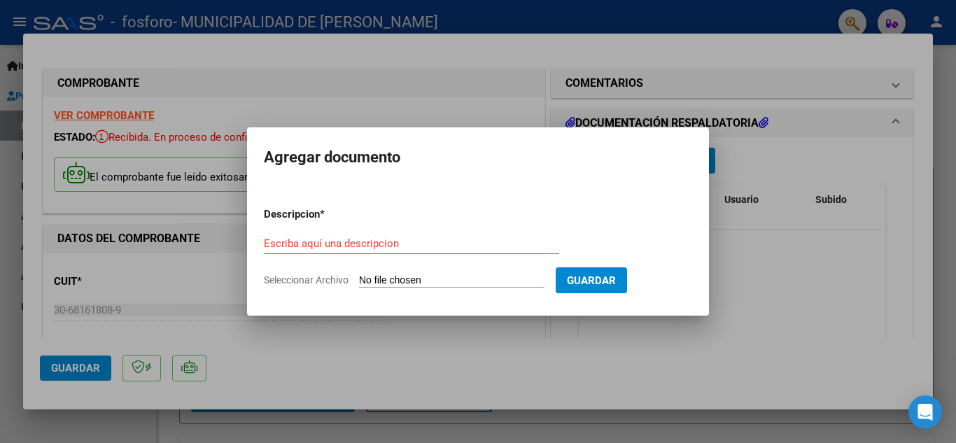
type input "C:\fakepath\[PERSON_NAME] FC 5578_265016.pdf"
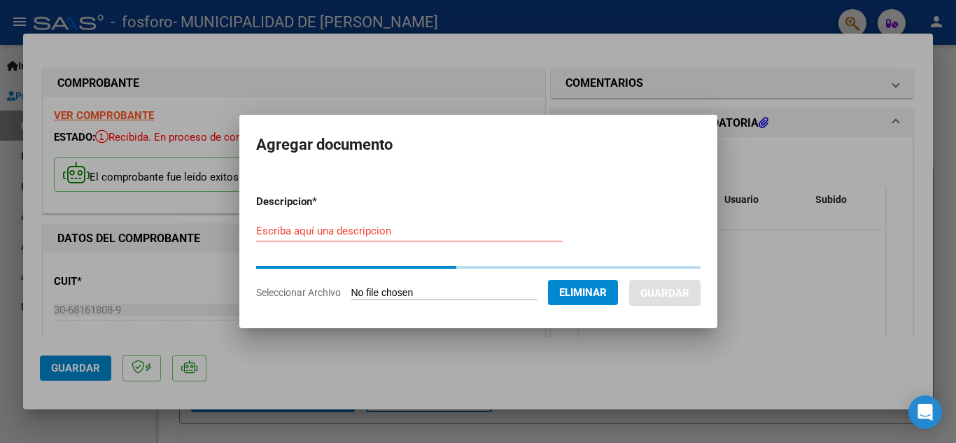
click at [348, 234] on input "Escriba aquí una descripcion" at bounding box center [409, 231] width 306 height 13
paste input "Documentación Hospital"
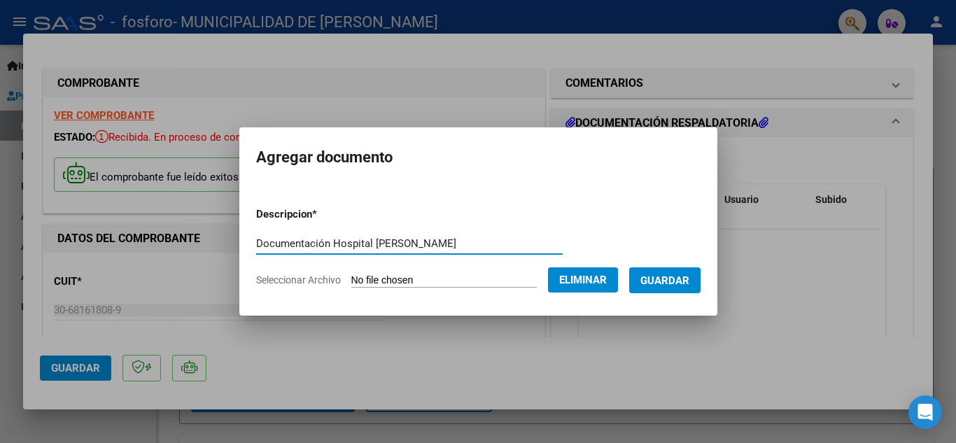
type input "Documentación Hospital [PERSON_NAME]"
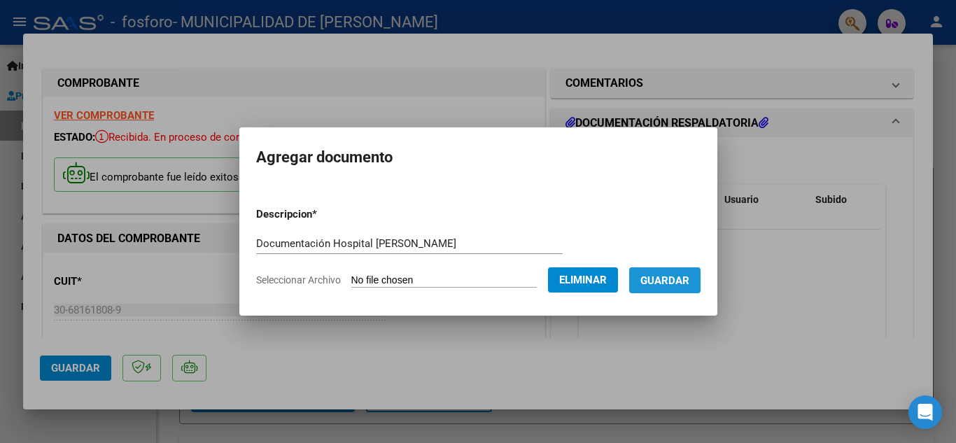
click at [689, 283] on span "Guardar" at bounding box center [664, 280] width 49 height 13
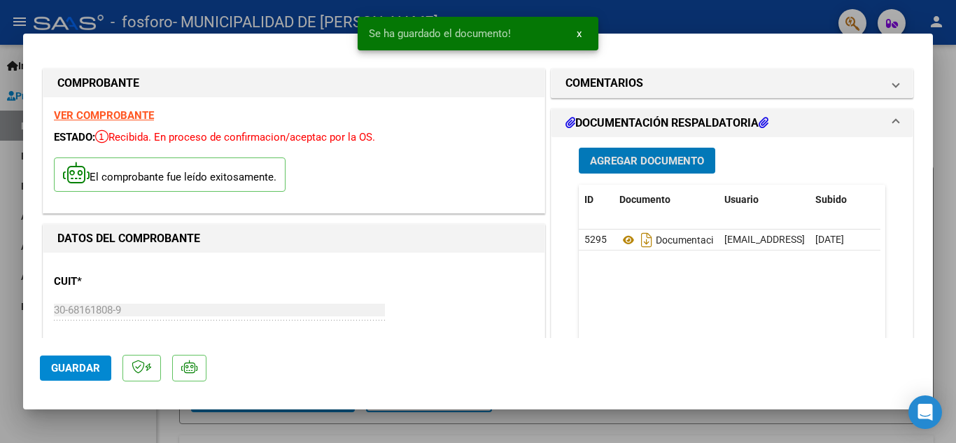
click at [68, 369] on span "Guardar" at bounding box center [75, 368] width 49 height 13
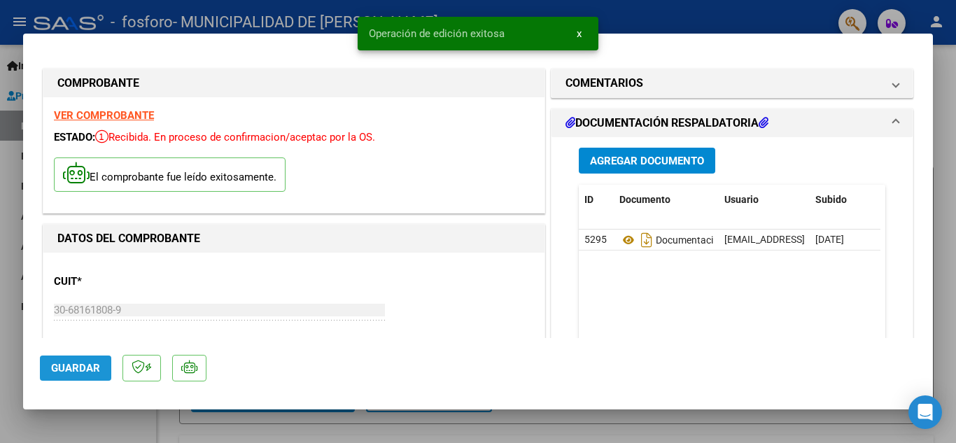
click at [68, 369] on span "Guardar" at bounding box center [75, 368] width 49 height 13
click at [283, 20] on div at bounding box center [478, 221] width 956 height 443
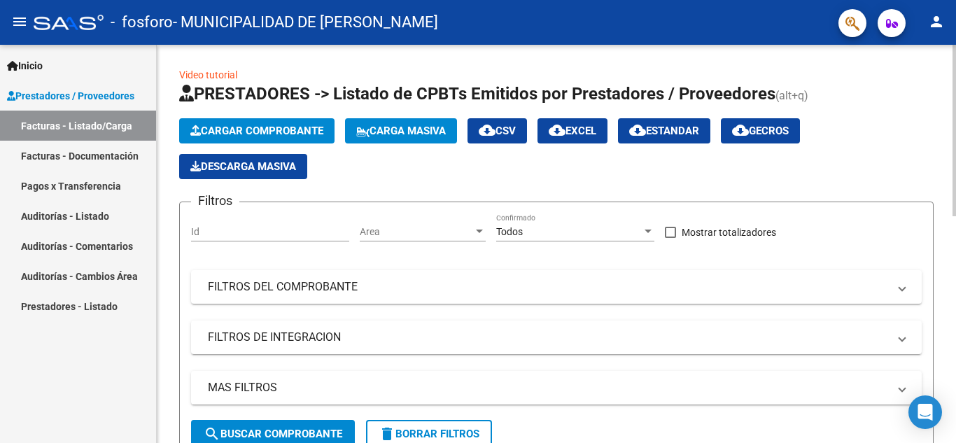
click at [239, 129] on span "Cargar Comprobante" at bounding box center [256, 131] width 133 height 13
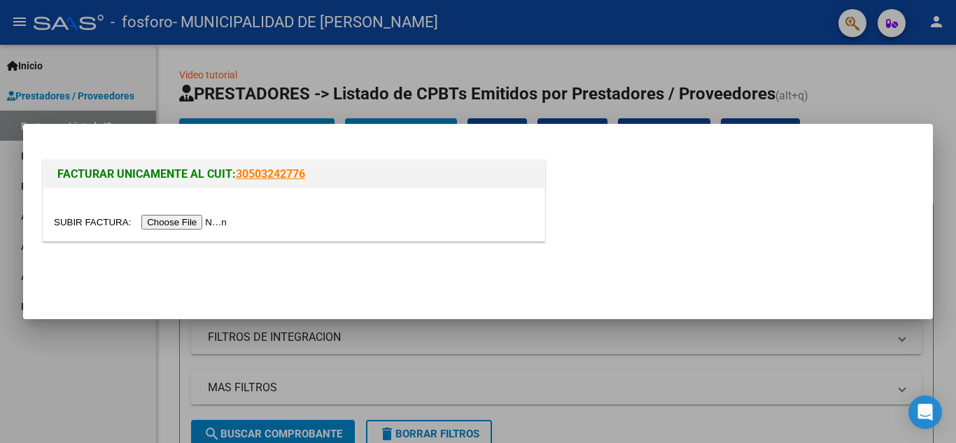
click at [187, 220] on input "file" at bounding box center [142, 222] width 177 height 15
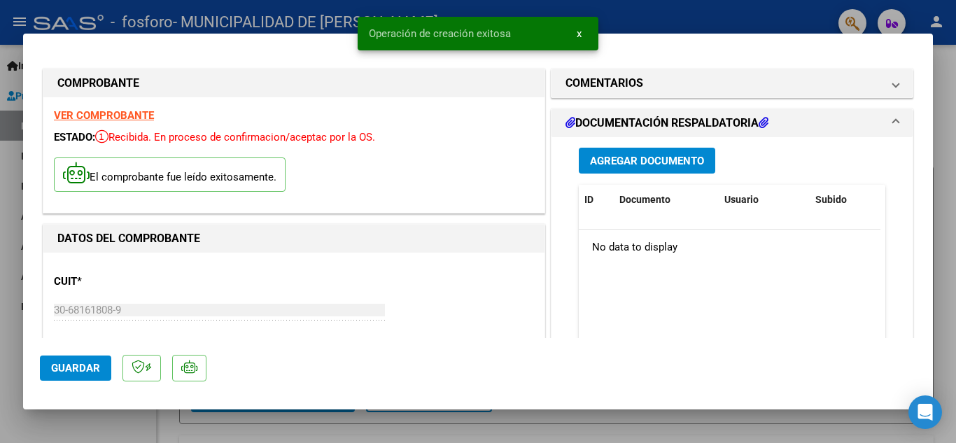
click at [623, 169] on button "Agregar Documento" at bounding box center [647, 161] width 136 height 26
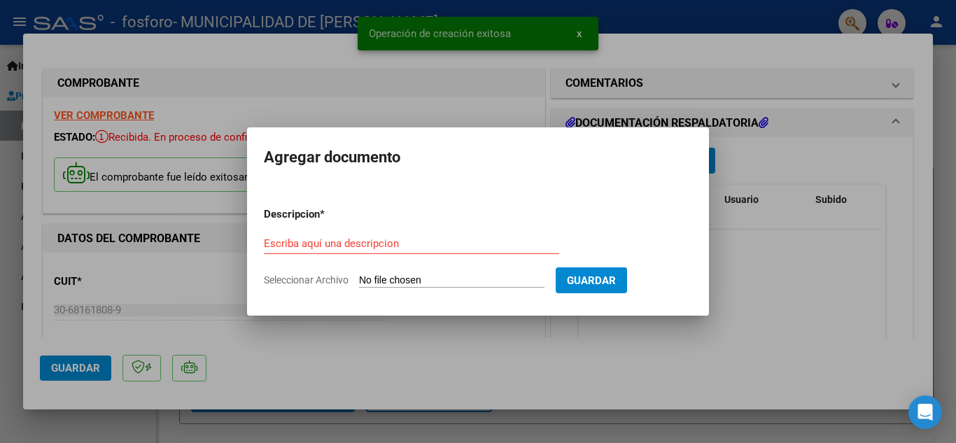
click at [385, 279] on input "Seleccionar Archivo" at bounding box center [451, 280] width 185 height 13
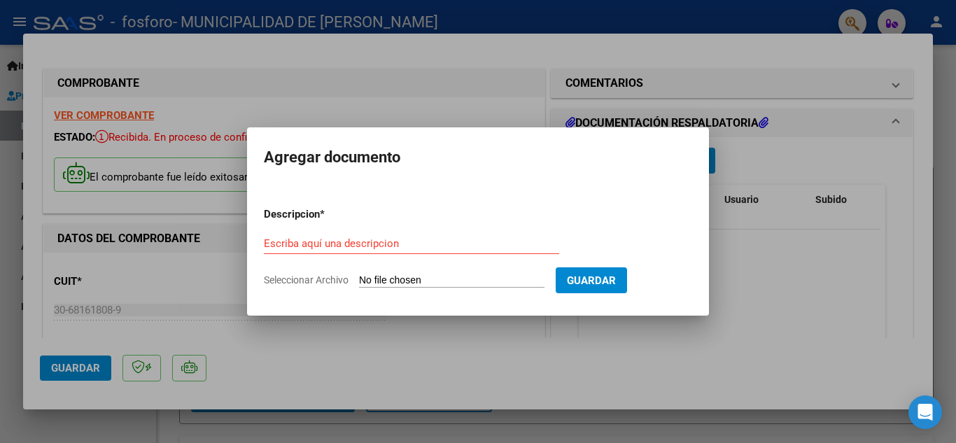
type input "C:\fakepath\OSPIF OFTAL FC 23007_264998.pdf"
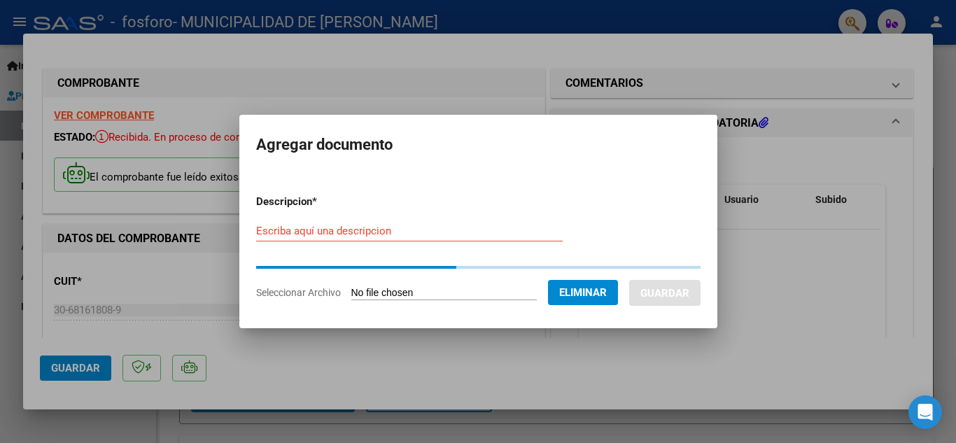
click at [406, 239] on div "Escriba aquí una descripcion" at bounding box center [409, 230] width 306 height 21
click at [403, 230] on input "Escriba aquí una descripcion" at bounding box center [409, 231] width 306 height 13
paste input "Documentación Hospital"
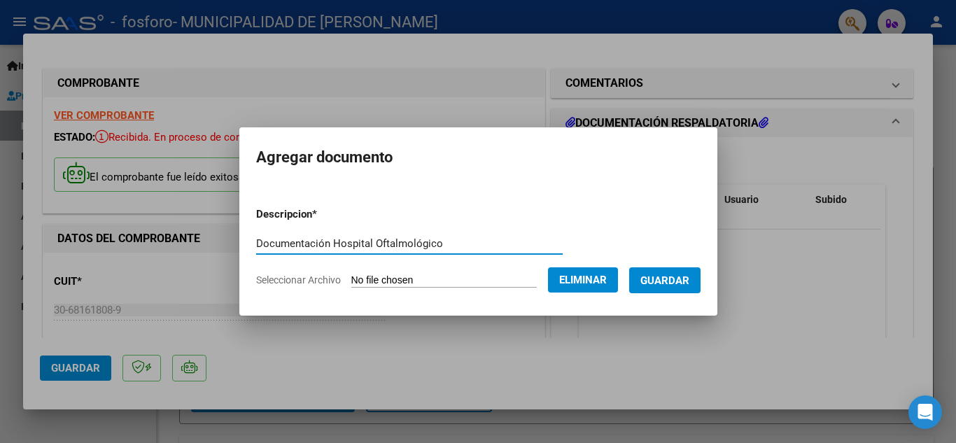
type input "Documentación Hospital Oftalmológico"
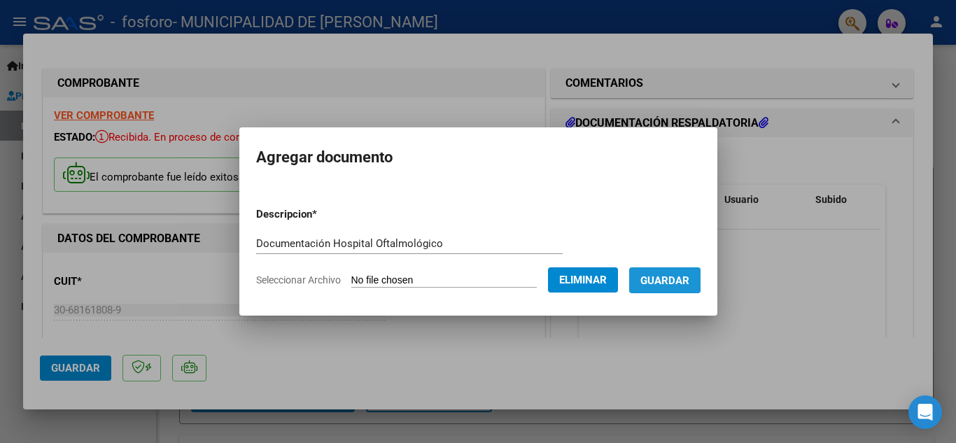
click at [667, 277] on span "Guardar" at bounding box center [664, 280] width 49 height 13
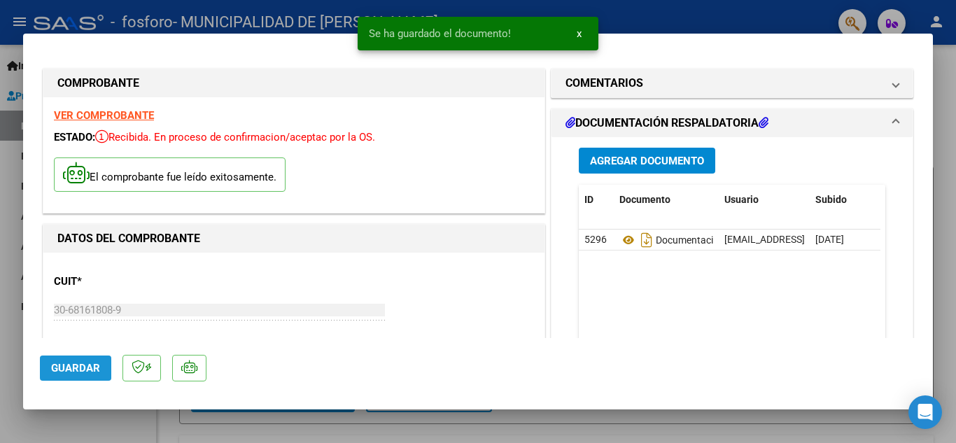
click at [74, 364] on span "Guardar" at bounding box center [75, 368] width 49 height 13
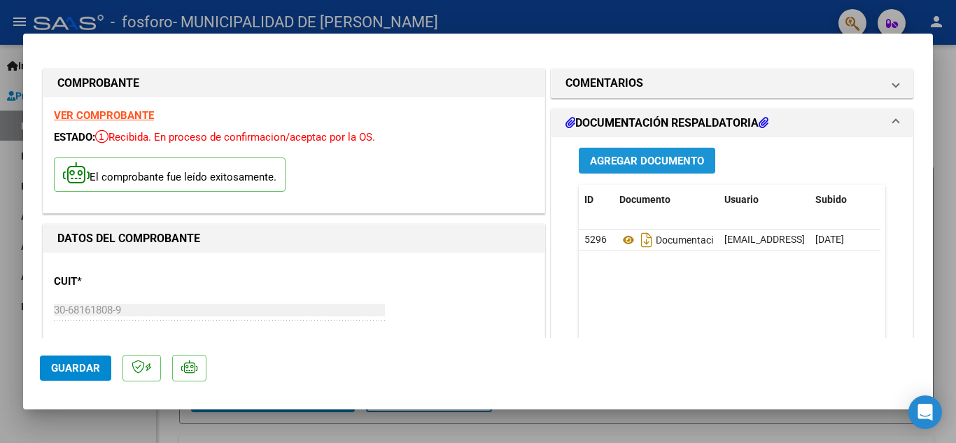
click at [661, 161] on span "Agregar Documento" at bounding box center [647, 161] width 114 height 13
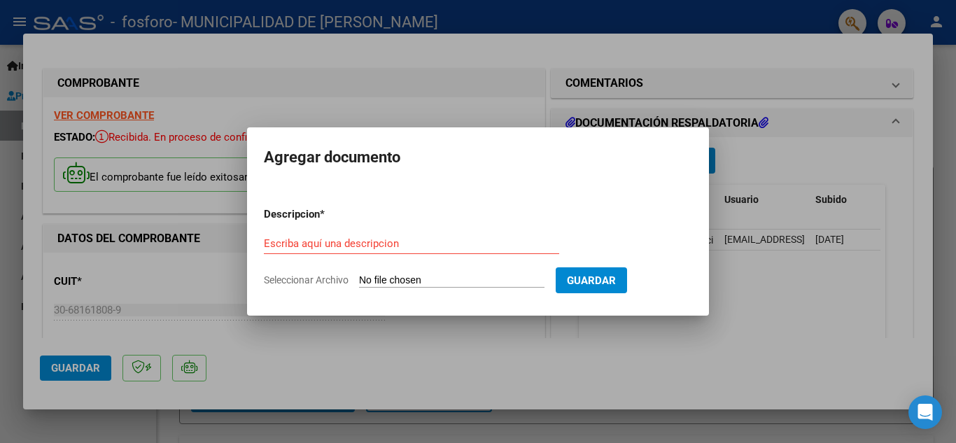
click at [776, 327] on div at bounding box center [478, 221] width 956 height 443
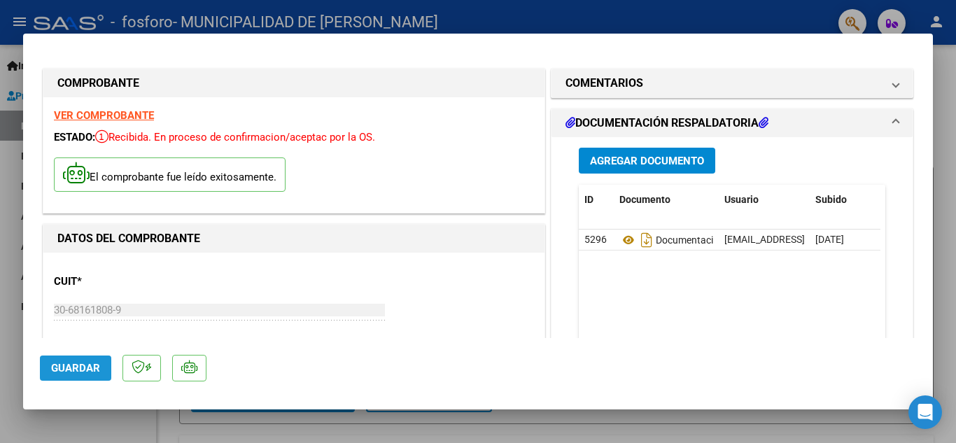
click at [66, 365] on span "Guardar" at bounding box center [75, 368] width 49 height 13
drag, startPoint x: 397, startPoint y: 22, endPoint x: 388, endPoint y: 13, distance: 11.9
click at [396, 20] on div at bounding box center [478, 221] width 956 height 443
type input "$ 0,00"
